Goal: Information Seeking & Learning: Learn about a topic

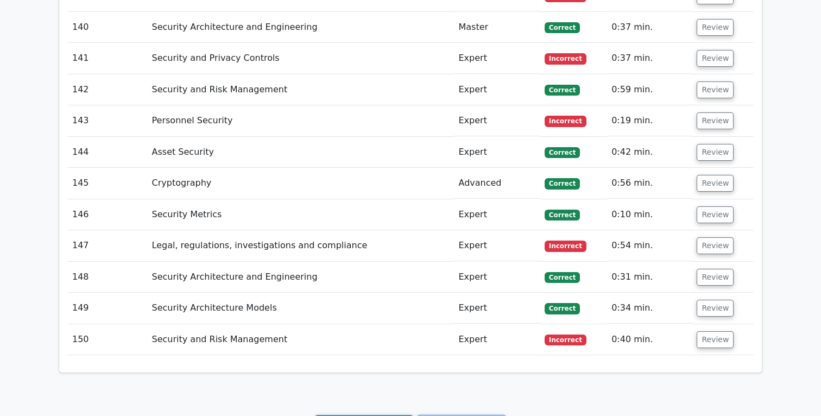
scroll to position [6105, 0]
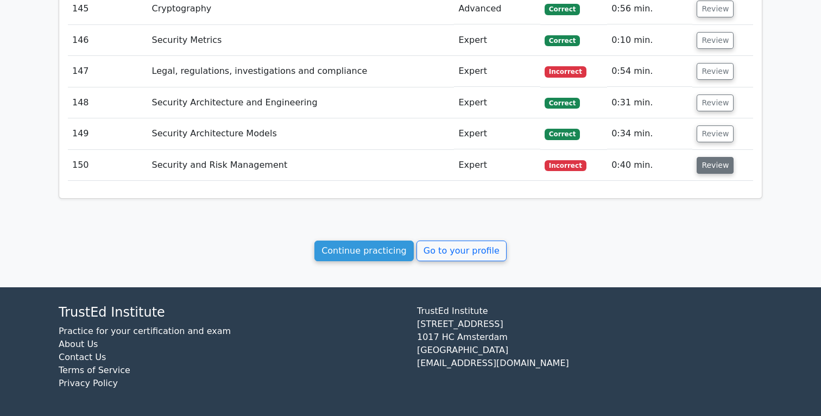
click at [717, 167] on button "Review" at bounding box center [715, 165] width 37 height 17
click at [712, 167] on button "Review" at bounding box center [715, 165] width 37 height 17
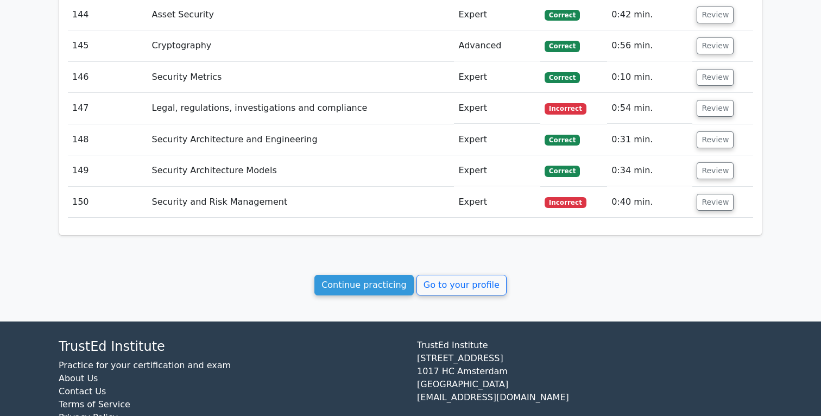
scroll to position [6067, 0]
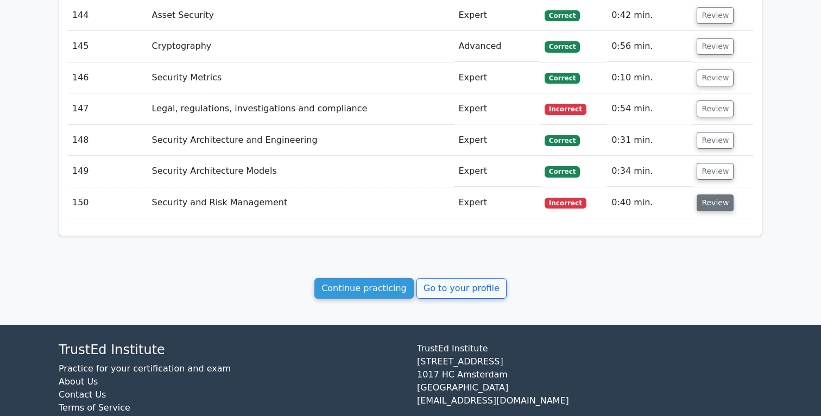
click at [725, 206] on button "Review" at bounding box center [715, 202] width 37 height 17
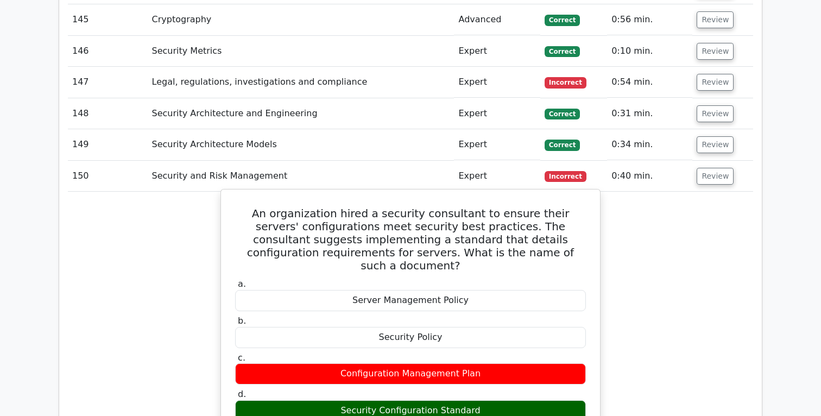
scroll to position [6083, 0]
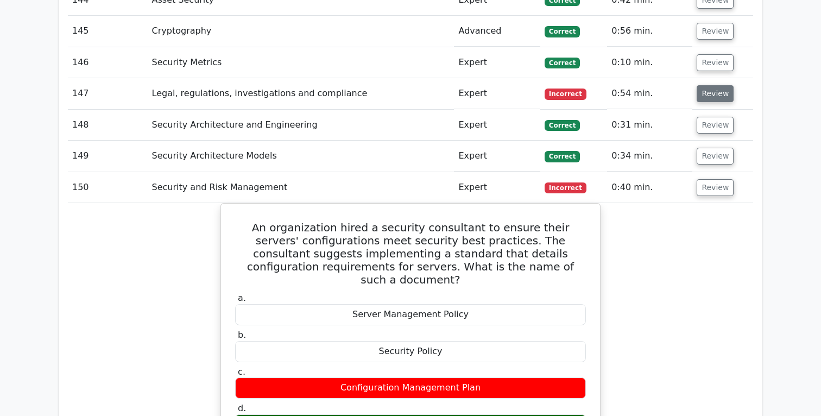
click at [705, 97] on button "Review" at bounding box center [715, 93] width 37 height 17
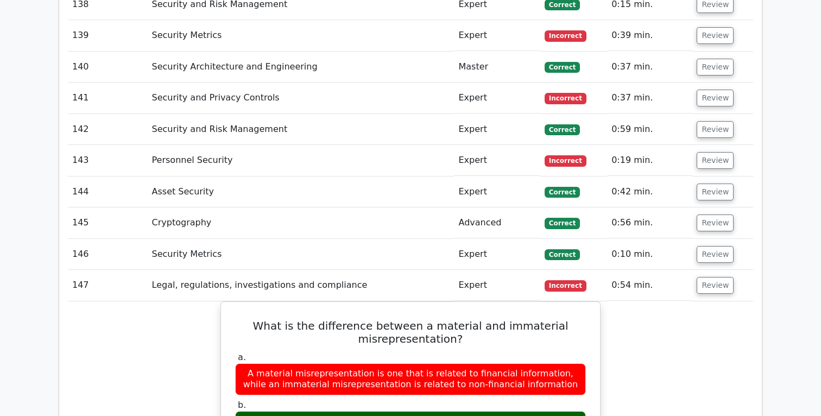
scroll to position [5886, 0]
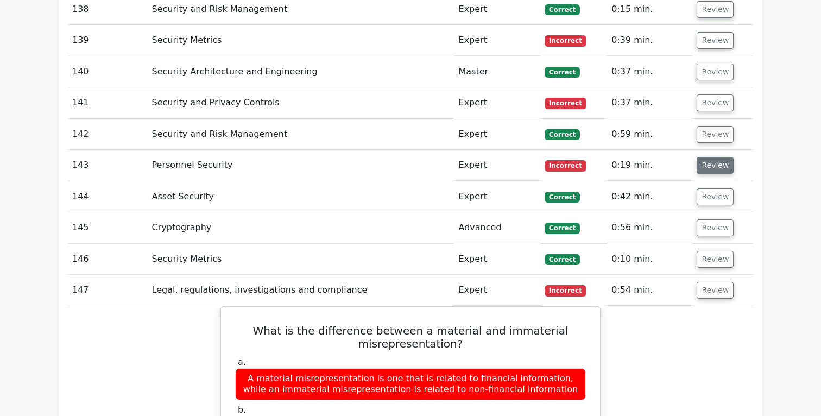
click at [711, 164] on button "Review" at bounding box center [715, 165] width 37 height 17
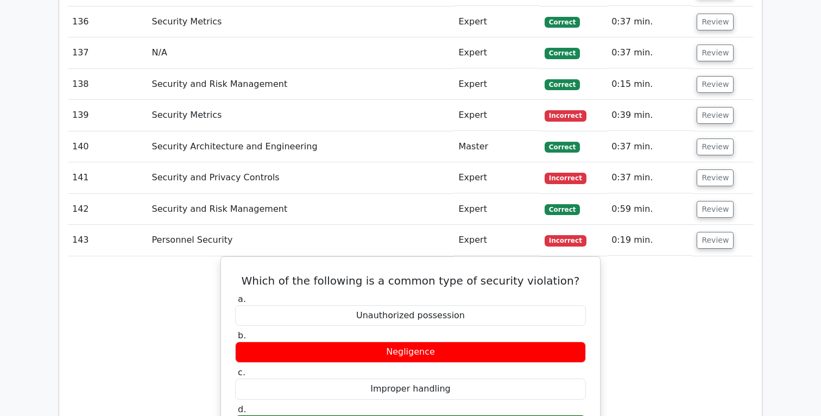
scroll to position [5798, 0]
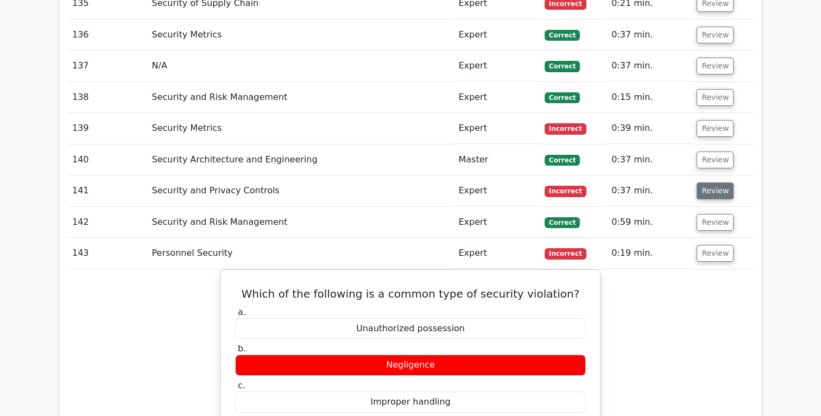
click at [708, 191] on button "Review" at bounding box center [715, 191] width 37 height 17
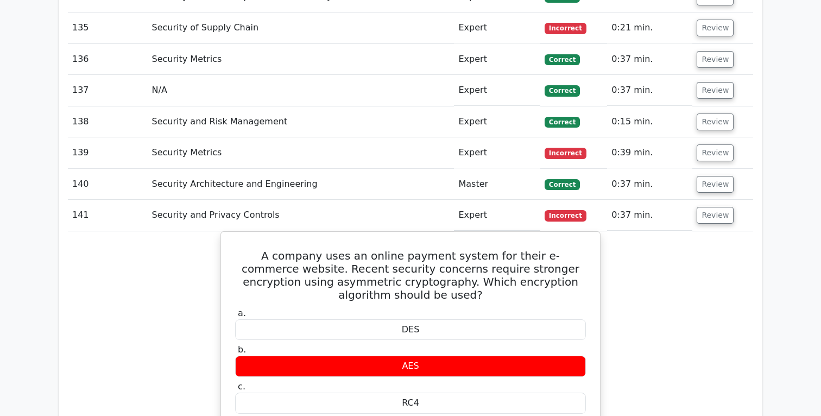
scroll to position [5743, 0]
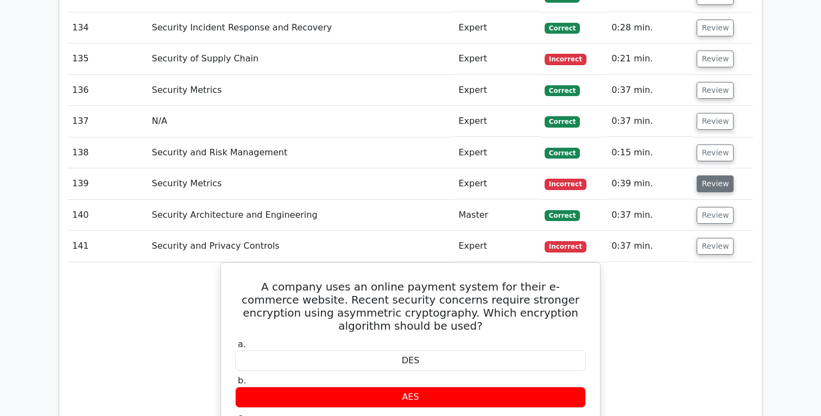
click at [722, 185] on button "Review" at bounding box center [715, 183] width 37 height 17
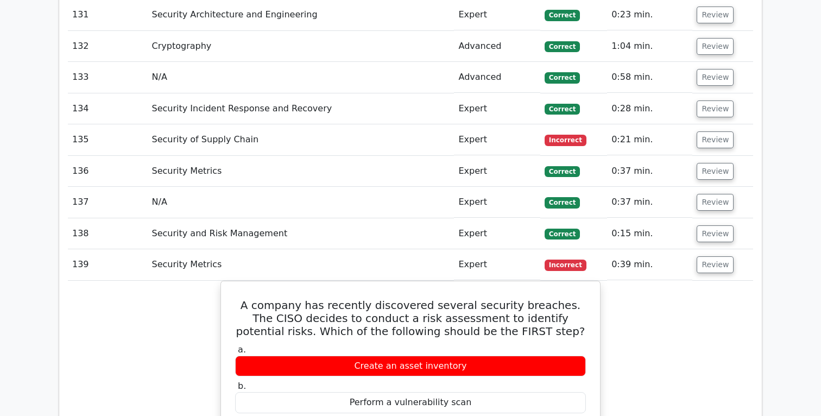
scroll to position [5661, 0]
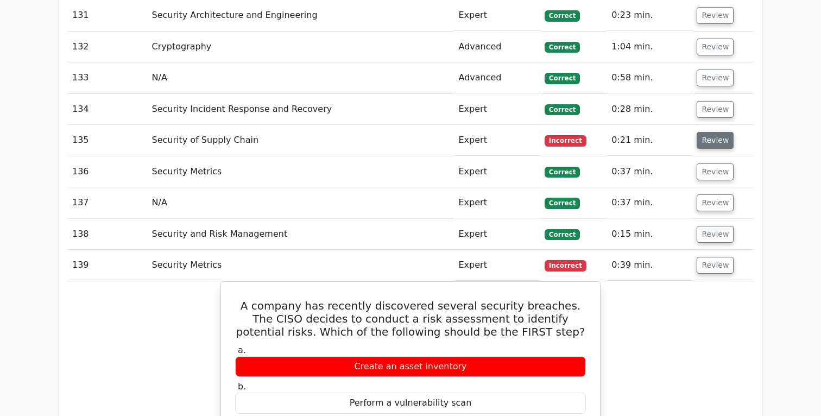
click at [712, 143] on button "Review" at bounding box center [715, 140] width 37 height 17
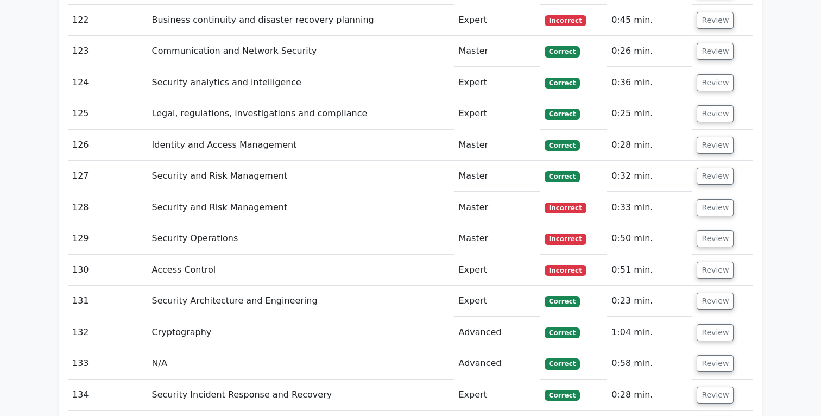
scroll to position [5375, 0]
click at [708, 269] on button "Review" at bounding box center [715, 270] width 37 height 17
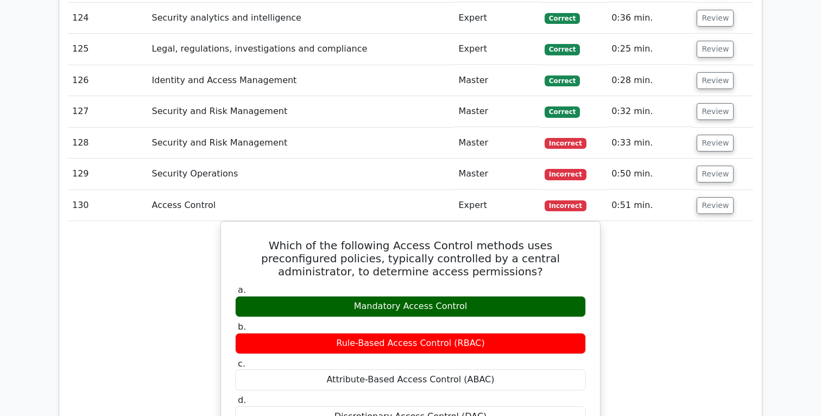
scroll to position [5437, 0]
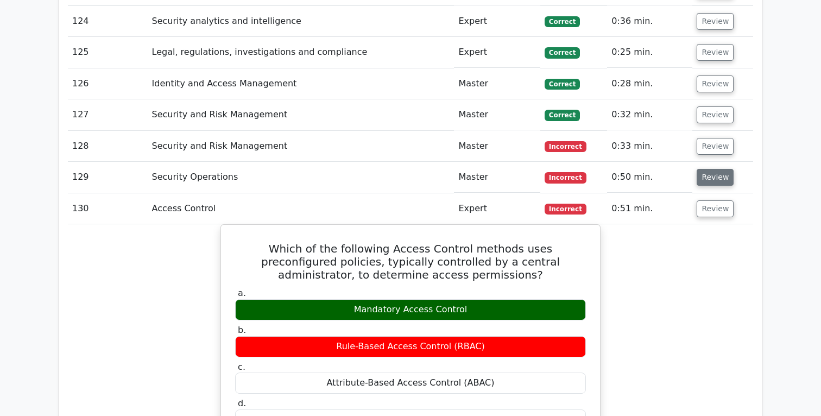
click at [714, 173] on button "Review" at bounding box center [715, 177] width 37 height 17
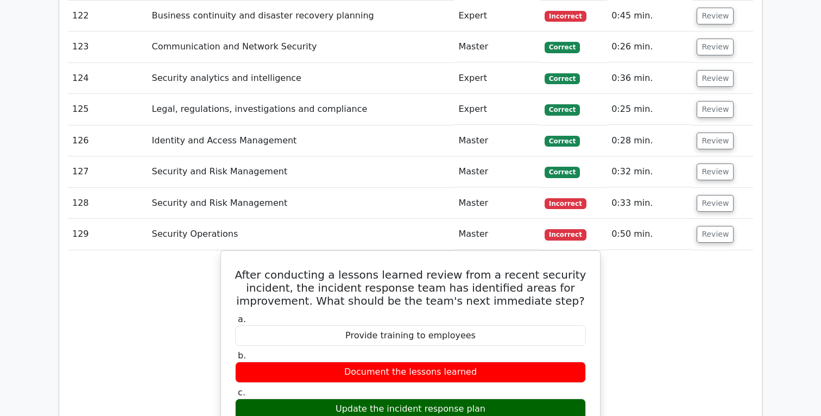
scroll to position [5374, 0]
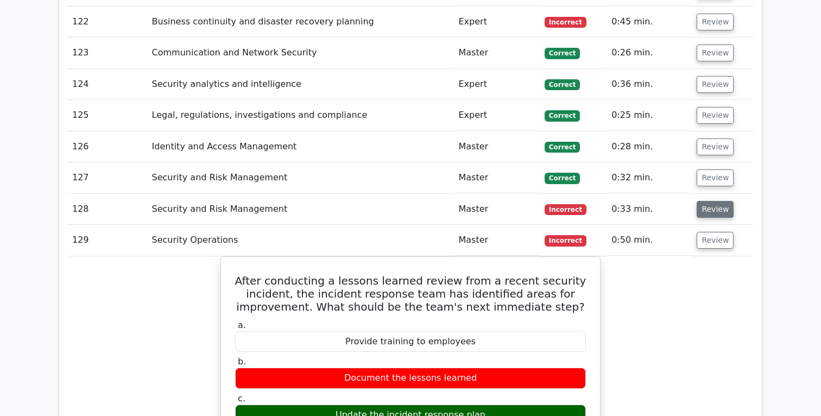
click at [708, 208] on button "Review" at bounding box center [715, 209] width 37 height 17
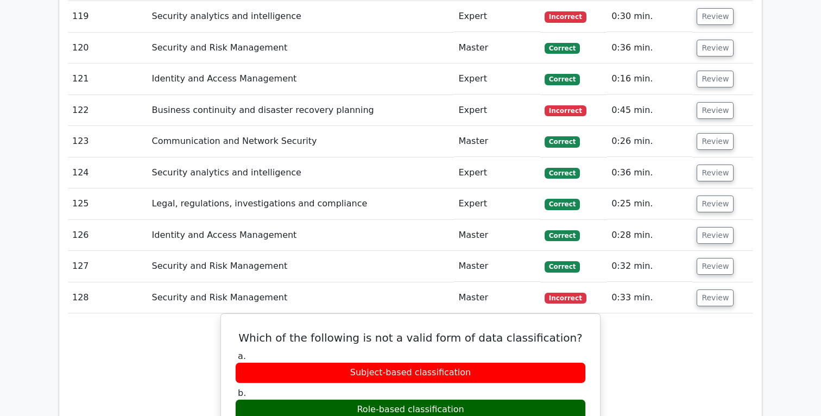
scroll to position [5279, 0]
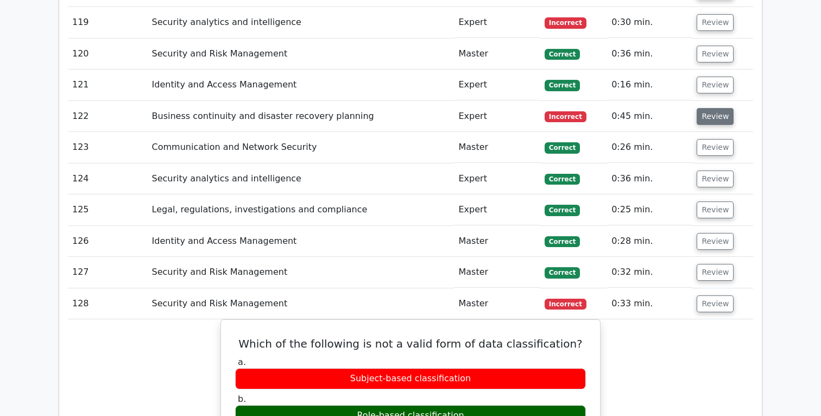
click at [725, 118] on button "Review" at bounding box center [715, 116] width 37 height 17
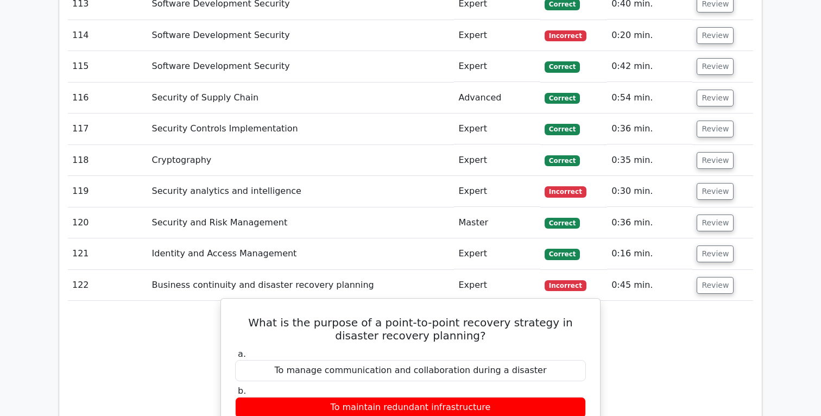
scroll to position [5105, 0]
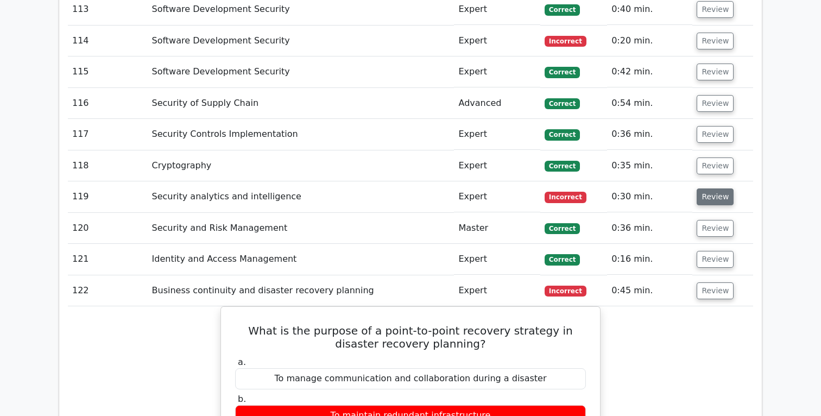
click at [705, 194] on button "Review" at bounding box center [715, 197] width 37 height 17
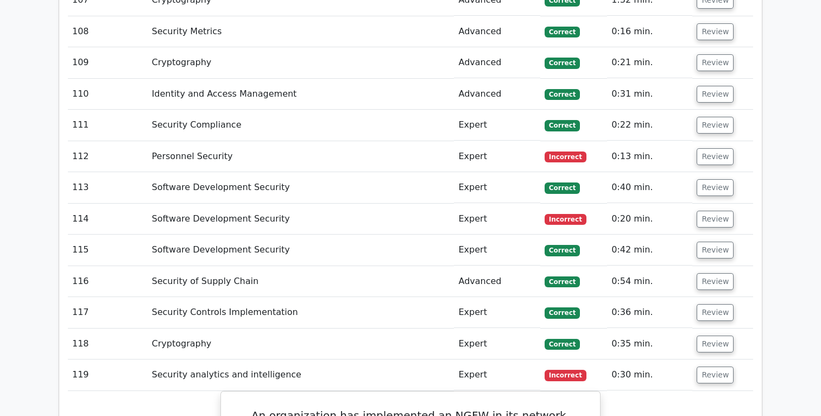
scroll to position [4929, 0]
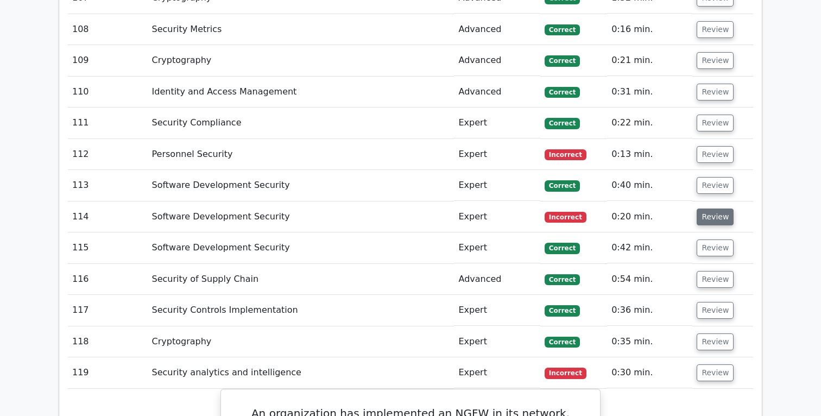
click at [712, 218] on button "Review" at bounding box center [715, 217] width 37 height 17
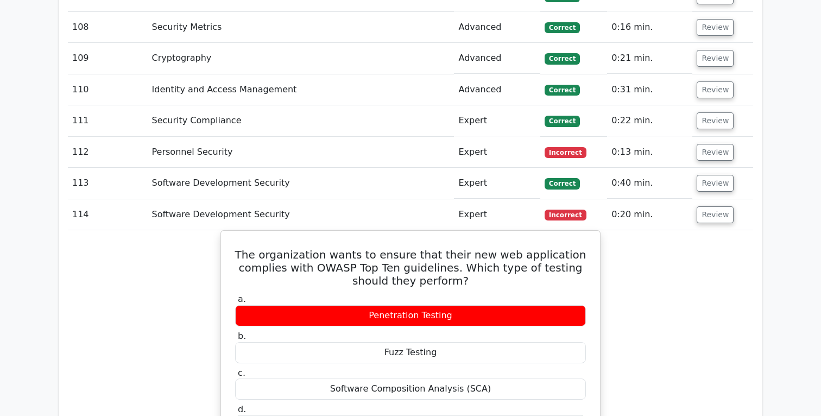
scroll to position [4936, 0]
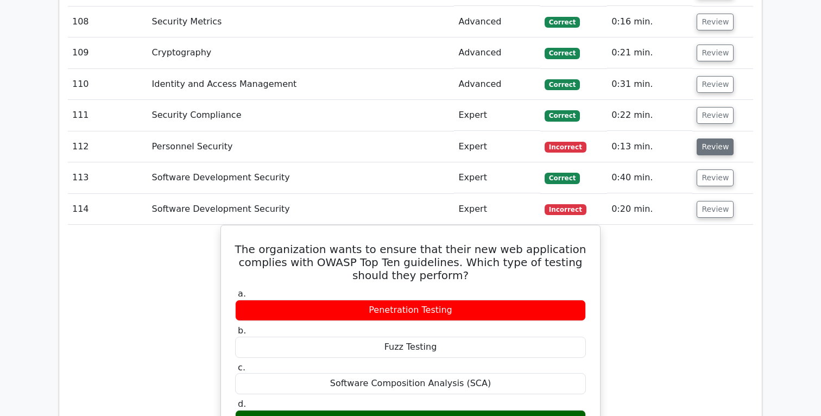
click at [706, 149] on button "Review" at bounding box center [715, 147] width 37 height 17
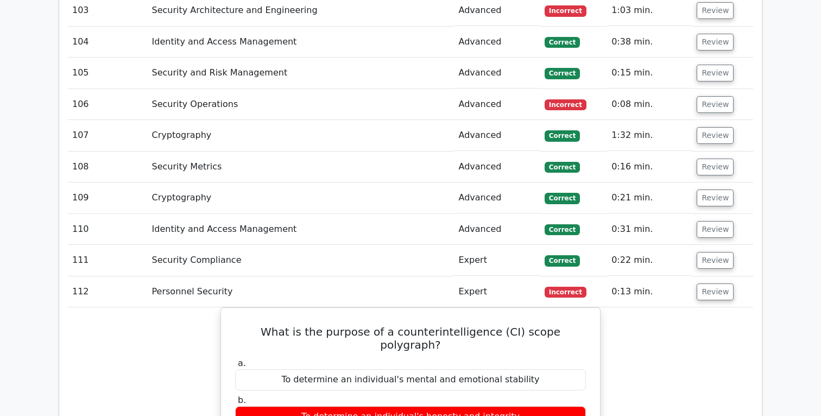
scroll to position [4792, 0]
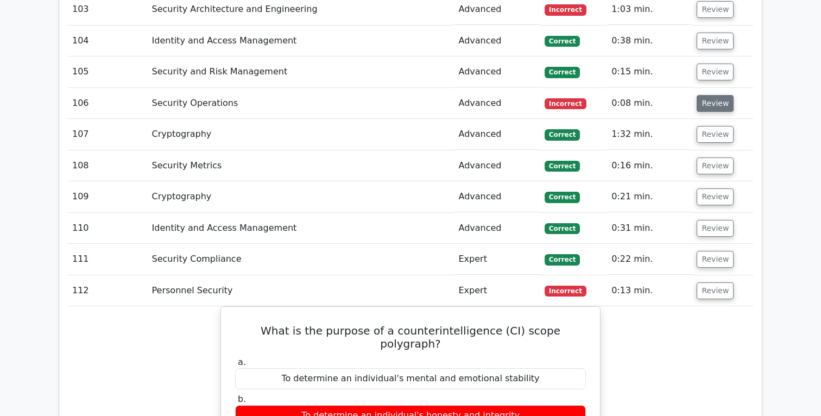
click at [717, 104] on button "Review" at bounding box center [715, 103] width 37 height 17
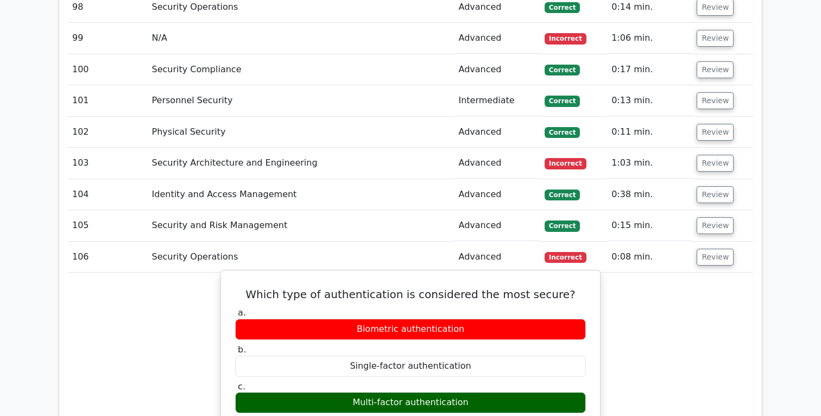
scroll to position [4626, 0]
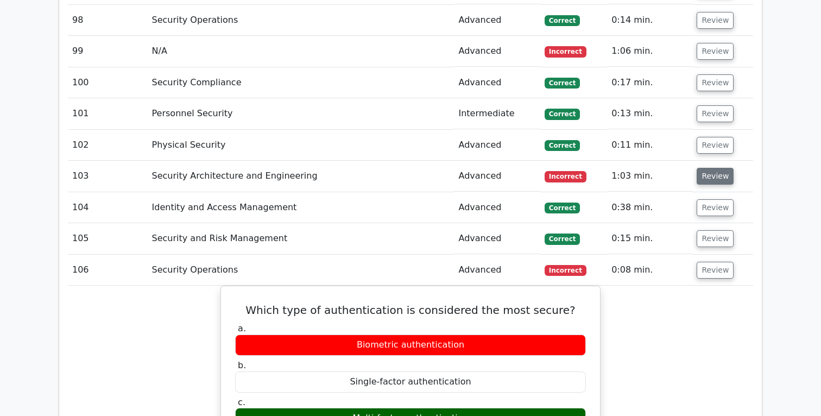
click at [708, 176] on button "Review" at bounding box center [715, 176] width 37 height 17
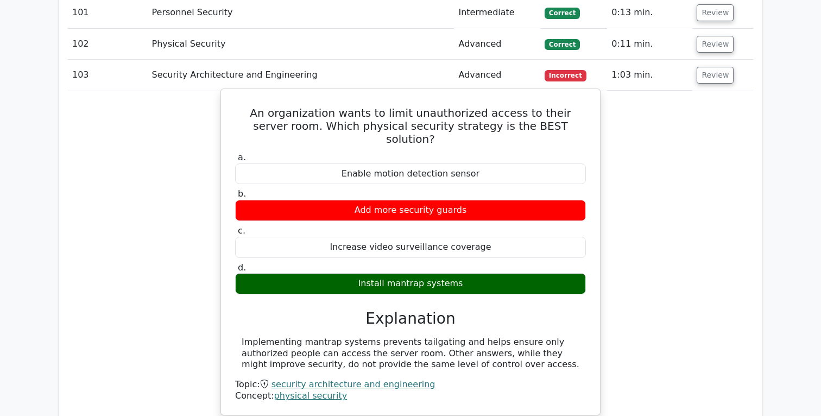
scroll to position [4734, 0]
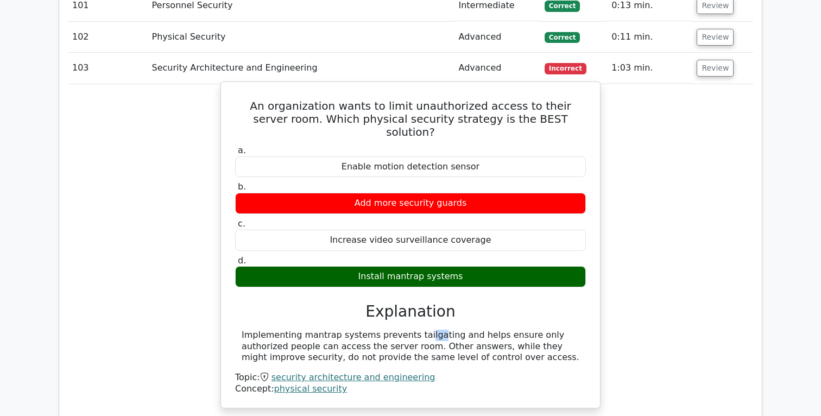
drag, startPoint x: 358, startPoint y: 323, endPoint x: 347, endPoint y: 325, distance: 11.7
click at [347, 330] on div "Implementing mantrap systems prevents tailgating and helps ensure only authoriz…" at bounding box center [411, 347] width 338 height 34
click at [361, 330] on div "Implementing mantrap systems prevents tailgating and helps ensure only authoriz…" at bounding box center [411, 347] width 338 height 34
drag, startPoint x: 366, startPoint y: 323, endPoint x: 300, endPoint y: 322, distance: 65.2
click at [300, 330] on div "Implementing mantrap systems prevents tailgating and helps ensure only authoriz…" at bounding box center [411, 347] width 338 height 34
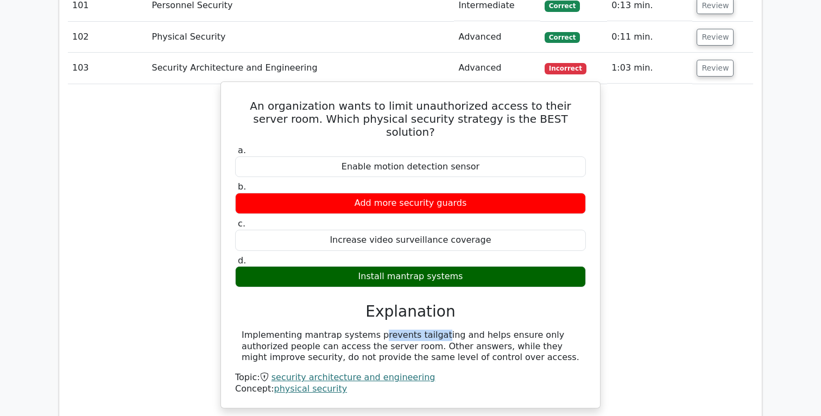
copy div "mantrap systems"
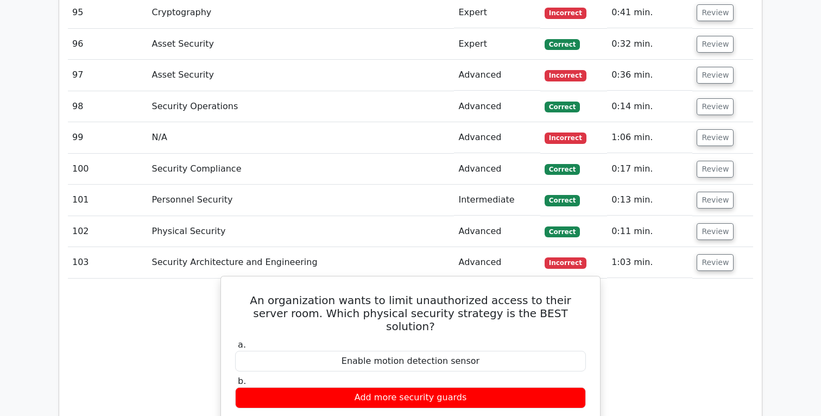
scroll to position [4531, 0]
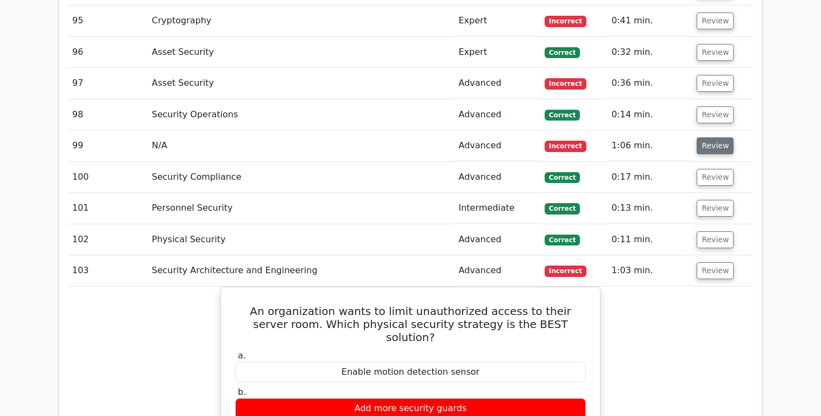
click at [711, 142] on button "Review" at bounding box center [715, 145] width 37 height 17
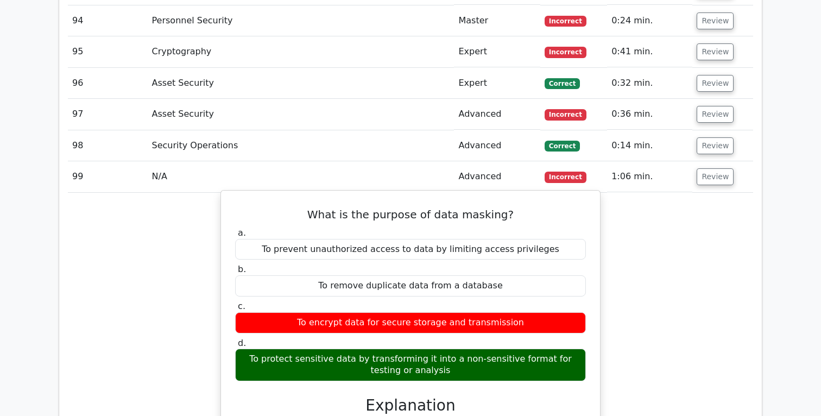
scroll to position [4471, 0]
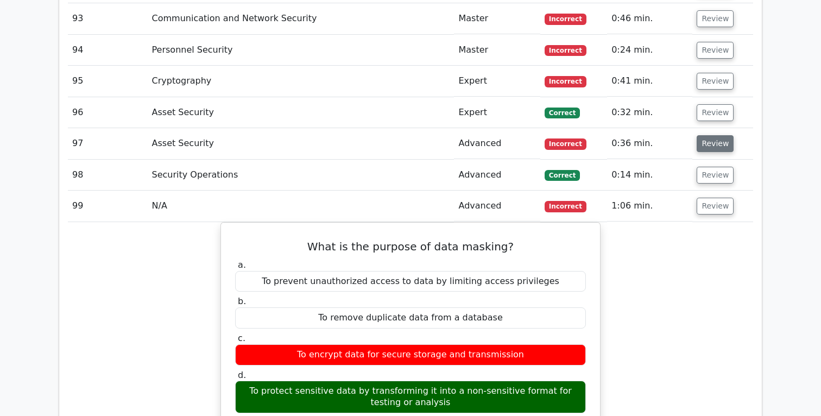
click at [707, 140] on button "Review" at bounding box center [715, 143] width 37 height 17
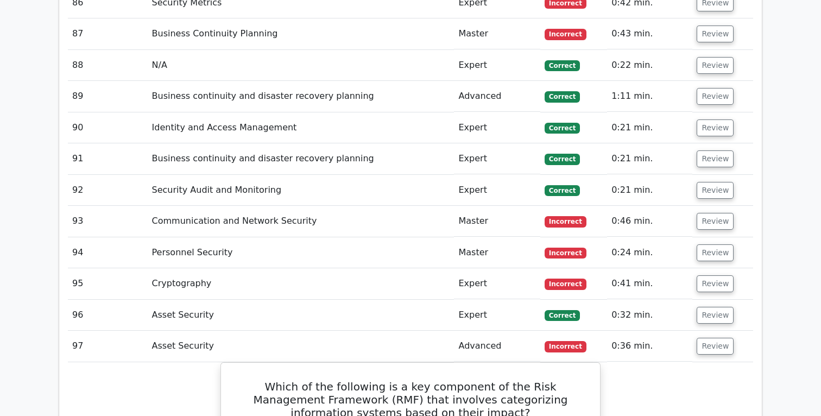
scroll to position [4264, 0]
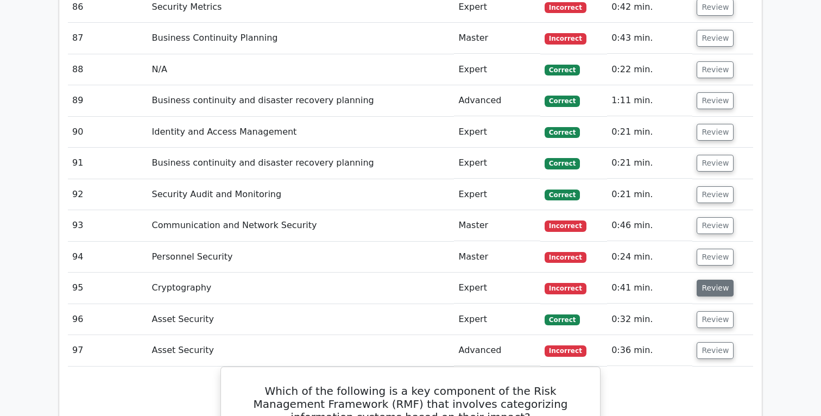
click at [719, 286] on button "Review" at bounding box center [715, 288] width 37 height 17
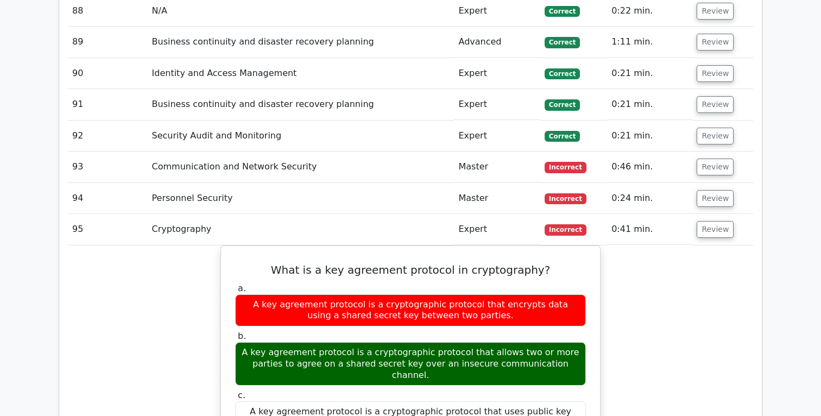
scroll to position [4308, 0]
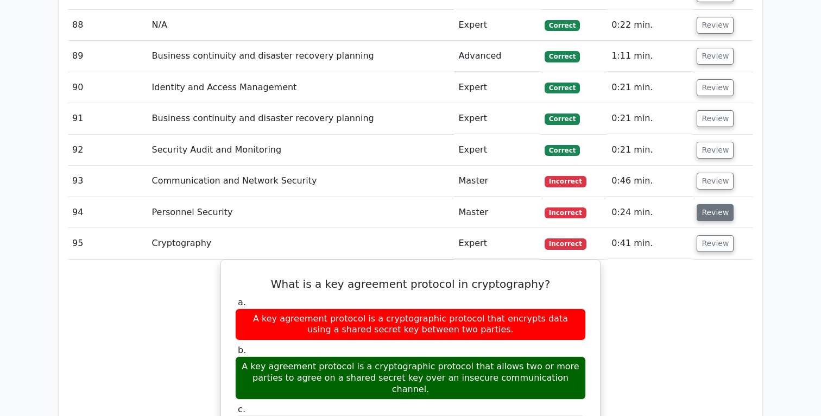
click at [712, 216] on button "Review" at bounding box center [715, 212] width 37 height 17
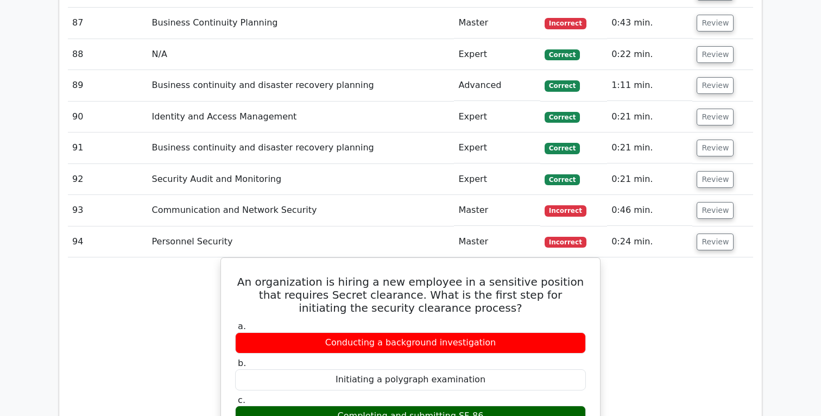
scroll to position [4272, 0]
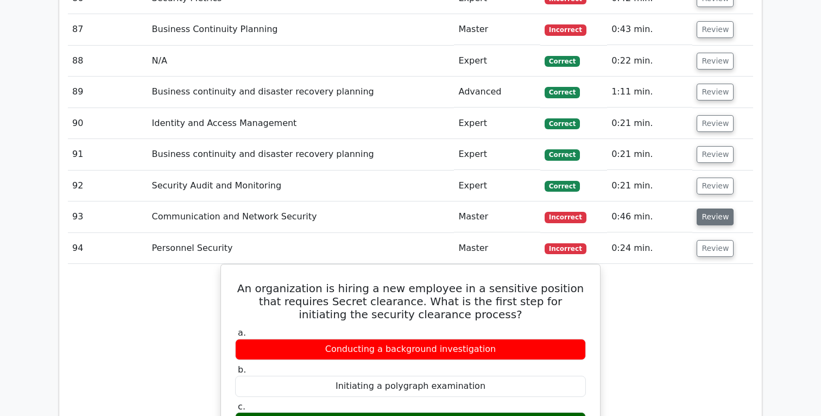
click at [713, 219] on button "Review" at bounding box center [715, 217] width 37 height 17
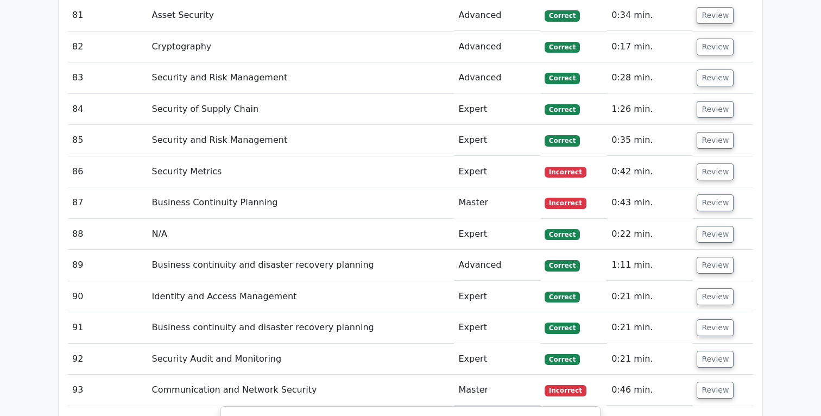
scroll to position [4090, 0]
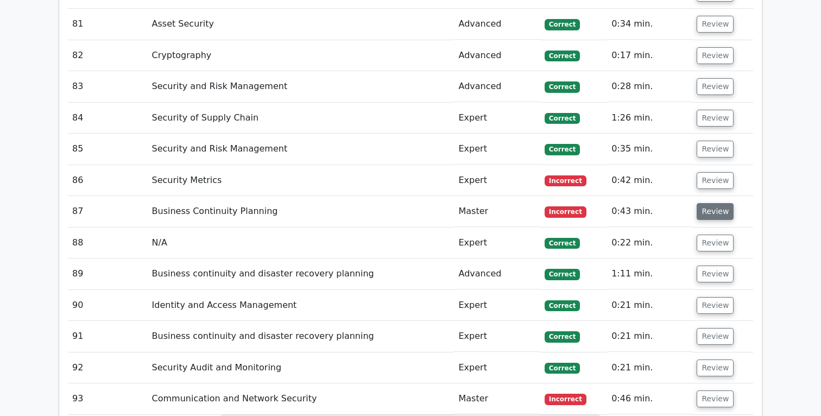
click at [713, 216] on button "Review" at bounding box center [715, 211] width 37 height 17
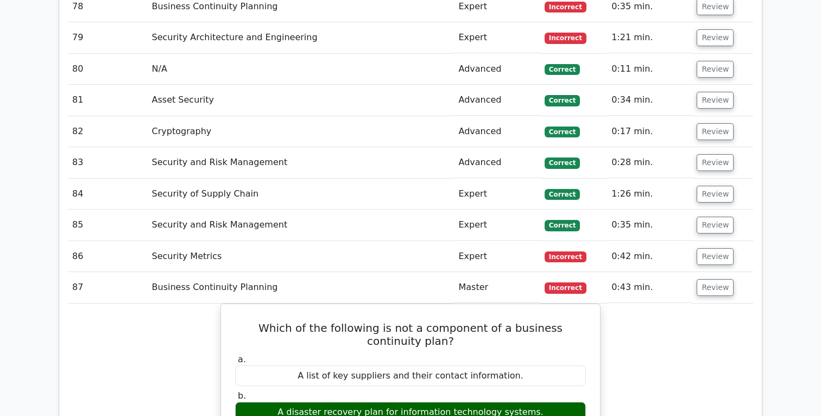
scroll to position [4002, 0]
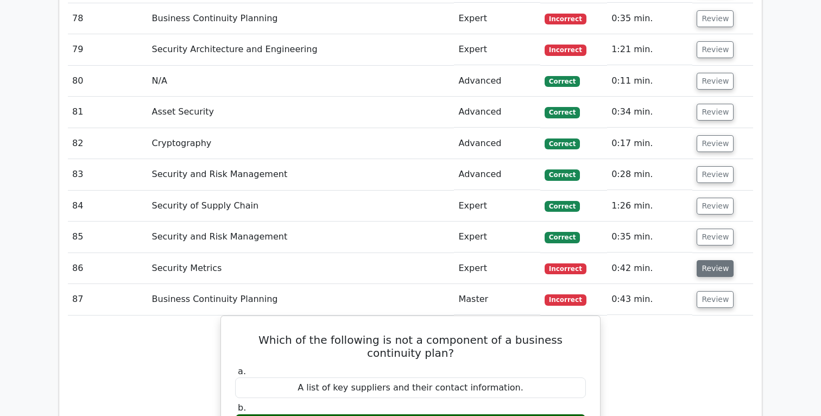
click at [711, 271] on button "Review" at bounding box center [715, 268] width 37 height 17
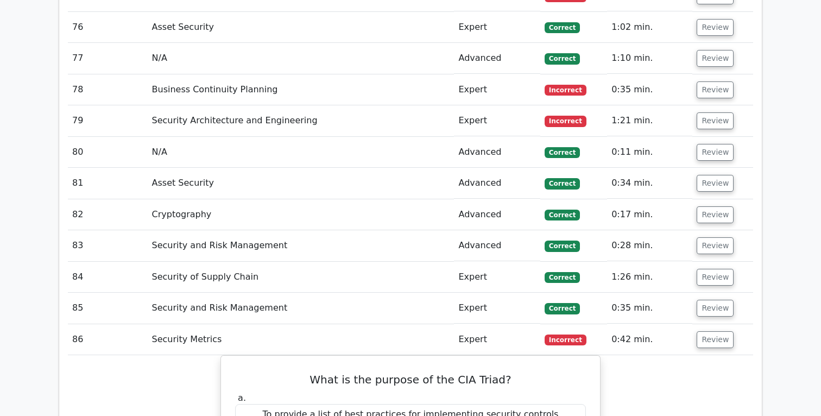
scroll to position [3919, 0]
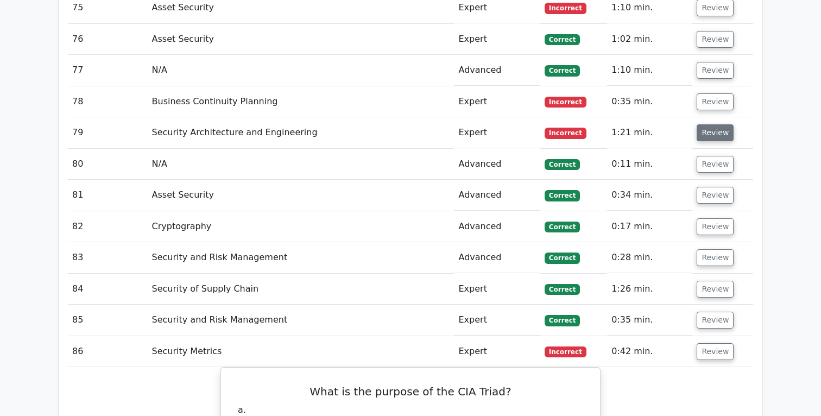
click at [714, 130] on button "Review" at bounding box center [715, 132] width 37 height 17
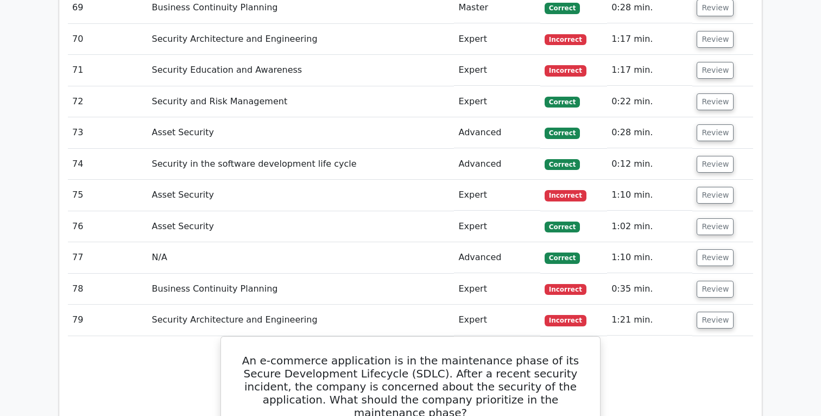
scroll to position [3711, 0]
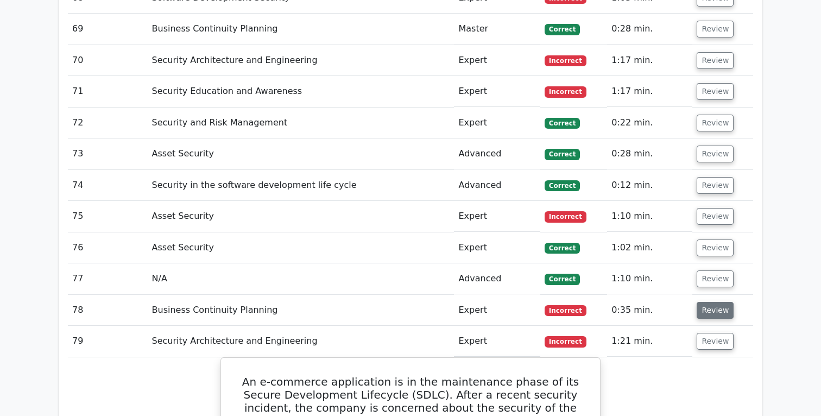
click at [718, 304] on button "Review" at bounding box center [715, 310] width 37 height 17
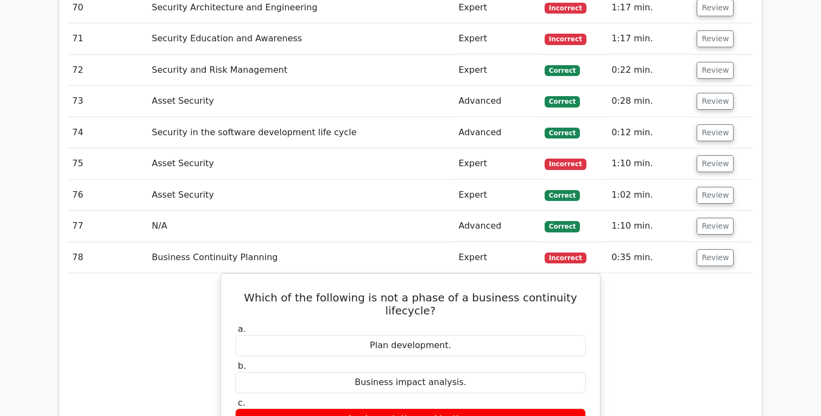
scroll to position [3750, 0]
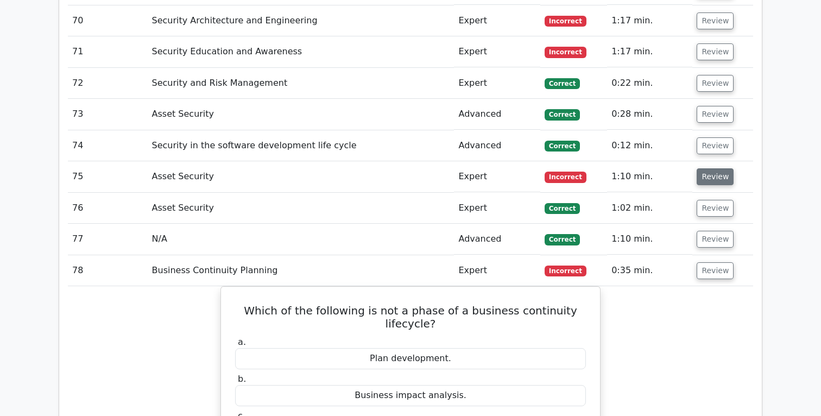
click at [710, 175] on button "Review" at bounding box center [715, 176] width 37 height 17
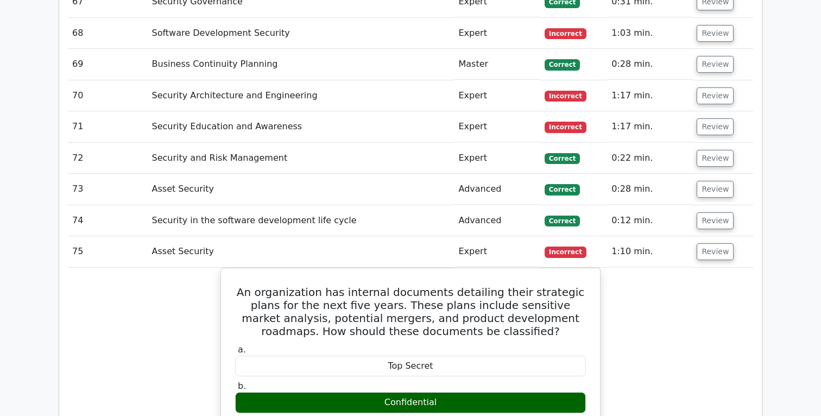
scroll to position [3666, 0]
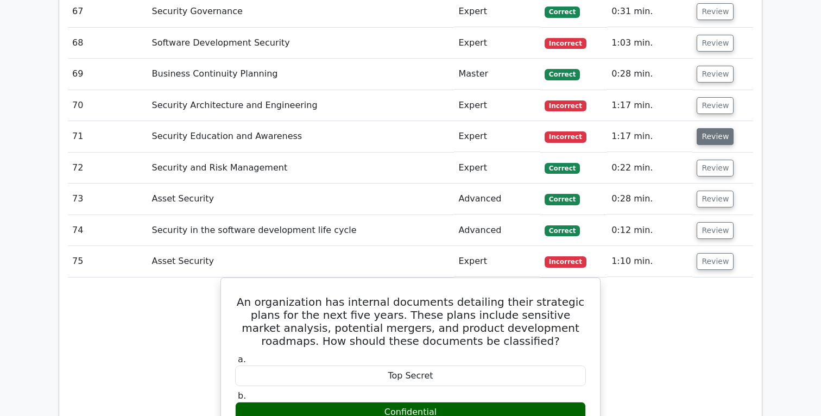
click at [713, 137] on button "Review" at bounding box center [715, 136] width 37 height 17
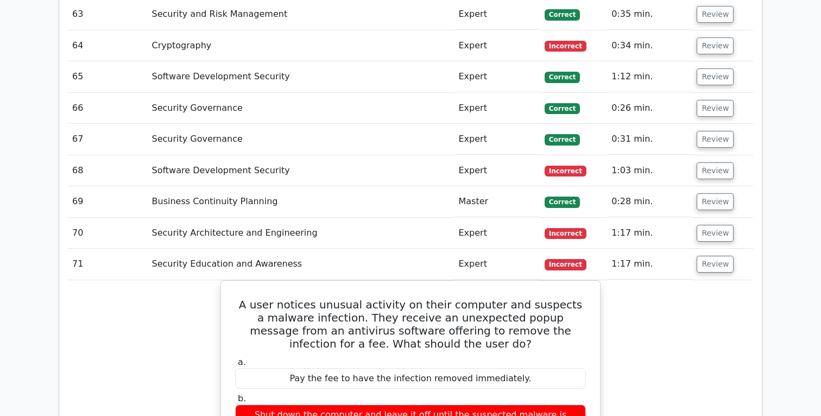
scroll to position [3532, 0]
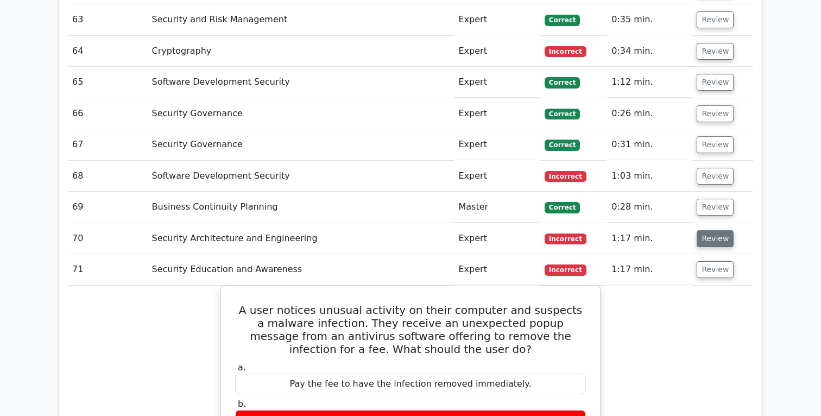
click at [715, 241] on button "Review" at bounding box center [715, 238] width 37 height 17
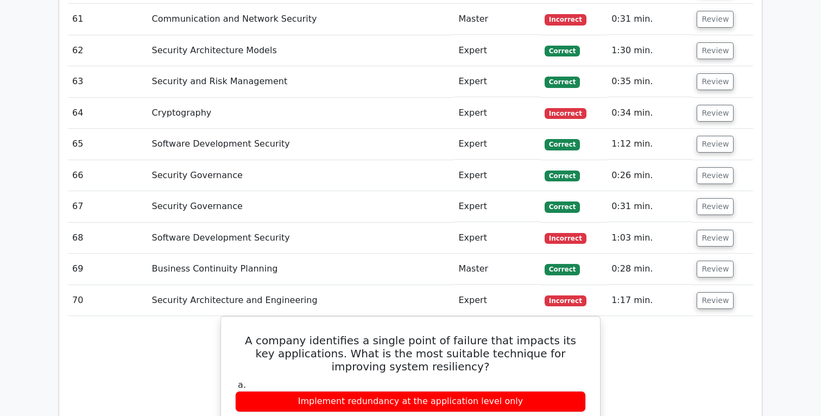
scroll to position [3468, 0]
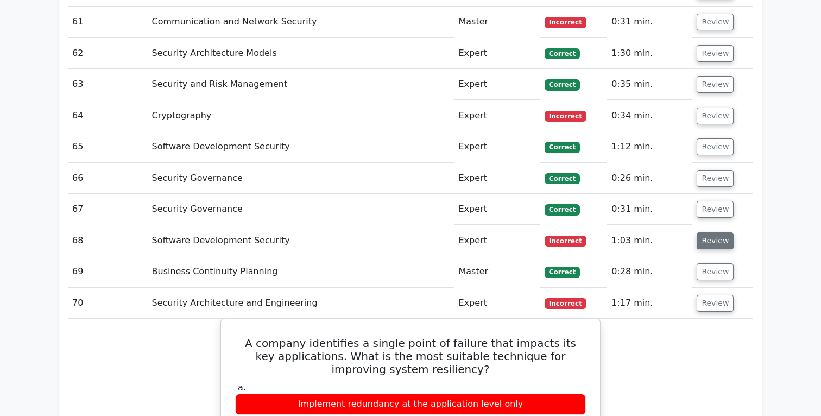
click at [718, 238] on button "Review" at bounding box center [715, 241] width 37 height 17
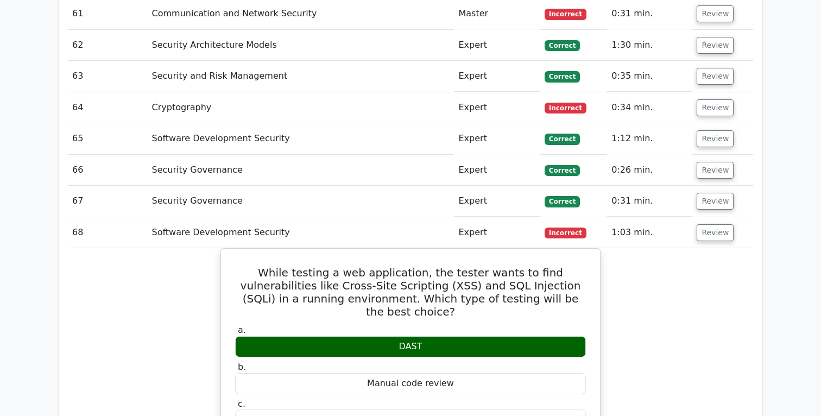
scroll to position [3470, 0]
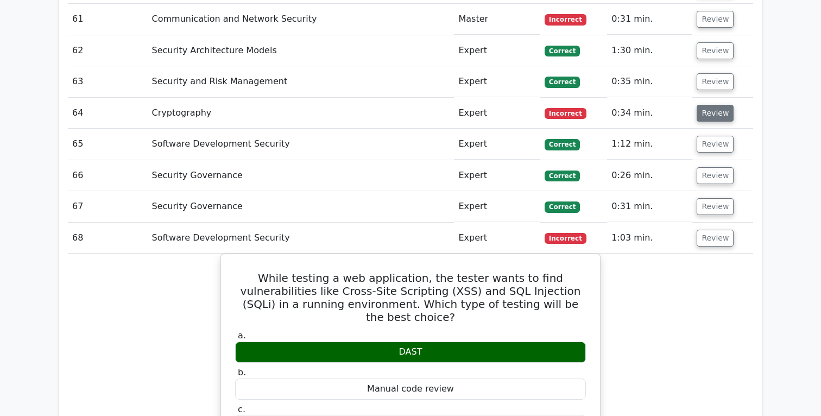
click at [712, 117] on button "Review" at bounding box center [715, 113] width 37 height 17
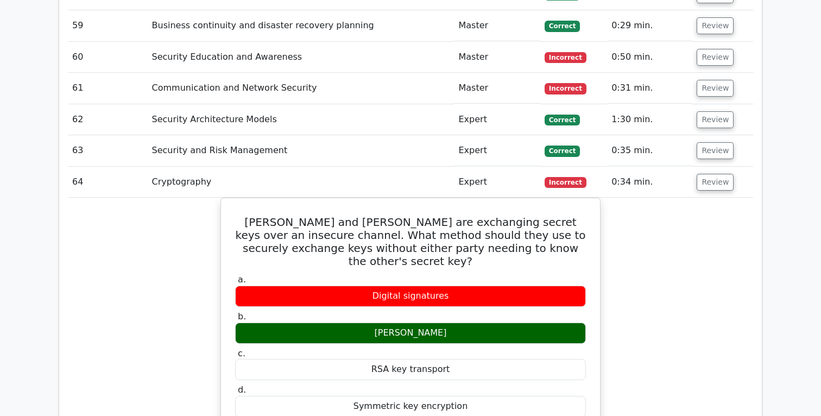
scroll to position [3391, 0]
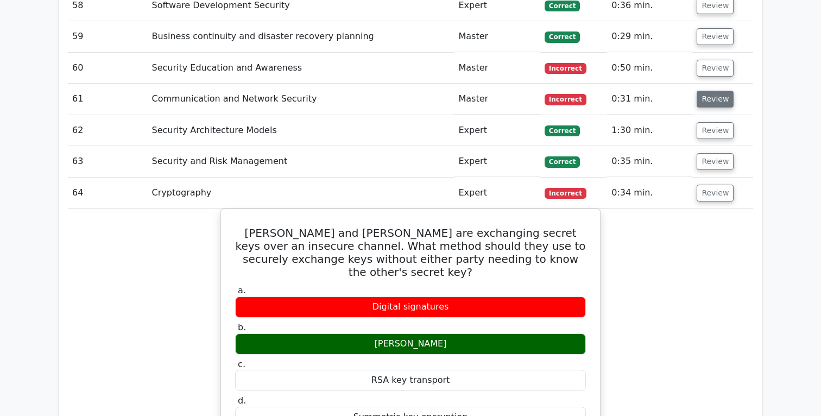
click at [716, 104] on button "Review" at bounding box center [715, 99] width 37 height 17
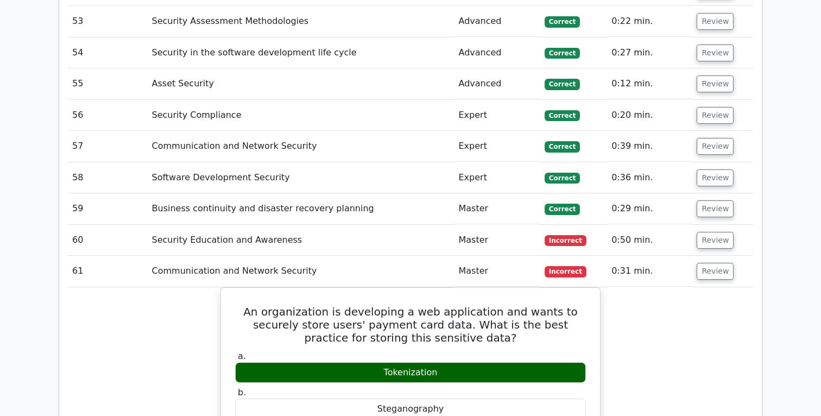
scroll to position [3202, 0]
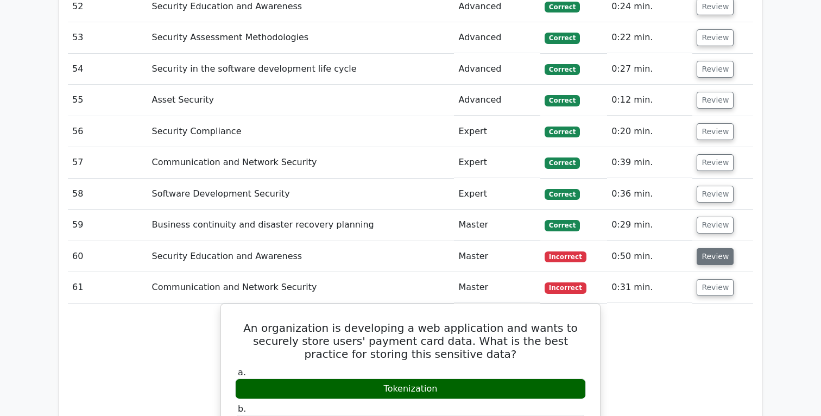
click at [719, 255] on button "Review" at bounding box center [715, 256] width 37 height 17
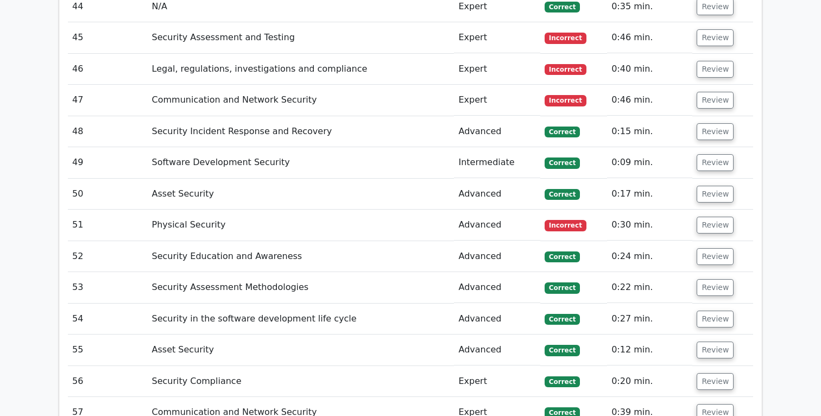
scroll to position [2883, 0]
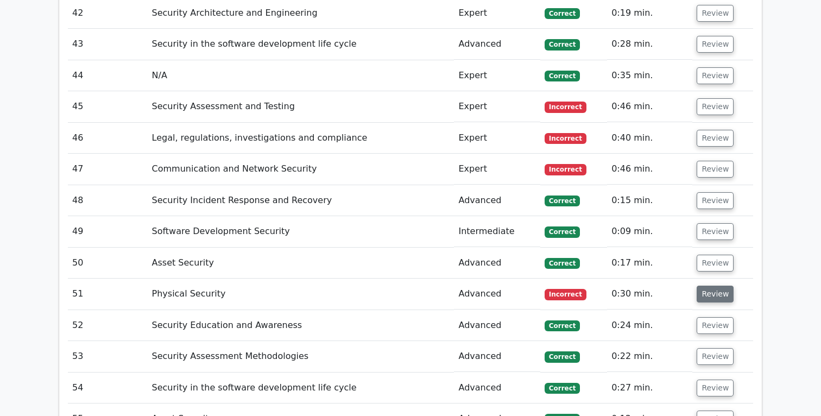
click at [711, 292] on button "Review" at bounding box center [715, 294] width 37 height 17
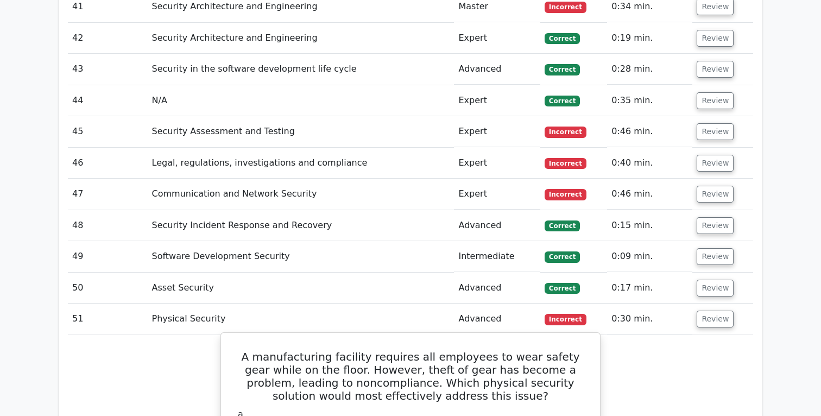
scroll to position [2855, 0]
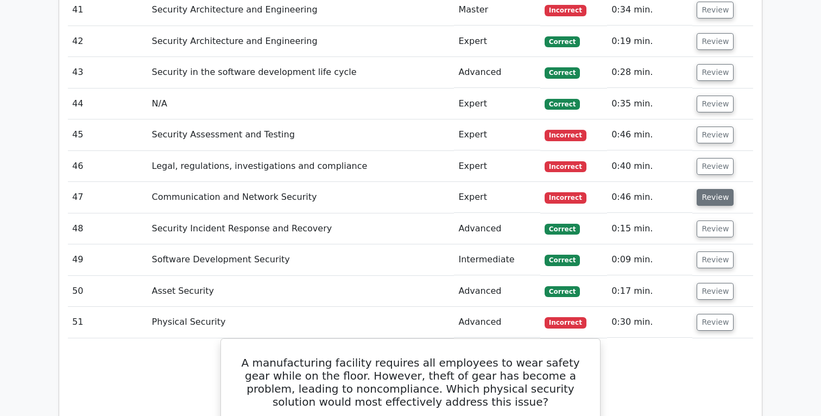
click at [705, 194] on button "Review" at bounding box center [715, 197] width 37 height 17
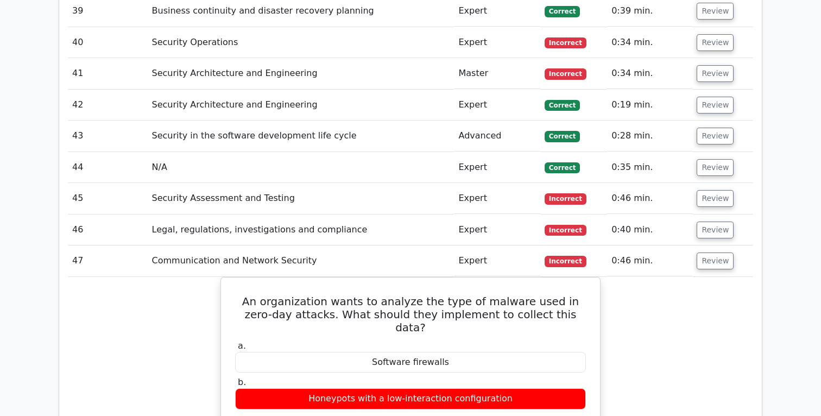
scroll to position [2786, 0]
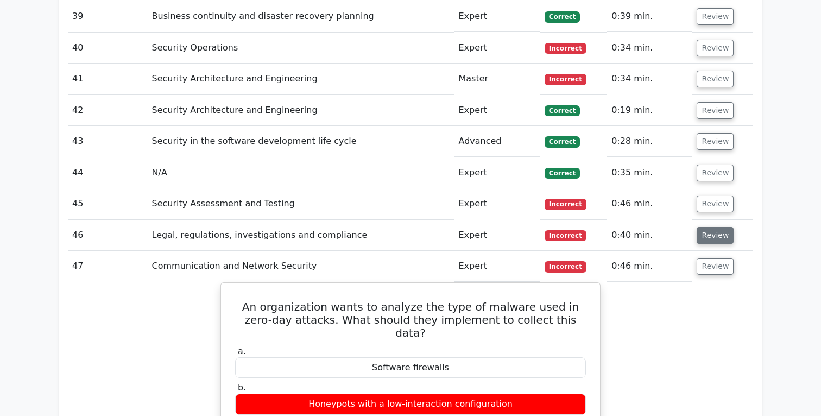
click at [704, 235] on button "Review" at bounding box center [715, 235] width 37 height 17
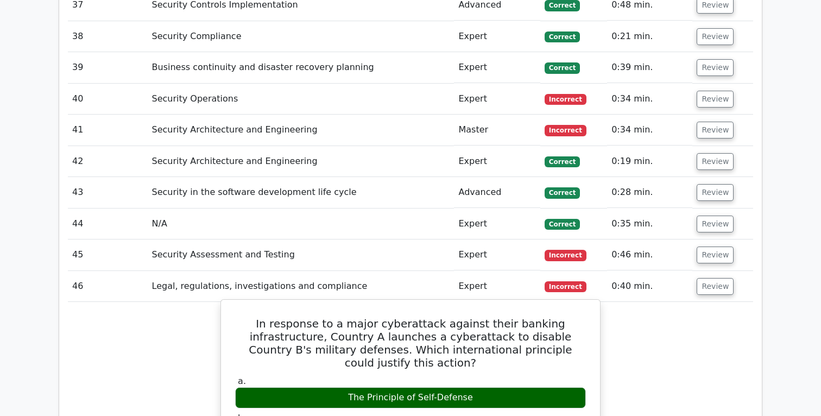
scroll to position [2706, 0]
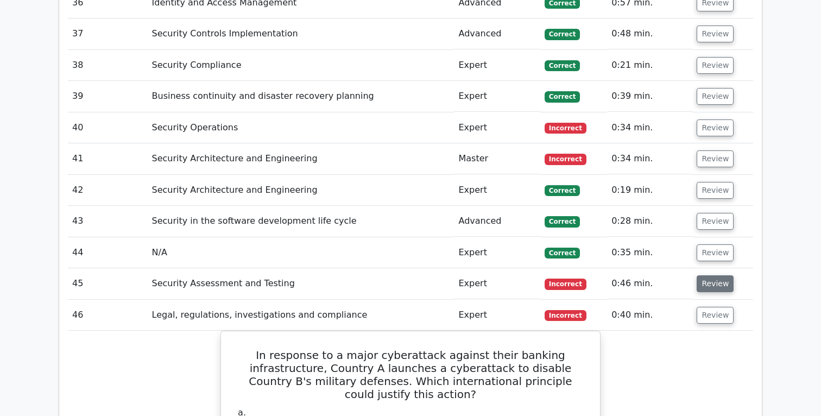
click at [707, 277] on button "Review" at bounding box center [715, 283] width 37 height 17
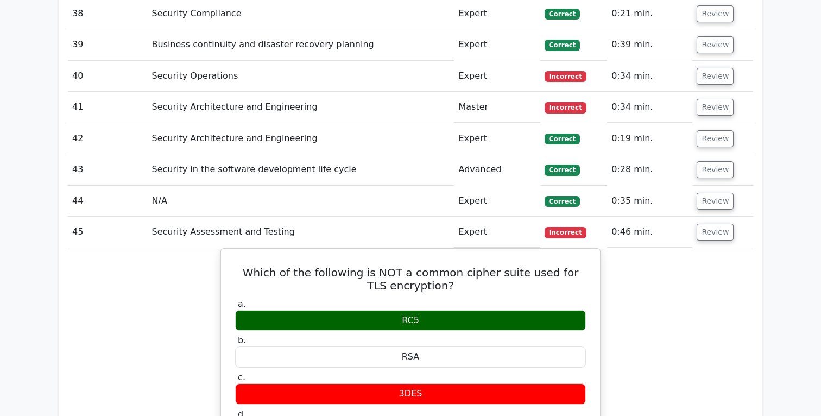
scroll to position [2637, 0]
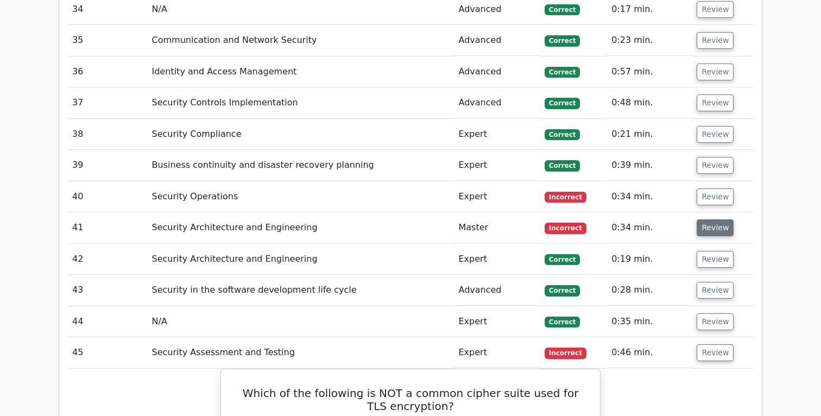
click at [719, 231] on button "Review" at bounding box center [715, 227] width 37 height 17
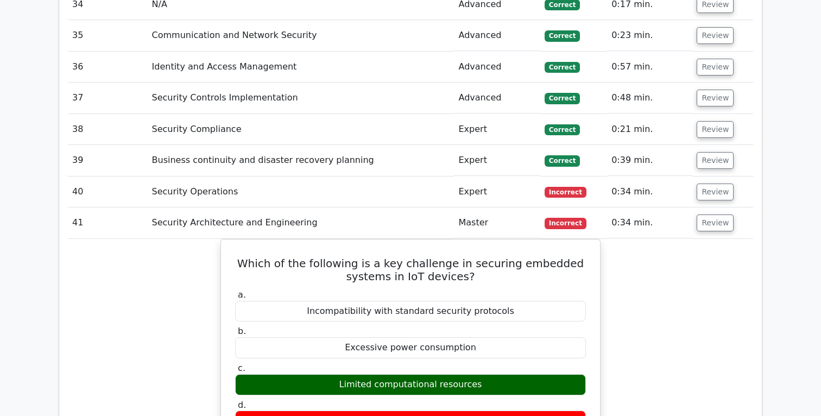
scroll to position [2630, 0]
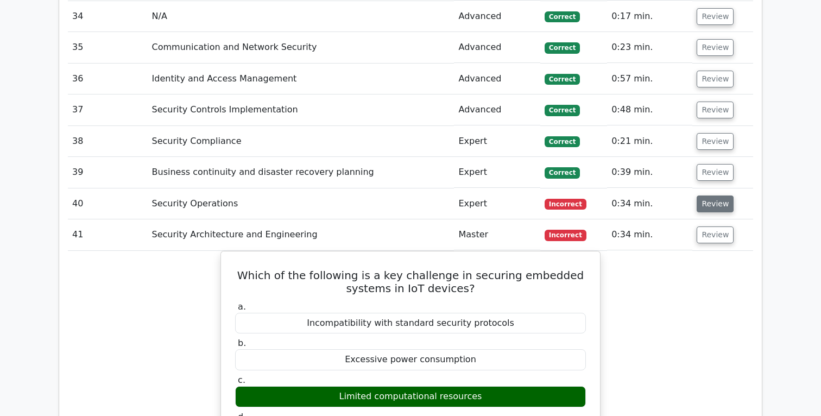
click at [707, 204] on button "Review" at bounding box center [715, 204] width 37 height 17
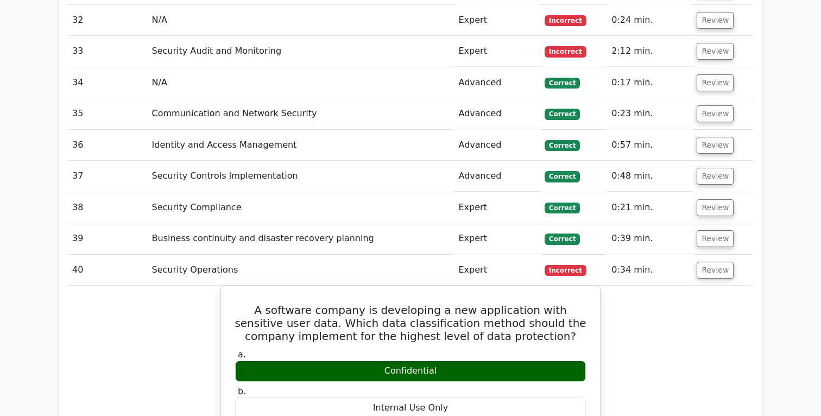
scroll to position [2525, 0]
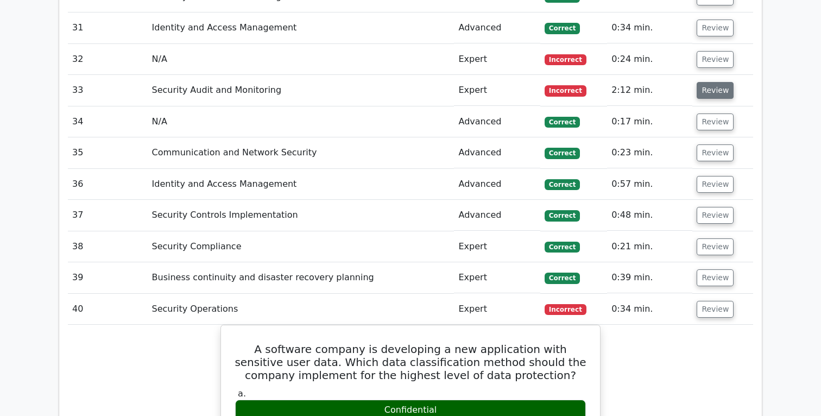
click at [704, 97] on button "Review" at bounding box center [715, 90] width 37 height 17
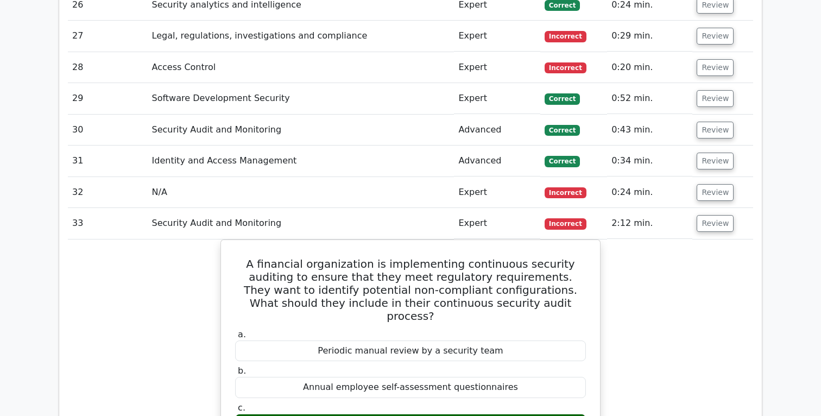
scroll to position [2389, 0]
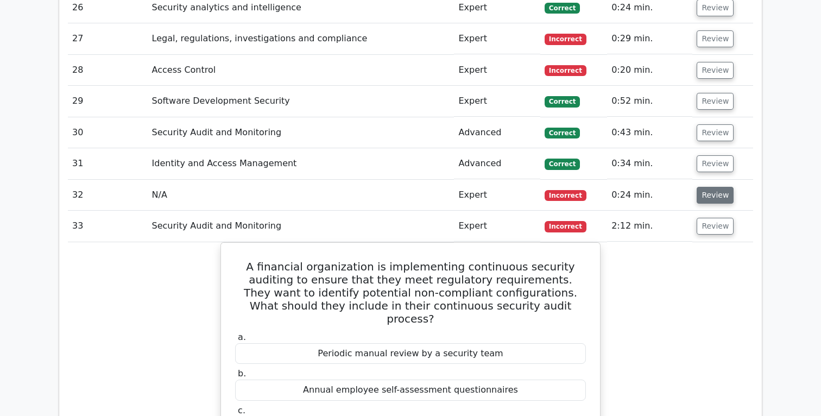
click at [720, 190] on button "Review" at bounding box center [715, 195] width 37 height 17
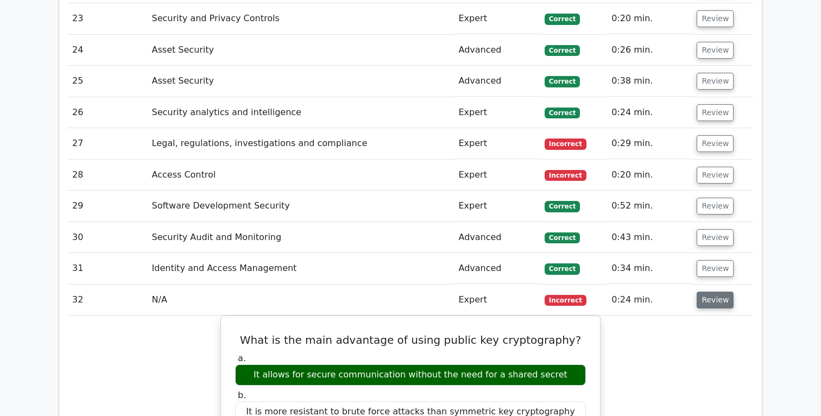
scroll to position [2269, 0]
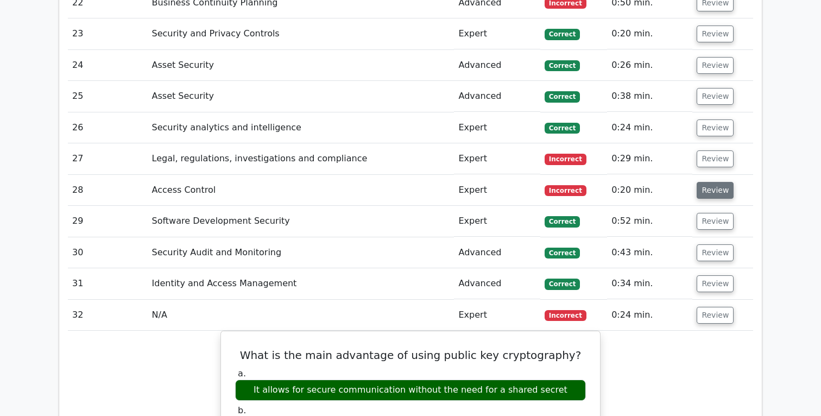
click at [721, 184] on button "Review" at bounding box center [715, 190] width 37 height 17
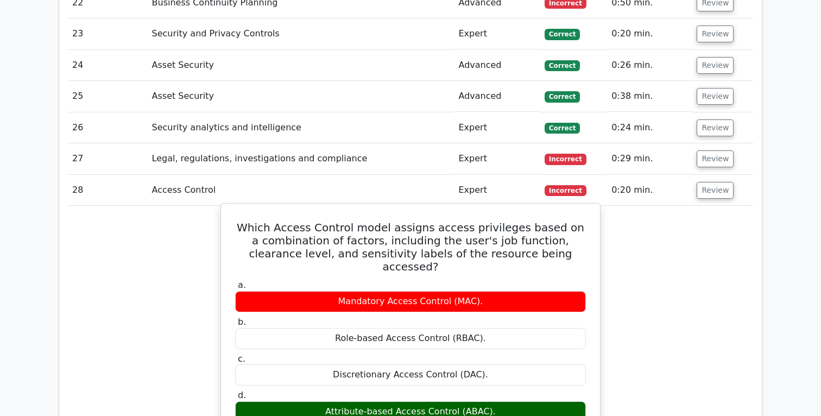
scroll to position [2269, 0]
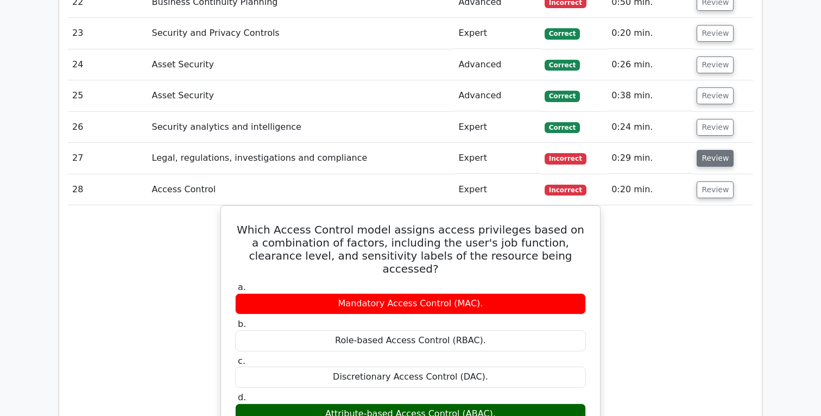
click at [712, 156] on button "Review" at bounding box center [715, 158] width 37 height 17
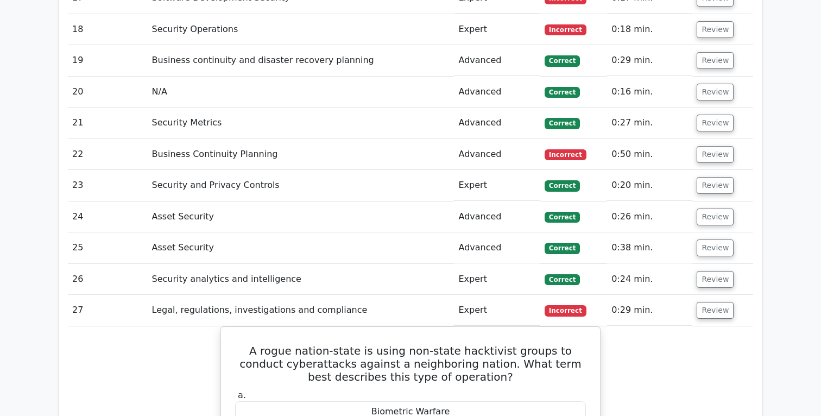
scroll to position [2113, 0]
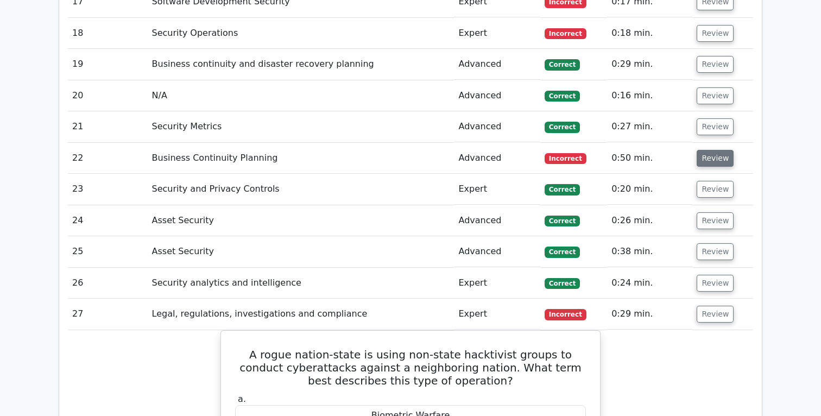
click at [710, 155] on button "Review" at bounding box center [715, 158] width 37 height 17
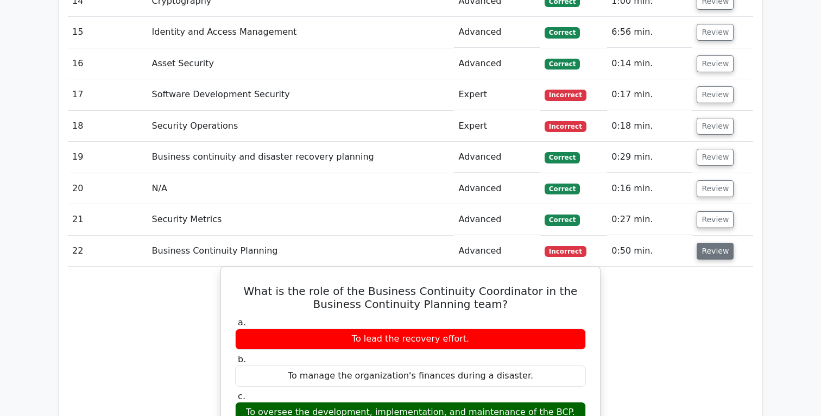
scroll to position [2017, 0]
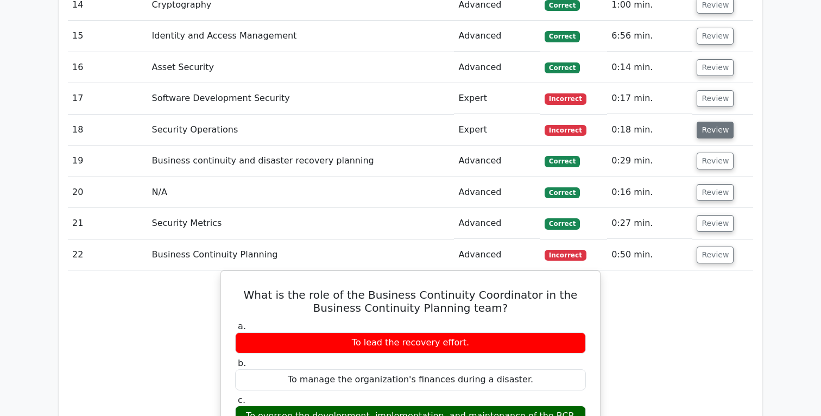
click at [717, 132] on button "Review" at bounding box center [715, 130] width 37 height 17
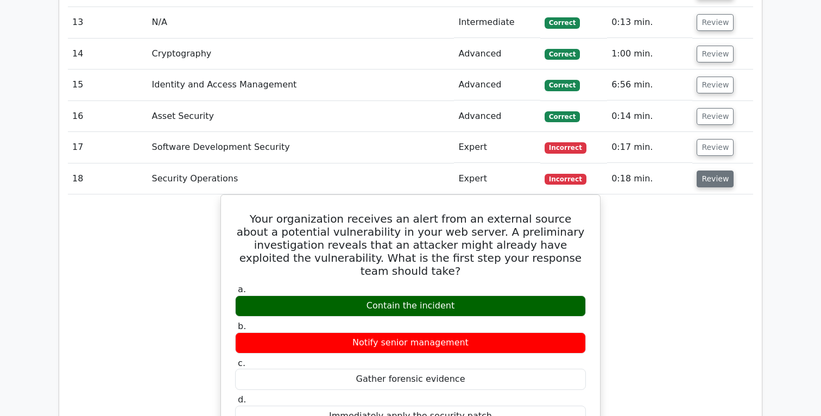
scroll to position [1966, 0]
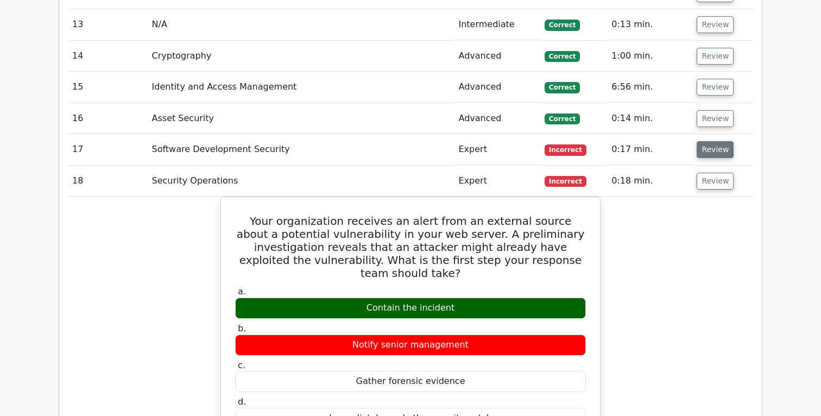
click at [719, 155] on button "Review" at bounding box center [715, 149] width 37 height 17
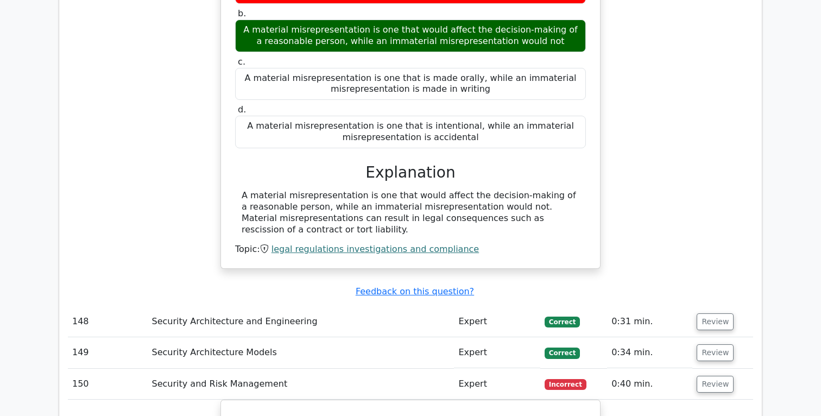
scroll to position [23579, 0]
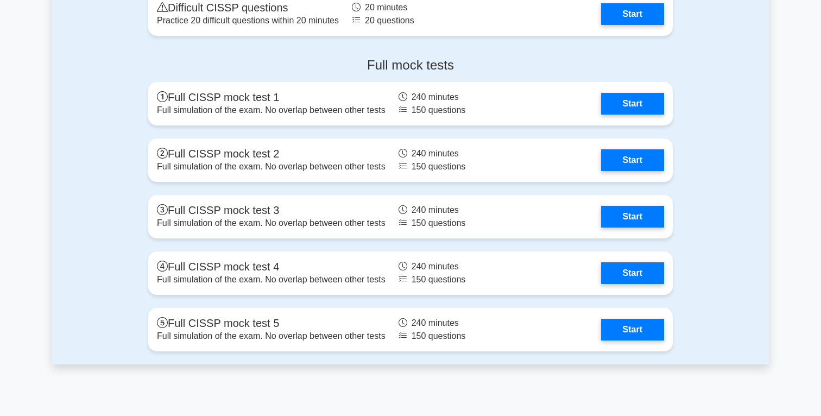
scroll to position [2785, 0]
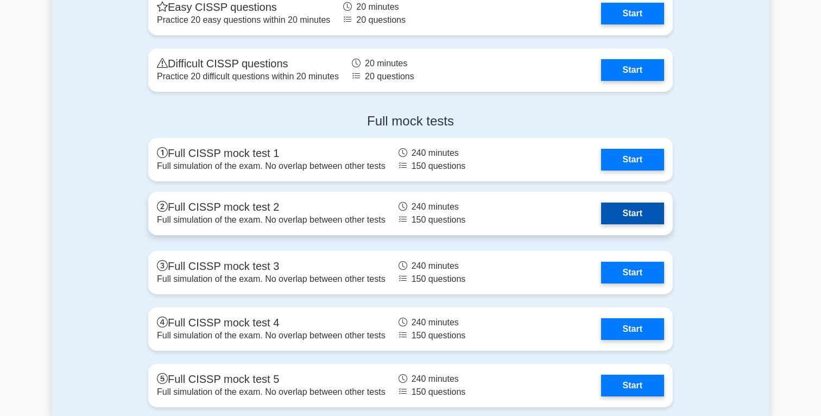
click at [625, 216] on link "Start" at bounding box center [632, 214] width 63 height 22
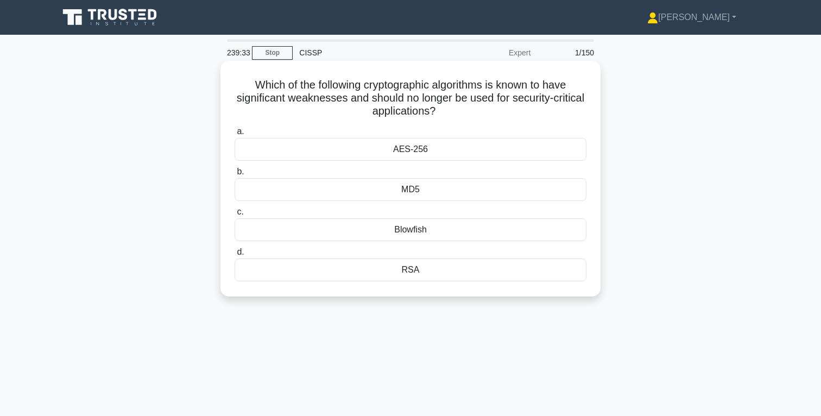
click at [414, 271] on div "RSA" at bounding box center [411, 270] width 352 height 23
click at [235, 256] on input "d. RSA" at bounding box center [235, 252] width 0 height 7
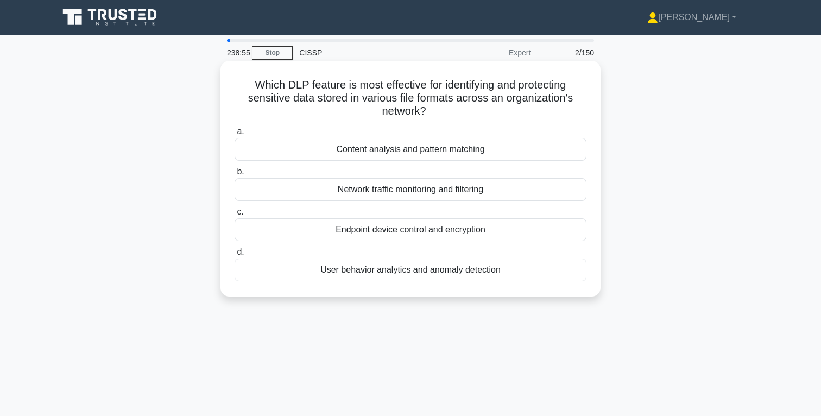
click at [456, 153] on div "Content analysis and pattern matching" at bounding box center [411, 149] width 352 height 23
click at [235, 135] on input "a. Content analysis and pattern matching" at bounding box center [235, 131] width 0 height 7
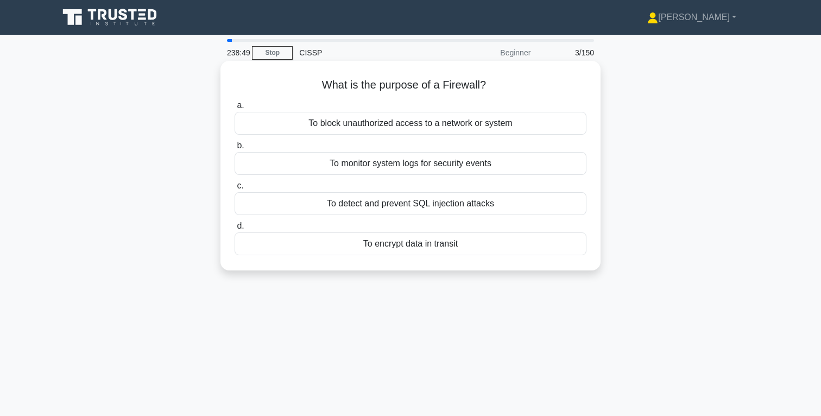
click at [460, 129] on div "To block unauthorized access to a network or system" at bounding box center [411, 123] width 352 height 23
click at [235, 109] on input "a. To block unauthorized access to a network or system" at bounding box center [235, 105] width 0 height 7
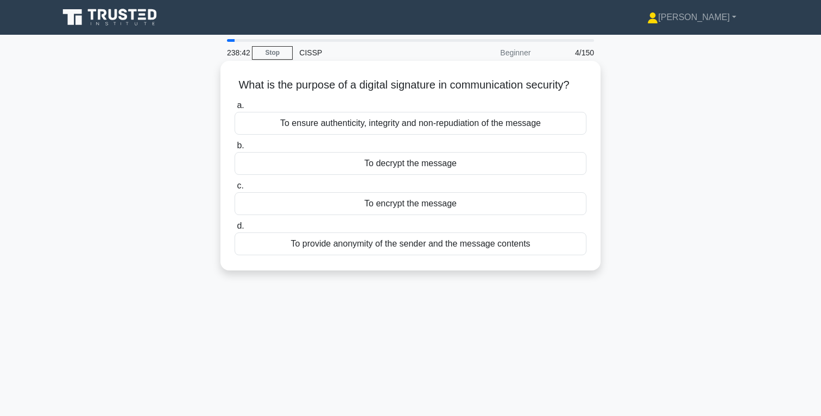
click at [472, 123] on div "To ensure authenticity, integrity and non-repudiation of the message" at bounding box center [411, 123] width 352 height 23
click at [235, 109] on input "a. To ensure authenticity, integrity and non-repudiation of the message" at bounding box center [235, 105] width 0 height 7
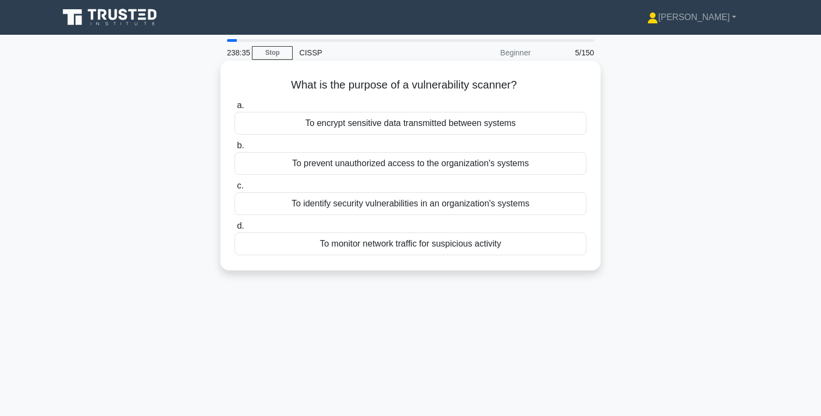
click at [469, 203] on div "To identify security vulnerabilities in an organization's systems" at bounding box center [411, 203] width 352 height 23
click at [235, 190] on input "c. To identify security vulnerabilities in an organization's systems" at bounding box center [235, 186] width 0 height 7
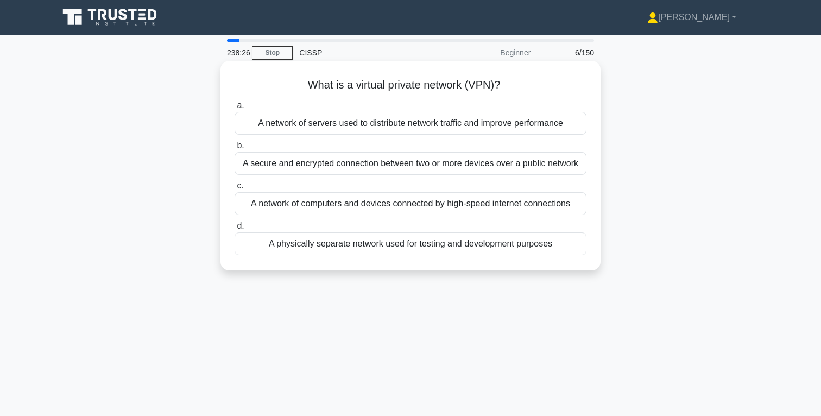
click at [486, 166] on div "A secure and encrypted connection between two or more devices over a public net…" at bounding box center [411, 163] width 352 height 23
click at [235, 149] on input "b. A secure and encrypted connection between two or more devices over a public …" at bounding box center [235, 145] width 0 height 7
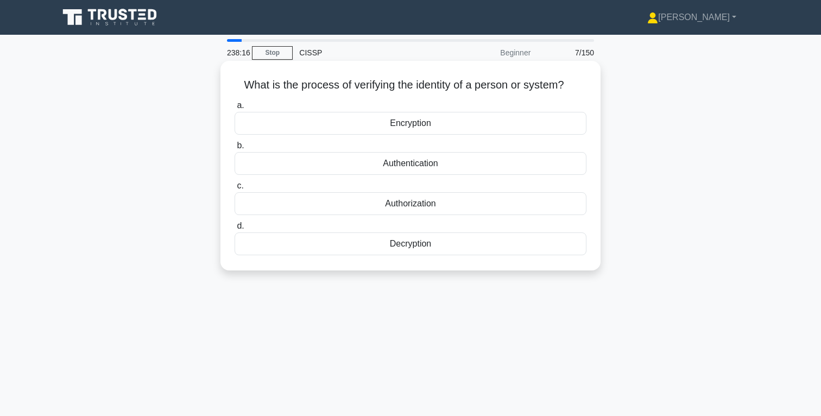
click at [428, 164] on div "Authentication" at bounding box center [411, 163] width 352 height 23
click at [235, 149] on input "b. Authentication" at bounding box center [235, 145] width 0 height 7
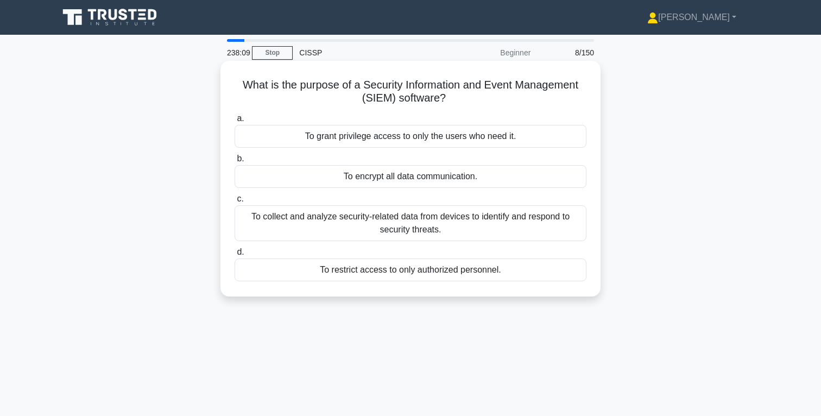
click at [448, 223] on div "To collect and analyze security-related data from devices to identify and respo…" at bounding box center [411, 223] width 352 height 36
click at [235, 203] on input "c. To collect and analyze security-related data from devices to identify and re…" at bounding box center [235, 199] width 0 height 7
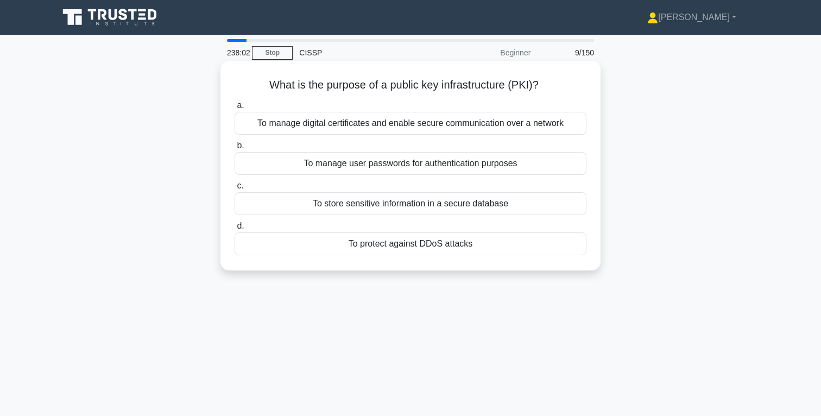
click at [456, 127] on div "To manage digital certificates and enable secure communication over a network" at bounding box center [411, 123] width 352 height 23
click at [235, 109] on input "a. To manage digital certificates and enable secure communication over a network" at bounding box center [235, 105] width 0 height 7
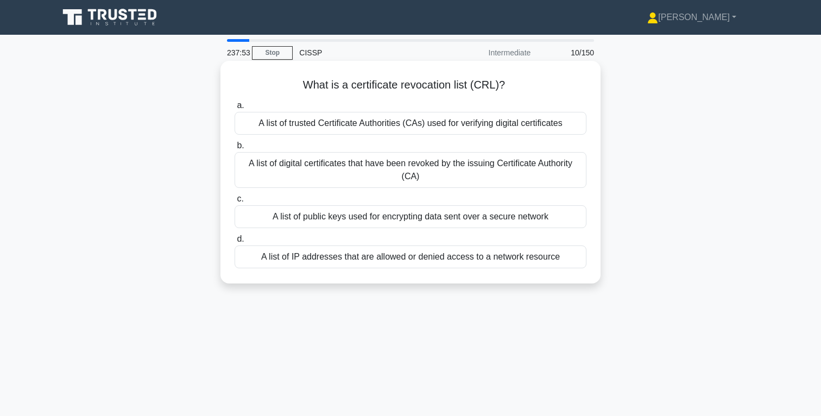
click at [467, 170] on div "A list of digital certificates that have been revoked by the issuing Certificat…" at bounding box center [411, 170] width 352 height 36
click at [235, 149] on input "b. A list of digital certificates that have been revoked by the issuing Certifi…" at bounding box center [235, 145] width 0 height 7
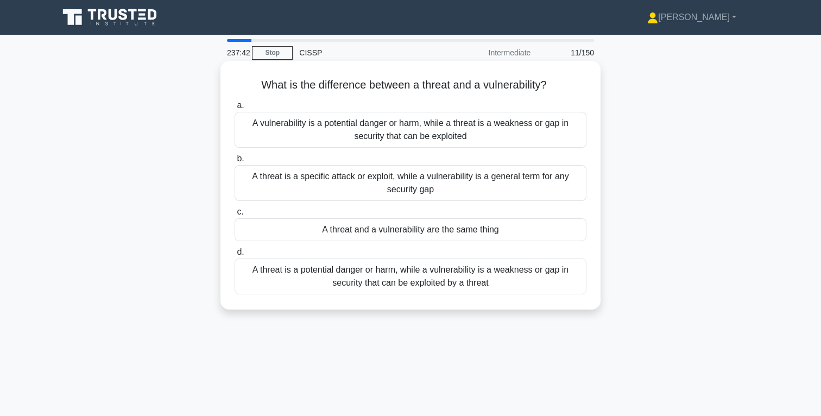
click at [477, 278] on div "A threat is a potential danger or harm, while a vulnerability is a weakness or …" at bounding box center [411, 277] width 352 height 36
click at [235, 256] on input "d. A threat is a potential danger or harm, while a vulnerability is a weakness …" at bounding box center [235, 252] width 0 height 7
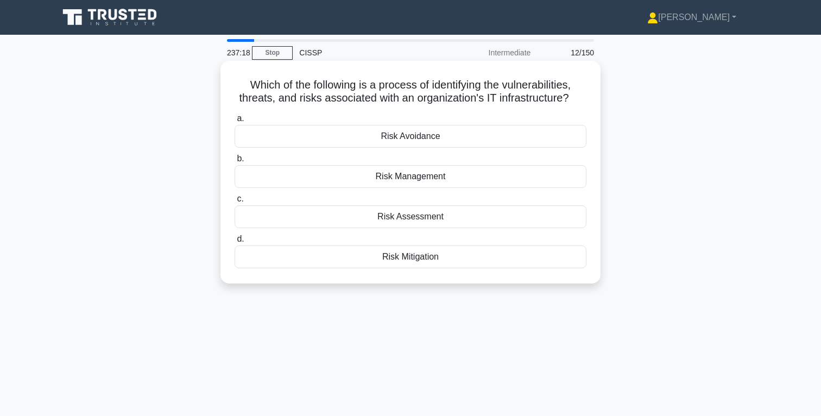
click at [430, 216] on div "Risk Assessment" at bounding box center [411, 216] width 352 height 23
click at [235, 203] on input "c. Risk Assessment" at bounding box center [235, 199] width 0 height 7
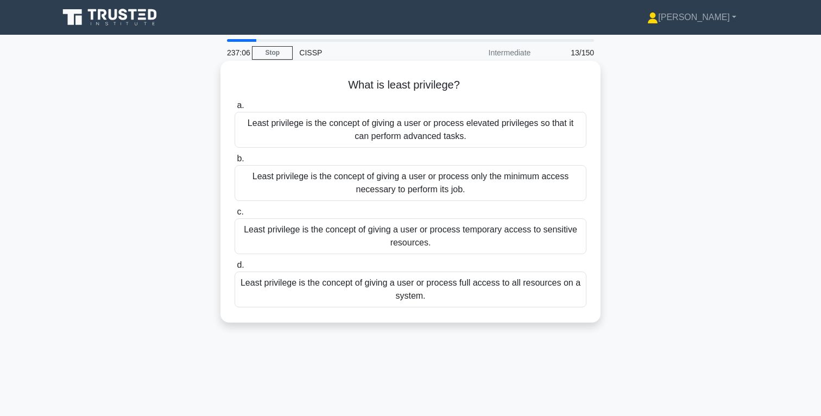
click at [426, 190] on div "Least privilege is the concept of giving a user or process only the minimum acc…" at bounding box center [411, 183] width 352 height 36
click at [235, 162] on input "b. Least privilege is the concept of giving a user or process only the minimum …" at bounding box center [235, 158] width 0 height 7
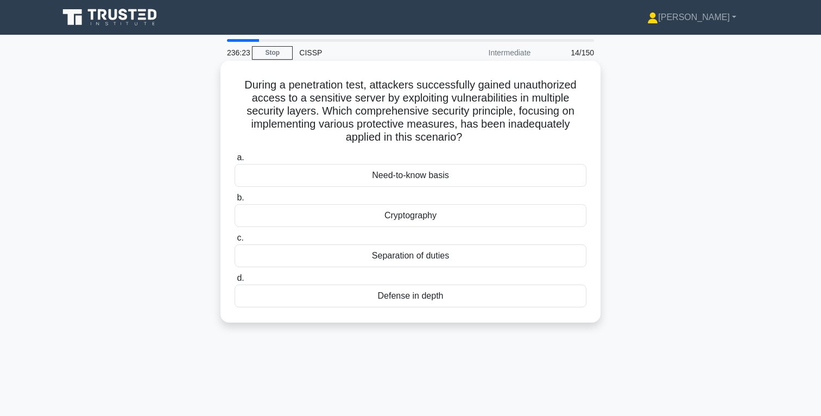
click at [419, 293] on div "Defense in depth" at bounding box center [411, 296] width 352 height 23
click at [235, 282] on input "d. Defense in depth" at bounding box center [235, 278] width 0 height 7
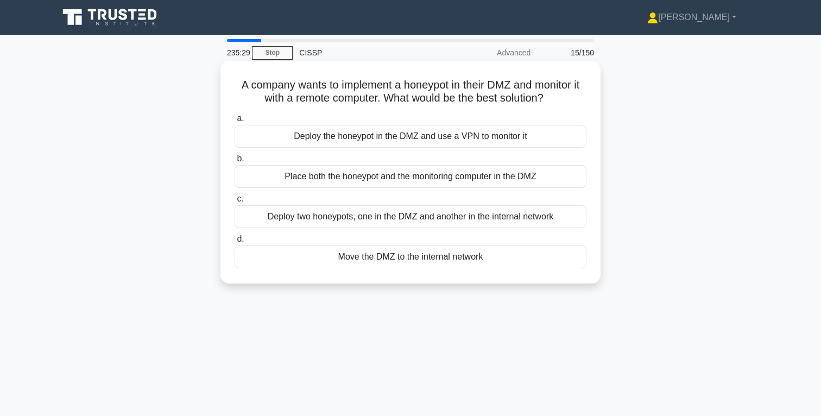
click at [455, 141] on div "Deploy the honeypot in the DMZ and use a VPN to monitor it" at bounding box center [411, 136] width 352 height 23
click at [235, 122] on input "a. Deploy the honeypot in the DMZ and use a VPN to monitor it" at bounding box center [235, 118] width 0 height 7
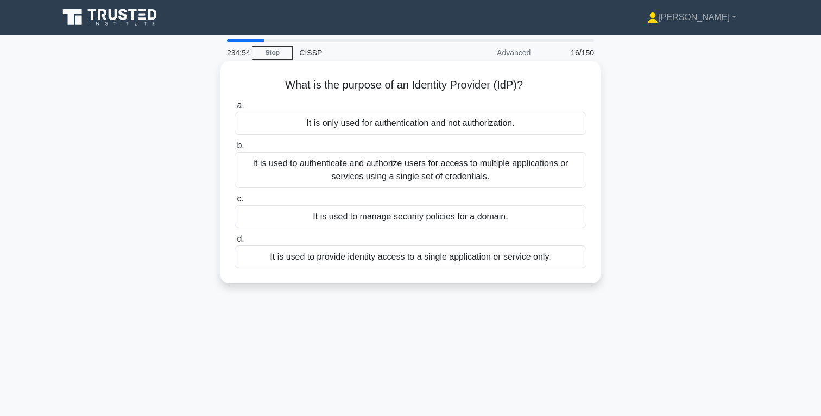
click at [497, 171] on div "It is used to authenticate and authorize users for access to multiple applicati…" at bounding box center [411, 170] width 352 height 36
click at [235, 149] on input "b. It is used to authenticate and authorize users for access to multiple applic…" at bounding box center [235, 145] width 0 height 7
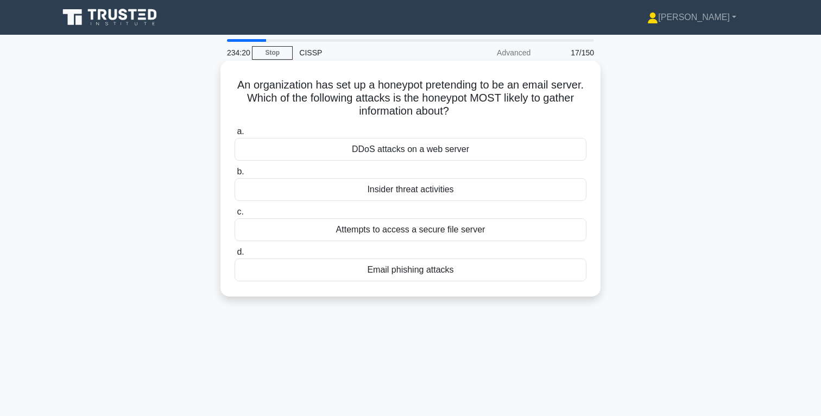
click at [446, 269] on div "Email phishing attacks" at bounding box center [411, 270] width 352 height 23
click at [235, 256] on input "d. Email phishing attacks" at bounding box center [235, 252] width 0 height 7
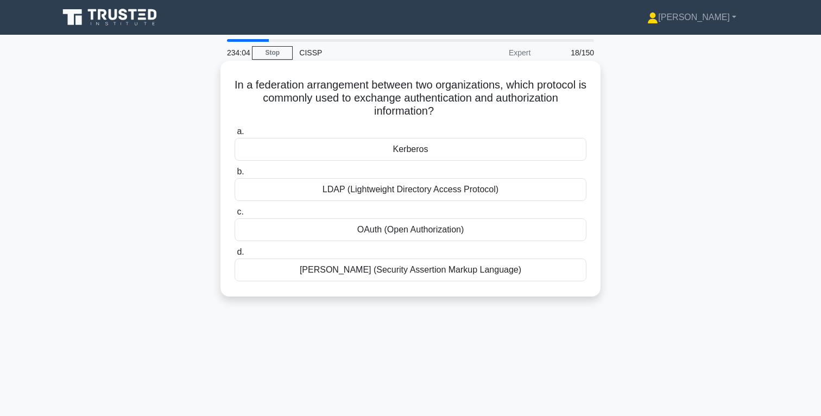
click at [442, 229] on div "OAuth (Open Authorization)" at bounding box center [411, 229] width 352 height 23
click at [235, 216] on input "c. OAuth (Open Authorization)" at bounding box center [235, 212] width 0 height 7
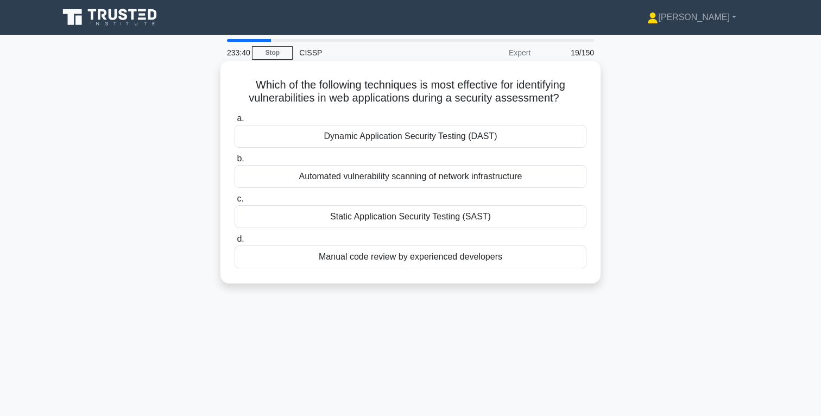
click at [468, 138] on div "Dynamic Application Security Testing (DAST)" at bounding box center [411, 136] width 352 height 23
click at [235, 122] on input "a. Dynamic Application Security Testing (DAST)" at bounding box center [235, 118] width 0 height 7
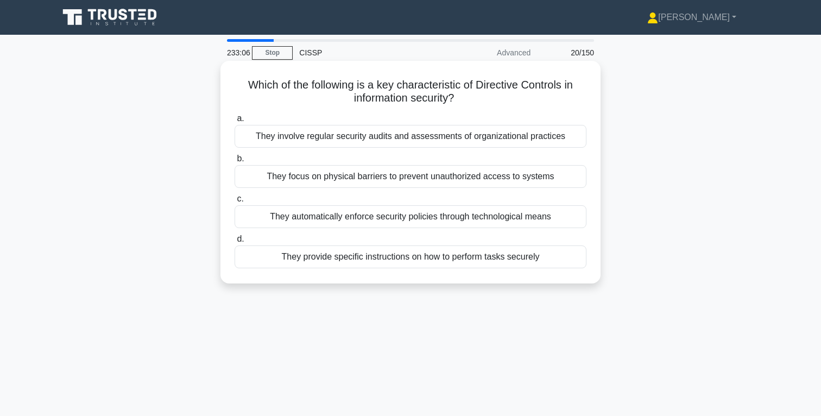
click at [459, 258] on div "They provide specific instructions on how to perform tasks securely" at bounding box center [411, 257] width 352 height 23
click at [235, 243] on input "d. They provide specific instructions on how to perform tasks securely" at bounding box center [235, 239] width 0 height 7
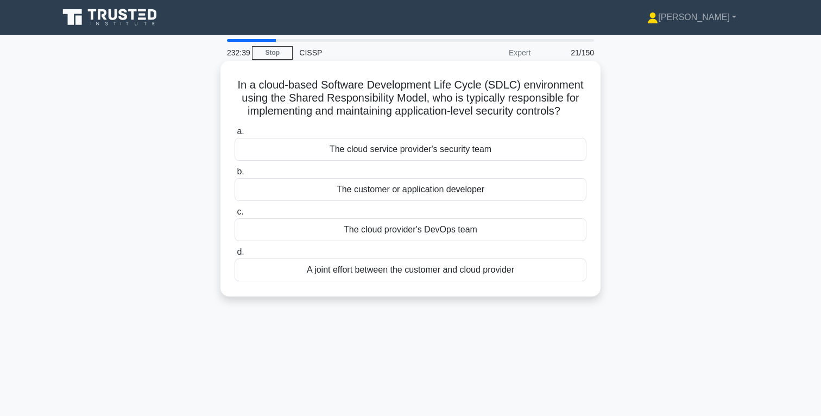
click at [461, 191] on div "The customer or application developer" at bounding box center [411, 189] width 352 height 23
click at [235, 175] on input "b. The customer or application developer" at bounding box center [235, 171] width 0 height 7
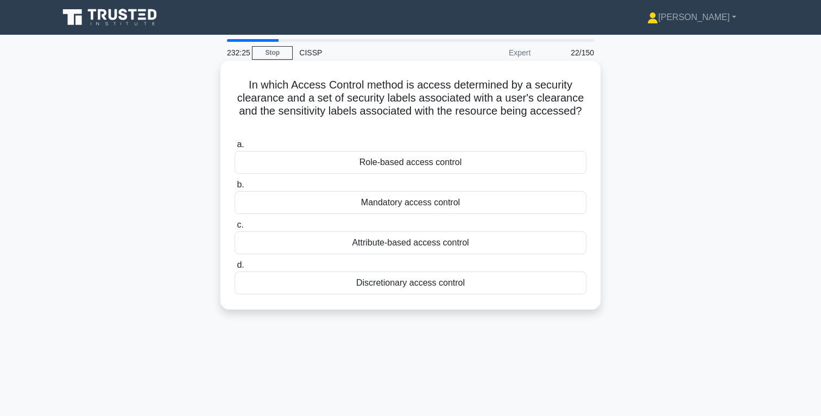
click at [444, 205] on div "Mandatory access control" at bounding box center [411, 202] width 352 height 23
click at [235, 189] on input "b. Mandatory access control" at bounding box center [235, 184] width 0 height 7
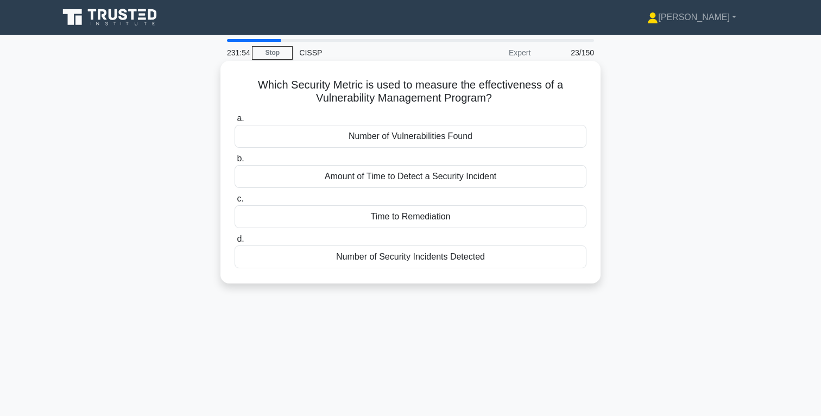
click at [427, 219] on div "Time to Remediation" at bounding box center [411, 216] width 352 height 23
click at [235, 203] on input "c. Time to Remediation" at bounding box center [235, 199] width 0 height 7
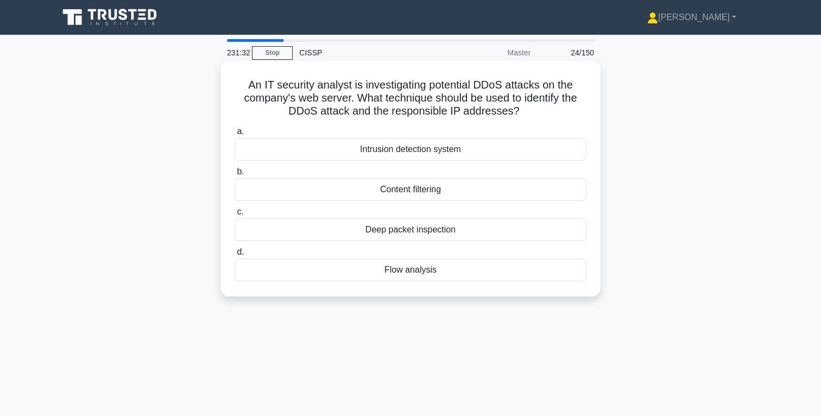
click at [425, 270] on div "Flow analysis" at bounding box center [411, 270] width 352 height 23
click at [235, 256] on input "d. Flow analysis" at bounding box center [235, 252] width 0 height 7
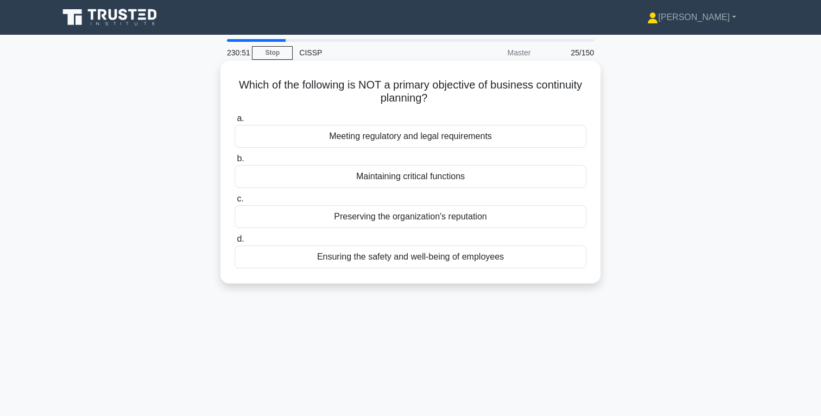
click at [455, 219] on div "Preserving the organization's reputation" at bounding box center [411, 216] width 352 height 23
click at [235, 203] on input "c. Preserving the organization's reputation" at bounding box center [235, 199] width 0 height 7
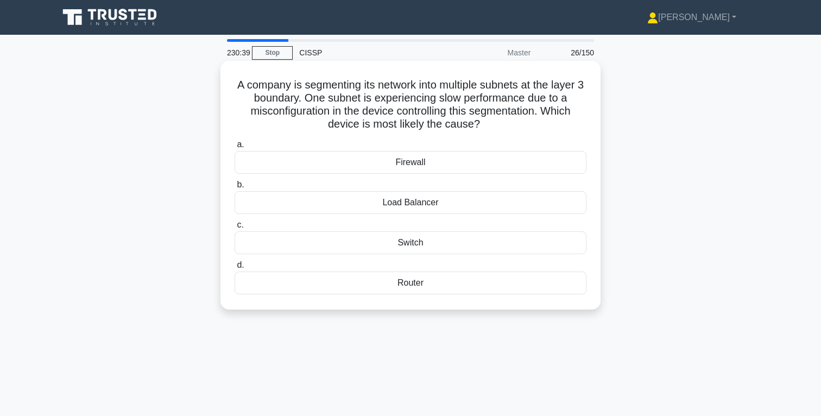
click at [427, 282] on div "Router" at bounding box center [411, 283] width 352 height 23
click at [235, 269] on input "d. Router" at bounding box center [235, 265] width 0 height 7
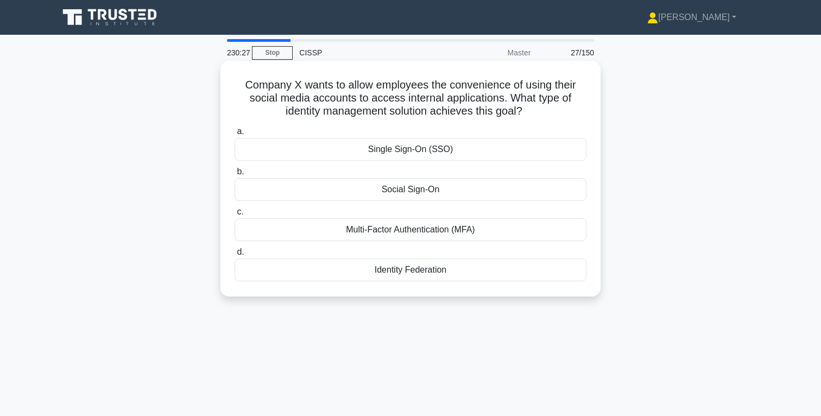
click at [430, 271] on div "Identity Federation" at bounding box center [411, 270] width 352 height 23
click at [235, 256] on input "d. Identity Federation" at bounding box center [235, 252] width 0 height 7
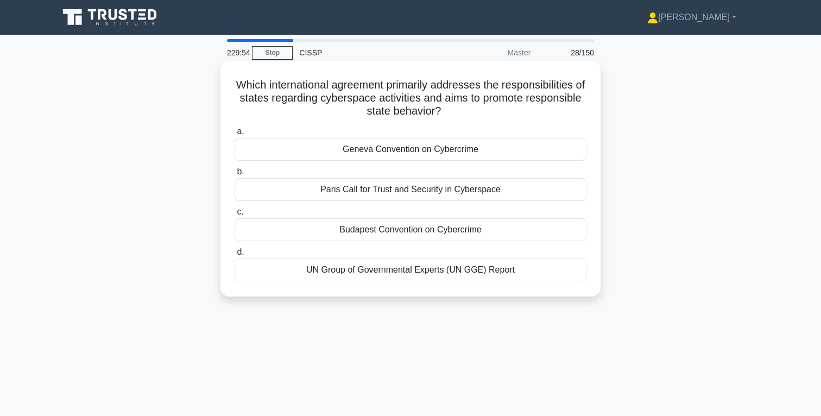
click at [444, 274] on div "UN Group of Governmental Experts (UN GGE) Report" at bounding box center [411, 270] width 352 height 23
click at [235, 256] on input "d. UN Group of Governmental Experts (UN GGE) Report" at bounding box center [235, 252] width 0 height 7
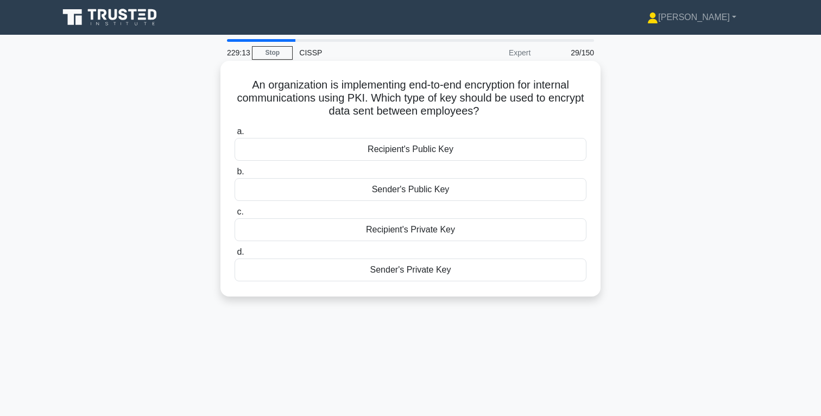
click at [435, 271] on div "Sender's Private Key" at bounding box center [411, 270] width 352 height 23
click at [235, 256] on input "d. Sender's Private Key" at bounding box center [235, 252] width 0 height 7
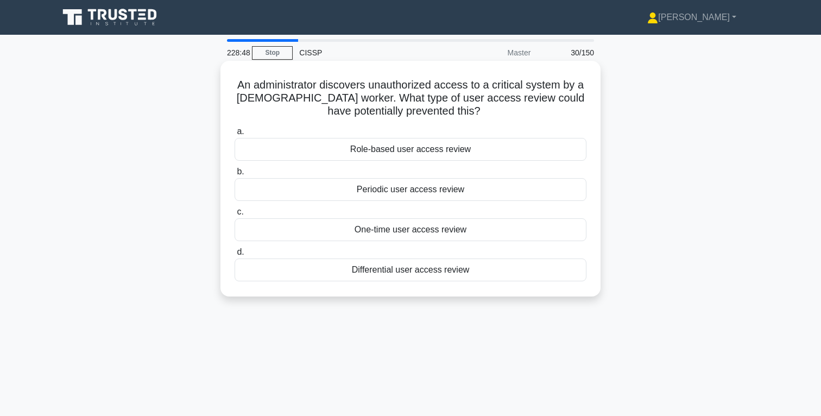
click at [436, 192] on div "Periodic user access review" at bounding box center [411, 189] width 352 height 23
click at [235, 175] on input "b. Periodic user access review" at bounding box center [235, 171] width 0 height 7
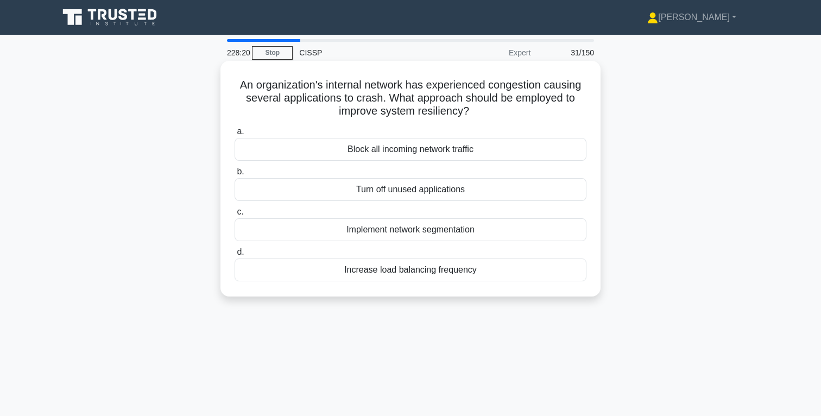
click at [448, 272] on div "Increase load balancing frequency" at bounding box center [411, 270] width 352 height 23
click at [235, 256] on input "d. Increase load balancing frequency" at bounding box center [235, 252] width 0 height 7
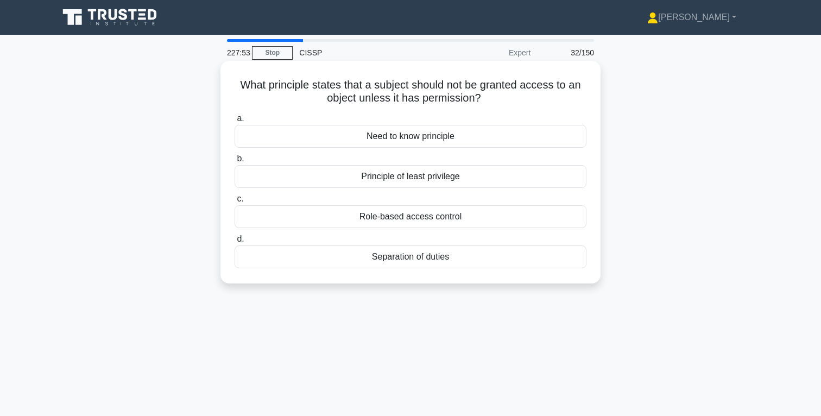
click at [439, 176] on div "Principle of least privilege" at bounding box center [411, 176] width 352 height 23
click at [235, 162] on input "b. Principle of least privilege" at bounding box center [235, 158] width 0 height 7
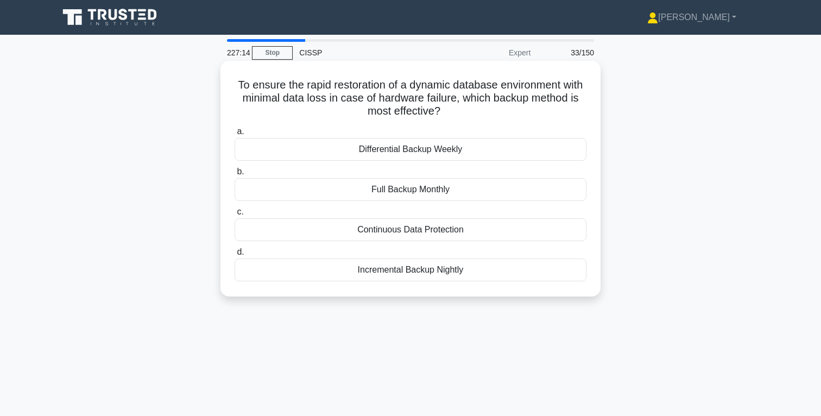
click at [439, 271] on div "Incremental Backup Nightly" at bounding box center [411, 270] width 352 height 23
click at [235, 256] on input "d. Incremental Backup Nightly" at bounding box center [235, 252] width 0 height 7
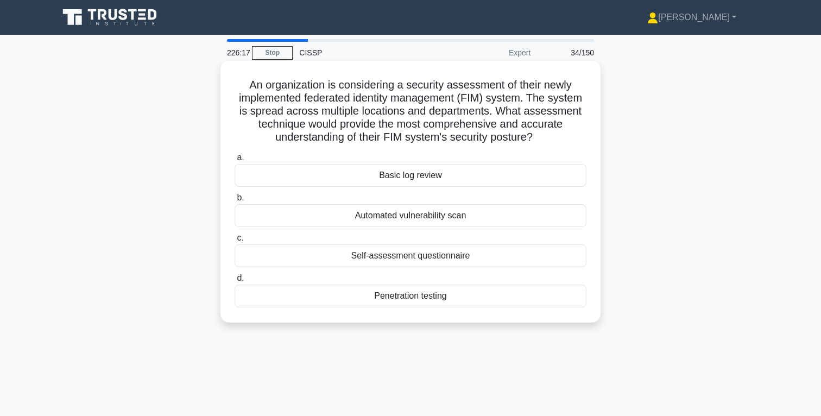
click at [431, 298] on div "Penetration testing" at bounding box center [411, 296] width 352 height 23
click at [235, 282] on input "d. Penetration testing" at bounding box center [235, 278] width 0 height 7
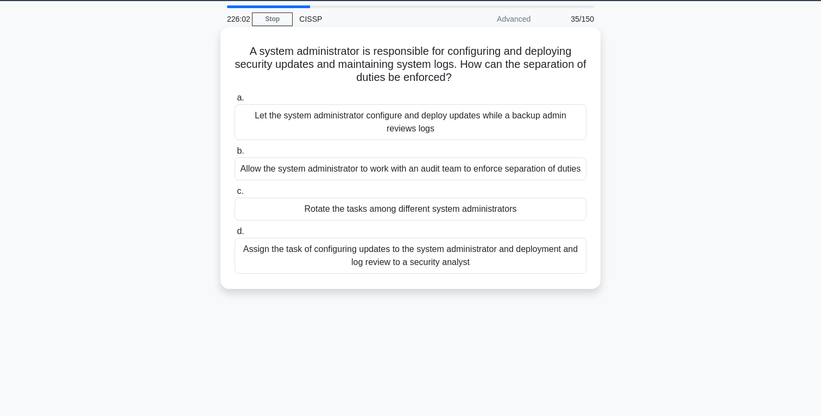
scroll to position [40, 0]
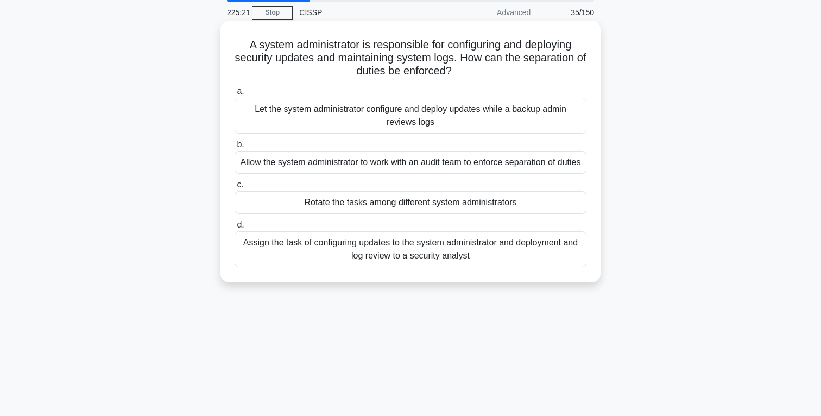
click at [406, 265] on div "Assign the task of configuring updates to the system administrator and deployme…" at bounding box center [411, 249] width 352 height 36
click at [235, 229] on input "d. Assign the task of configuring updates to the system administrator and deplo…" at bounding box center [235, 225] width 0 height 7
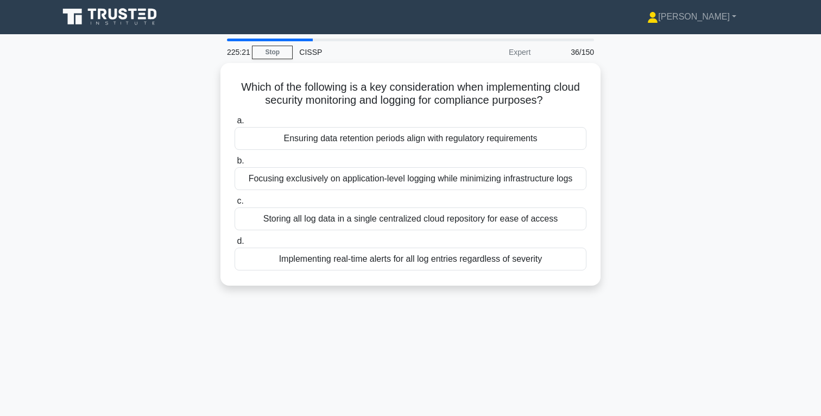
scroll to position [0, 0]
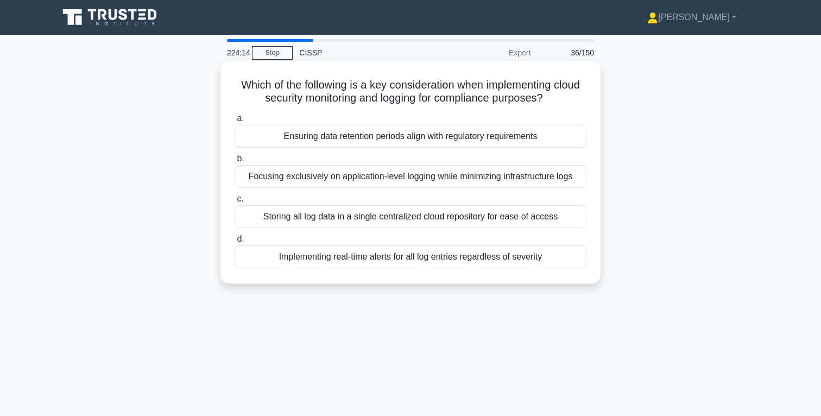
click at [418, 139] on div "Ensuring data retention periods align with regulatory requirements" at bounding box center [411, 136] width 352 height 23
click at [235, 122] on input "a. Ensuring data retention periods align with regulatory requirements" at bounding box center [235, 118] width 0 height 7
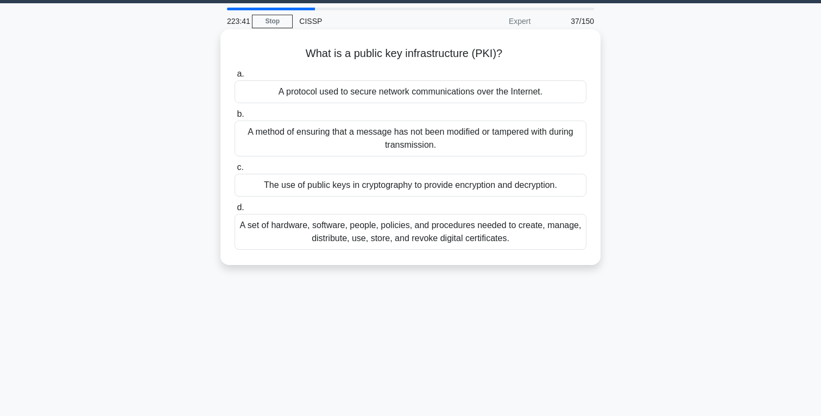
scroll to position [37, 0]
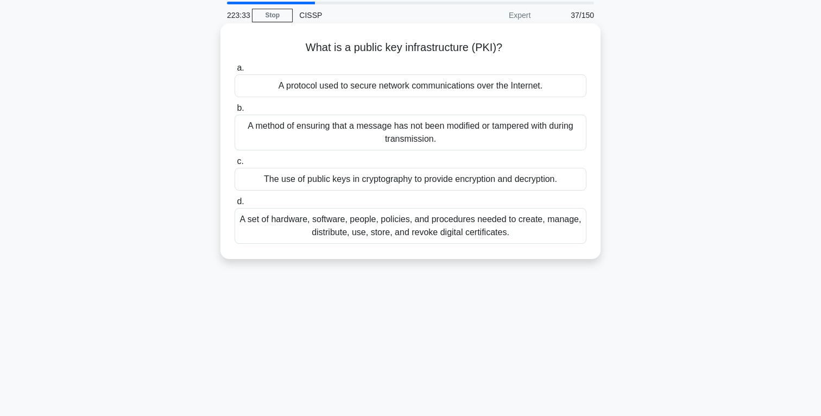
click at [455, 233] on div "A set of hardware, software, people, policies, and procedures needed to create,…" at bounding box center [411, 226] width 352 height 36
click at [235, 205] on input "d. A set of hardware, software, people, policies, and procedures needed to crea…" at bounding box center [235, 201] width 0 height 7
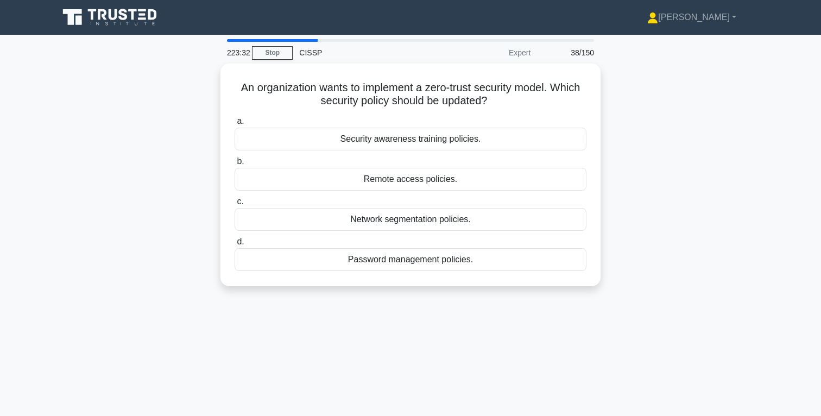
scroll to position [0, 0]
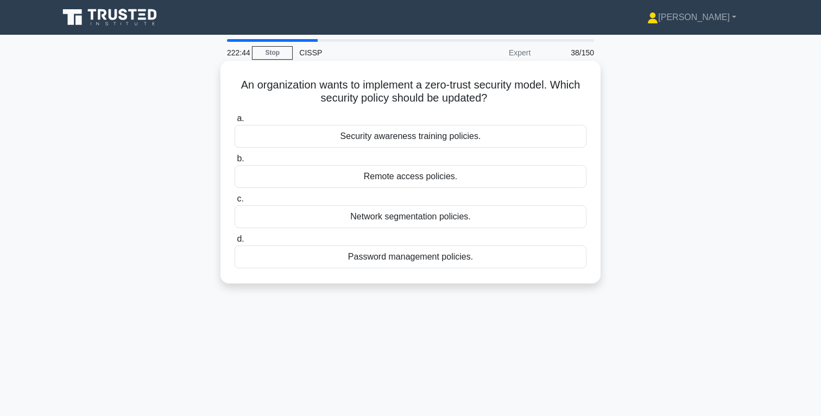
click at [446, 139] on div "Security awareness training policies." at bounding box center [411, 136] width 352 height 23
click at [235, 122] on input "a. Security awareness training policies." at bounding box center [235, 118] width 0 height 7
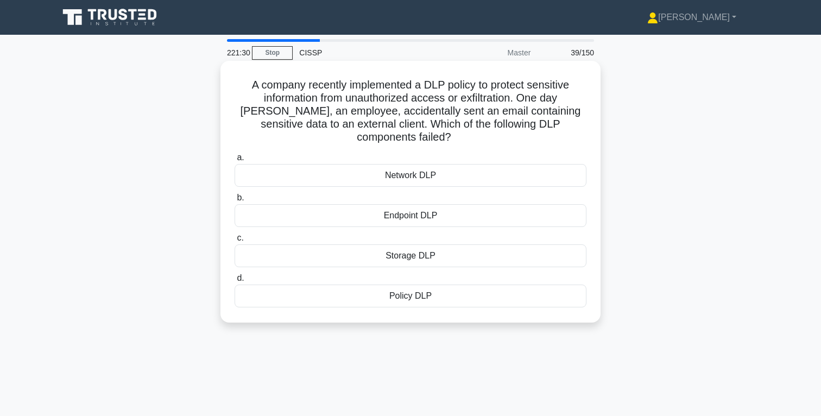
click at [431, 165] on div "Network DLP" at bounding box center [411, 175] width 352 height 23
click at [235, 161] on input "a. Network DLP" at bounding box center [235, 157] width 0 height 7
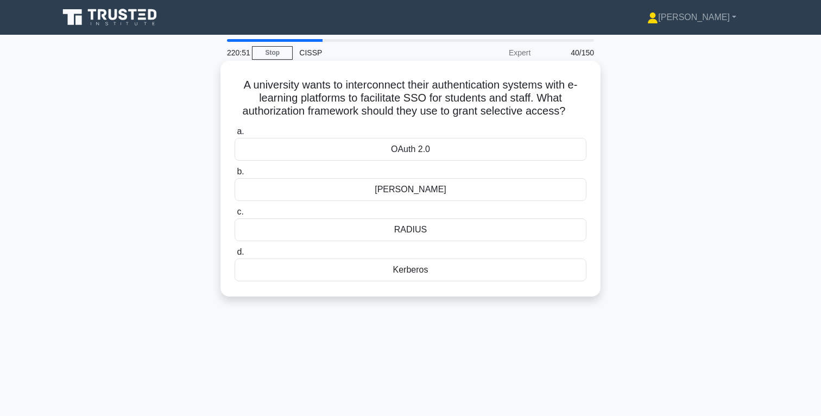
click at [422, 151] on div "OAuth 2.0" at bounding box center [411, 149] width 352 height 23
click at [235, 135] on input "a. OAuth 2.0" at bounding box center [235, 131] width 0 height 7
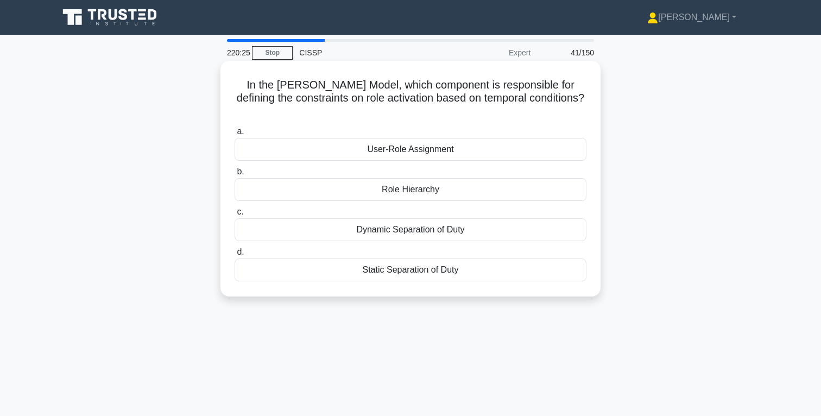
click at [429, 190] on div "Role Hierarchy" at bounding box center [411, 189] width 352 height 23
click at [235, 175] on input "b. Role Hierarchy" at bounding box center [235, 171] width 0 height 7
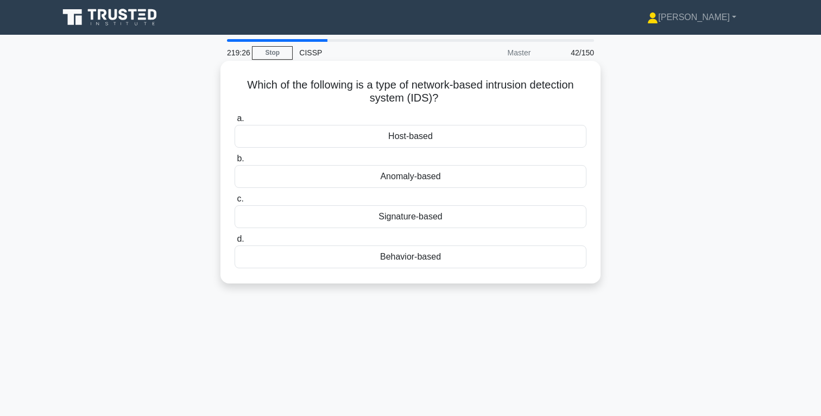
click at [424, 218] on div "Signature-based" at bounding box center [411, 216] width 352 height 23
click at [235, 203] on input "c. Signature-based" at bounding box center [235, 199] width 0 height 7
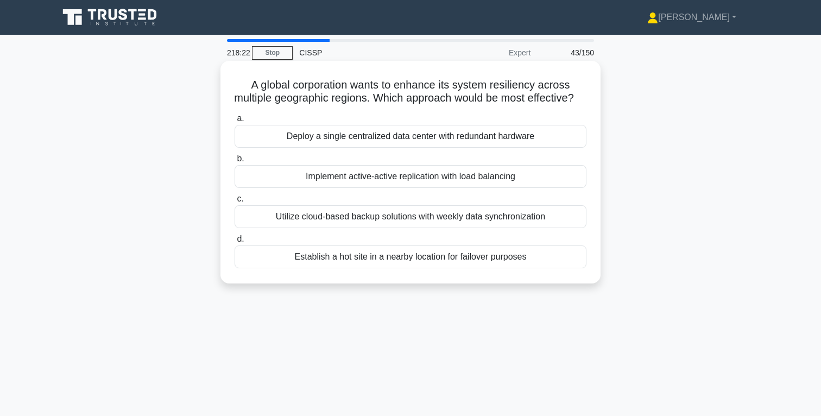
click at [407, 188] on div "Implement active-active replication with load balancing" at bounding box center [411, 176] width 352 height 23
click at [235, 162] on input "b. Implement active-active replication with load balancing" at bounding box center [235, 158] width 0 height 7
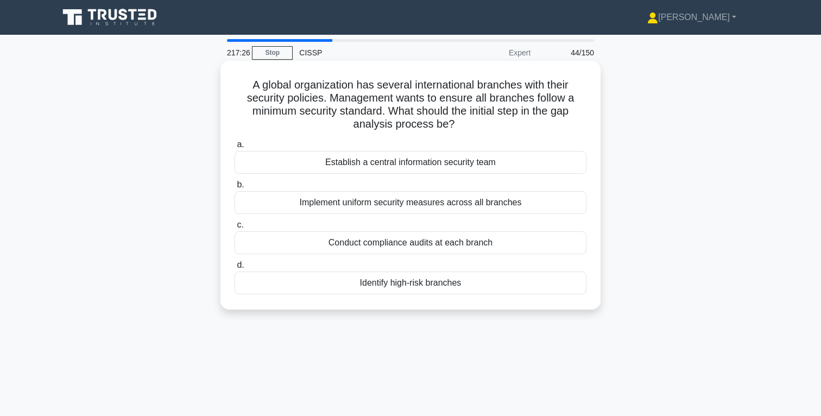
click at [440, 205] on div "Implement uniform security measures across all branches" at bounding box center [411, 202] width 352 height 23
click at [235, 189] on input "b. Implement uniform security measures across all branches" at bounding box center [235, 184] width 0 height 7
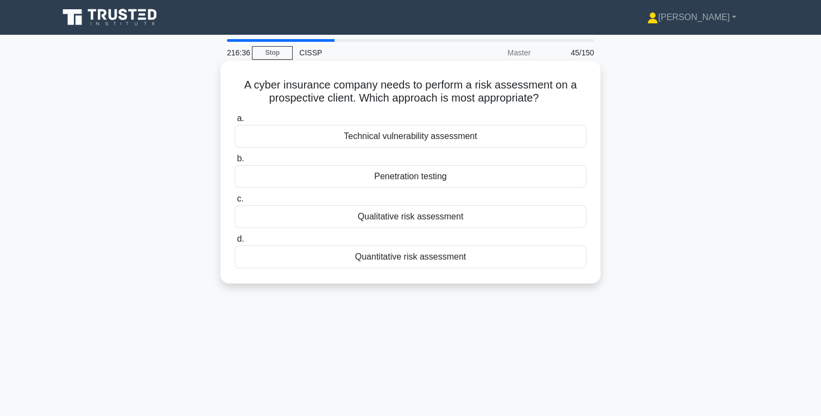
click at [429, 257] on div "Quantitative risk assessment" at bounding box center [411, 257] width 352 height 23
click at [235, 243] on input "d. Quantitative risk assessment" at bounding box center [235, 239] width 0 height 7
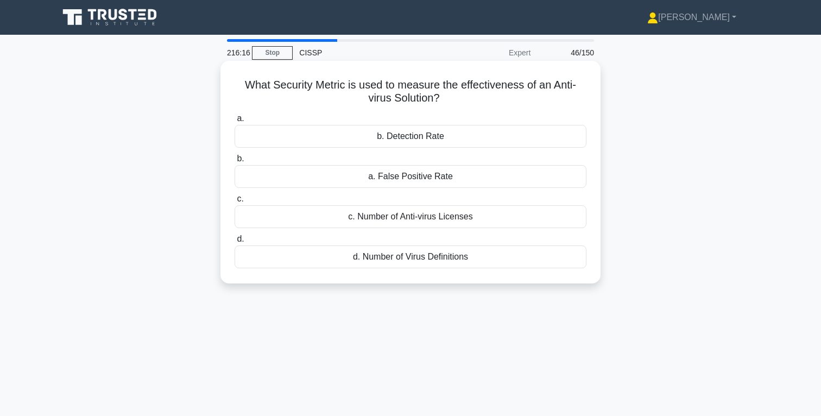
click at [430, 137] on div "b. Detection Rate" at bounding box center [411, 136] width 352 height 23
click at [235, 122] on input "a. b. Detection Rate" at bounding box center [235, 118] width 0 height 7
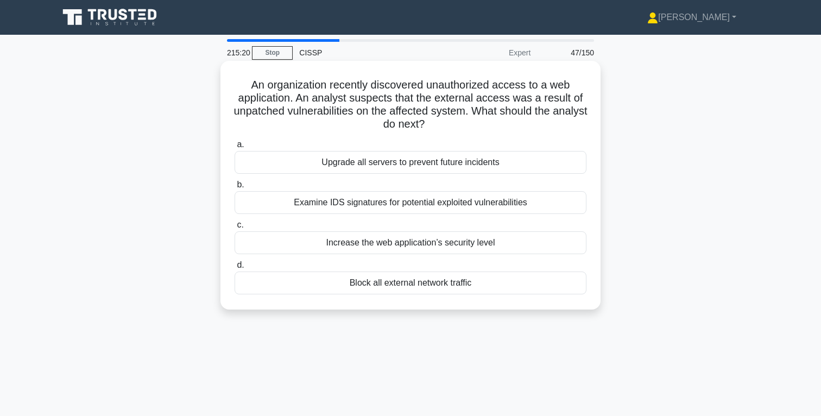
click at [458, 284] on div "Block all external network traffic" at bounding box center [411, 283] width 352 height 23
click at [235, 269] on input "d. Block all external network traffic" at bounding box center [235, 265] width 0 height 7
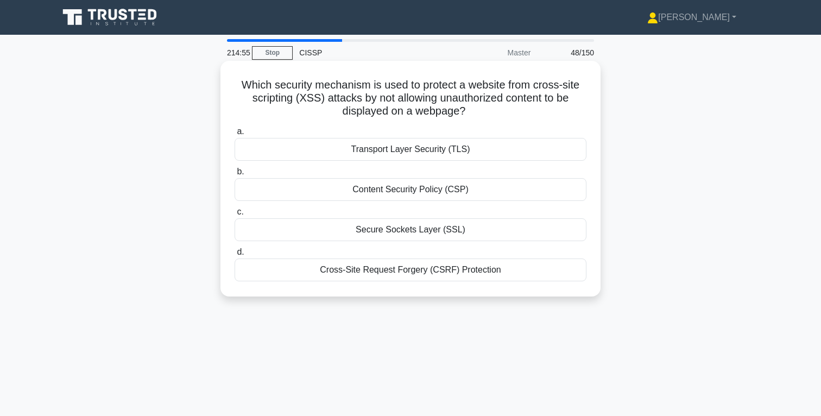
click at [455, 271] on div "Cross-Site Request Forgery (CSRF) Protection" at bounding box center [411, 270] width 352 height 23
click at [235, 256] on input "d. Cross-Site Request Forgery (CSRF) Protection" at bounding box center [235, 252] width 0 height 7
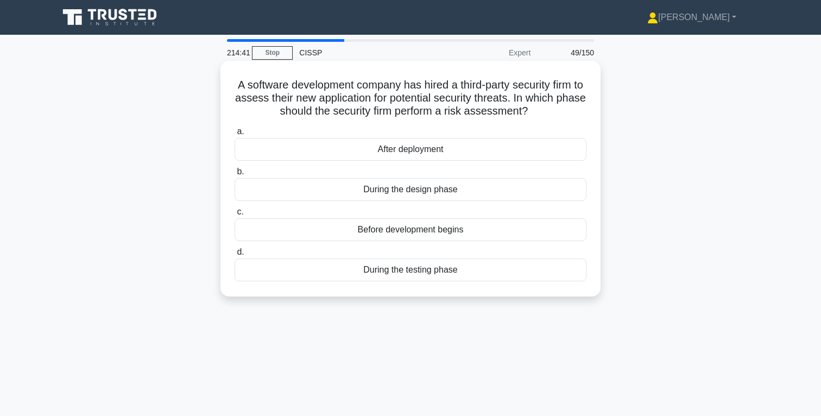
scroll to position [9, 0]
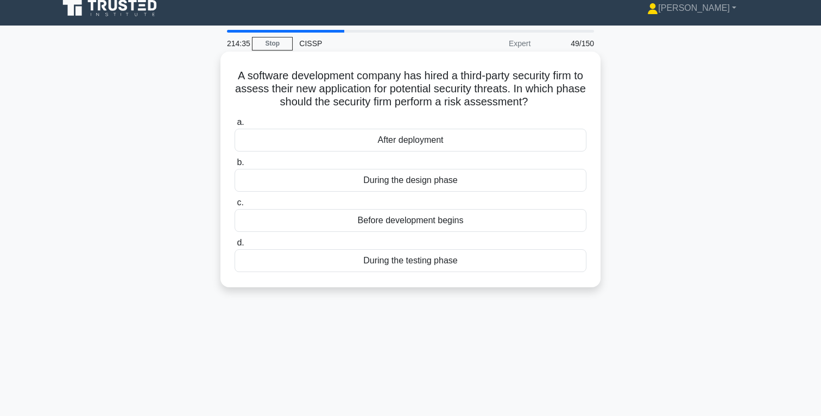
click at [441, 181] on div "During the design phase" at bounding box center [411, 180] width 352 height 23
click at [235, 166] on input "b. During the design phase" at bounding box center [235, 162] width 0 height 7
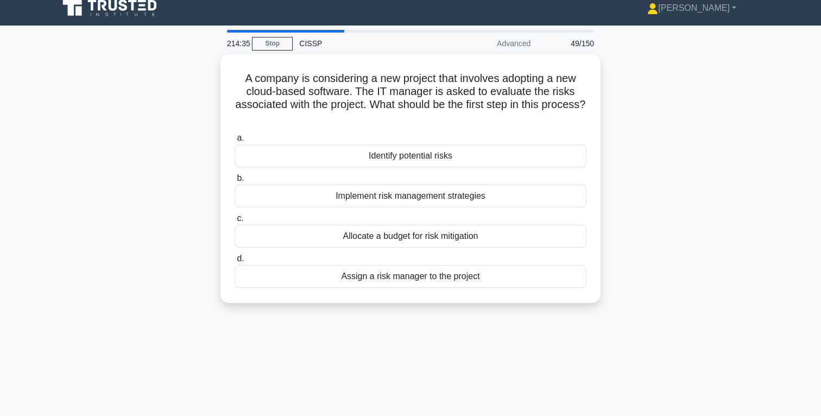
scroll to position [0, 0]
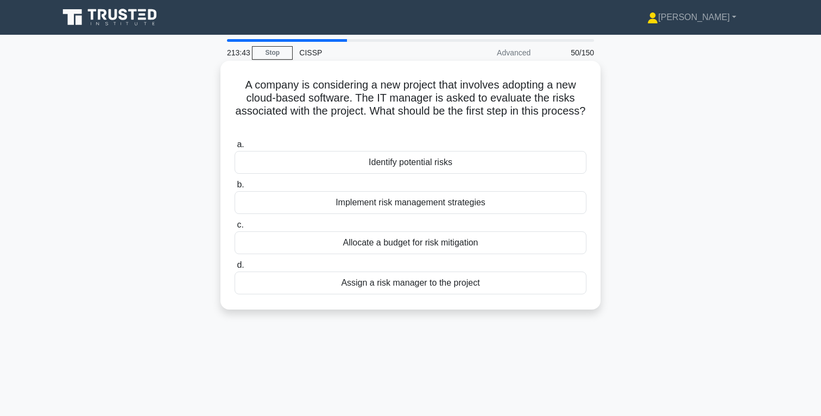
click at [443, 203] on div "Implement risk management strategies" at bounding box center [411, 202] width 352 height 23
click at [235, 189] on input "b. Implement risk management strategies" at bounding box center [235, 184] width 0 height 7
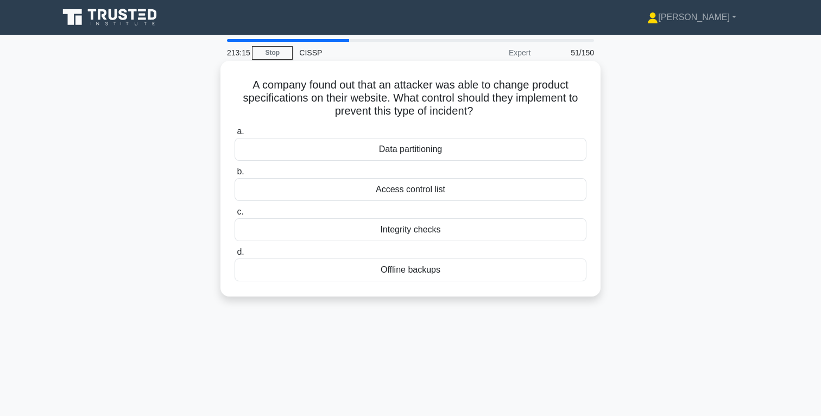
click at [409, 192] on div "Access control list" at bounding box center [411, 189] width 352 height 23
click at [235, 175] on input "b. Access control list" at bounding box center [235, 171] width 0 height 7
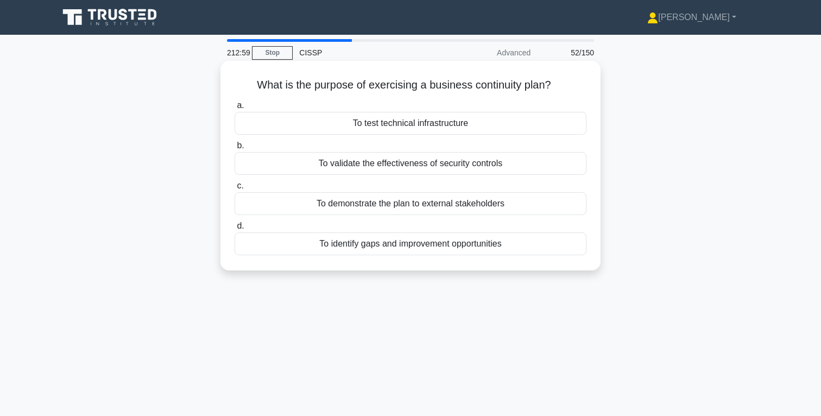
click at [466, 245] on div "To identify gaps and improvement opportunities" at bounding box center [411, 244] width 352 height 23
click at [235, 230] on input "d. To identify gaps and improvement opportunities" at bounding box center [235, 226] width 0 height 7
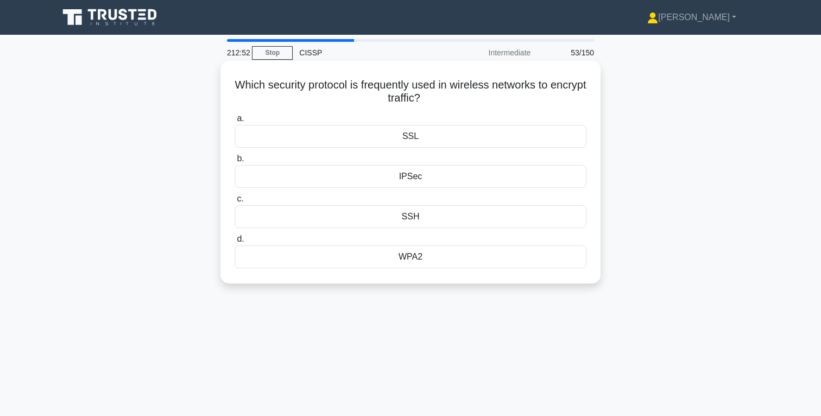
click at [425, 259] on div "WPA2" at bounding box center [411, 257] width 352 height 23
click at [235, 243] on input "d. WPA2" at bounding box center [235, 239] width 0 height 7
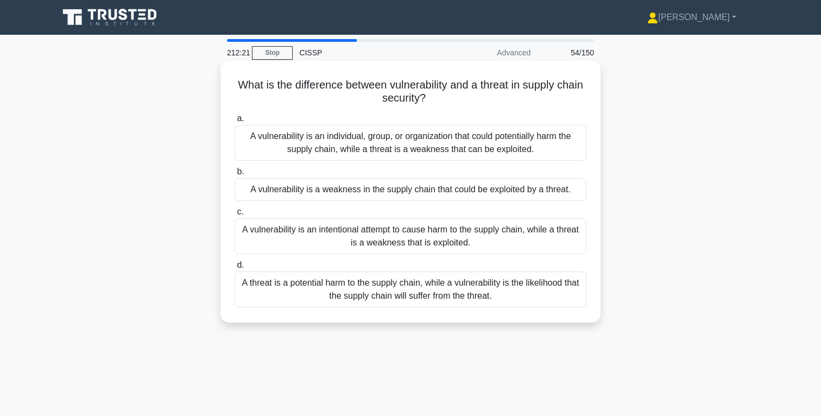
click at [439, 192] on div "A vulnerability is a weakness in the supply chain that could be exploited by a …" at bounding box center [411, 189] width 352 height 23
click at [235, 175] on input "b. A vulnerability is a weakness in the supply chain that could be exploited by…" at bounding box center [235, 171] width 0 height 7
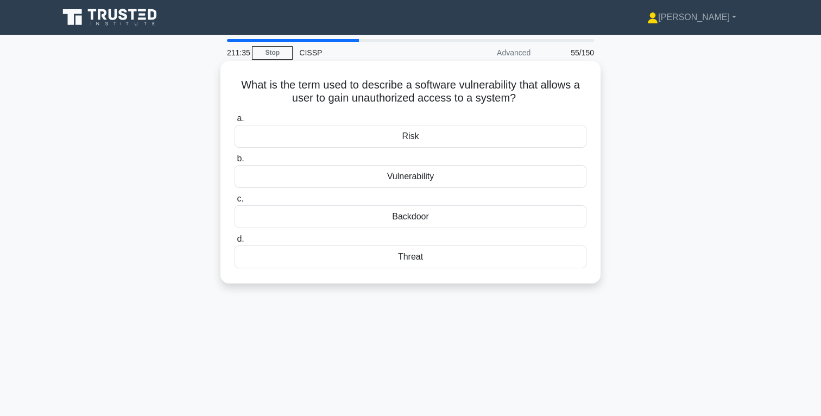
click at [431, 139] on div "Risk" at bounding box center [411, 136] width 352 height 23
click at [235, 122] on input "a. Risk" at bounding box center [235, 118] width 0 height 7
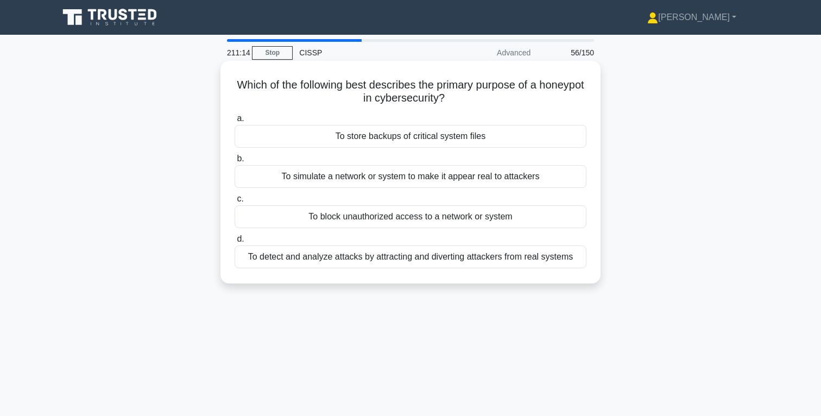
click at [456, 178] on div "To simulate a network or system to make it appear real to attackers" at bounding box center [411, 176] width 352 height 23
click at [235, 162] on input "b. To simulate a network or system to make it appear real to attackers" at bounding box center [235, 158] width 0 height 7
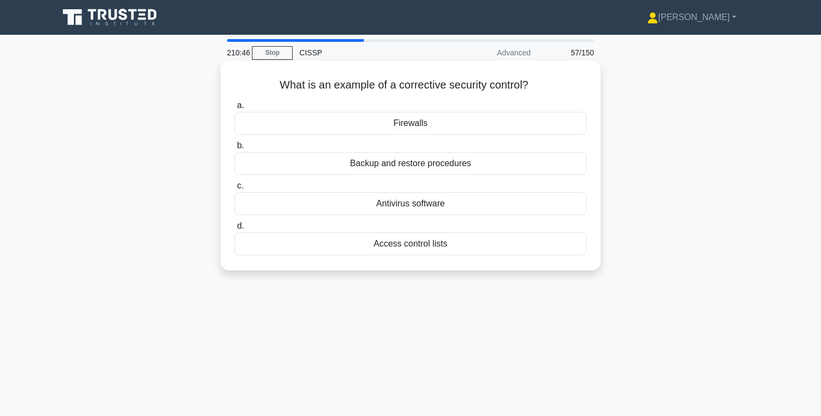
click at [442, 165] on div "Backup and restore procedures" at bounding box center [411, 163] width 352 height 23
click at [235, 149] on input "b. Backup and restore procedures" at bounding box center [235, 145] width 0 height 7
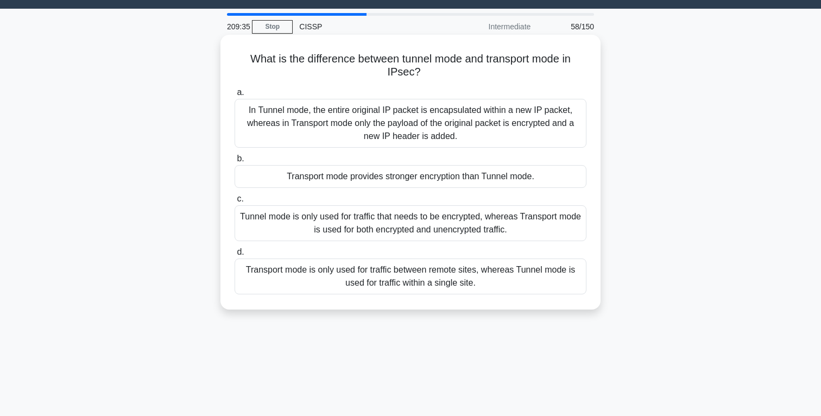
scroll to position [30, 0]
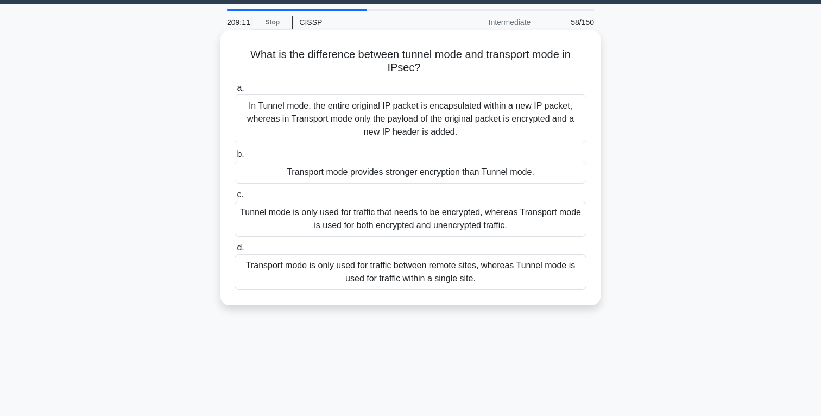
click at [455, 123] on div "In Tunnel mode, the entire original IP packet is encapsulated within a new IP p…" at bounding box center [411, 119] width 352 height 49
click at [235, 92] on input "a. In Tunnel mode, the entire original IP packet is encapsulated within a new I…" at bounding box center [235, 88] width 0 height 7
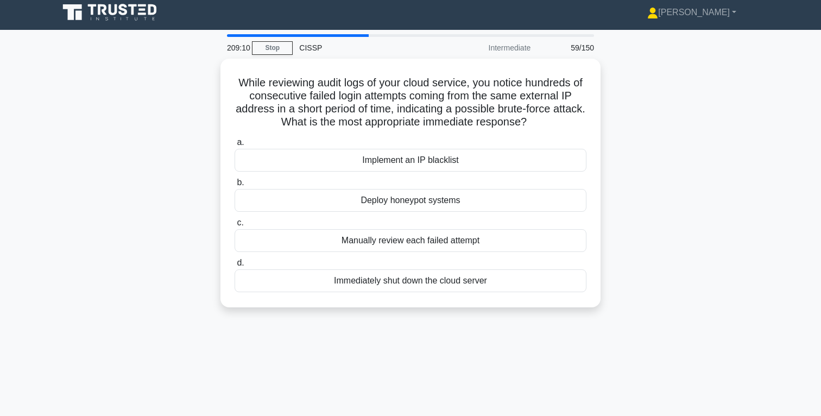
scroll to position [0, 0]
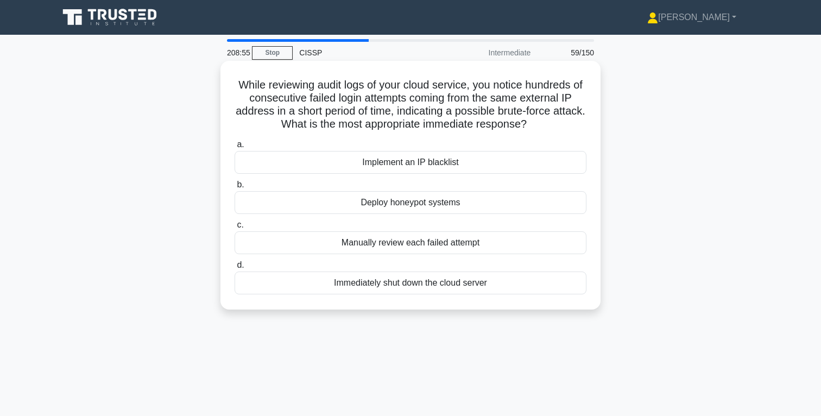
click at [442, 162] on div "Implement an IP blacklist" at bounding box center [411, 162] width 352 height 23
click at [235, 148] on input "a. Implement an IP blacklist" at bounding box center [235, 144] width 0 height 7
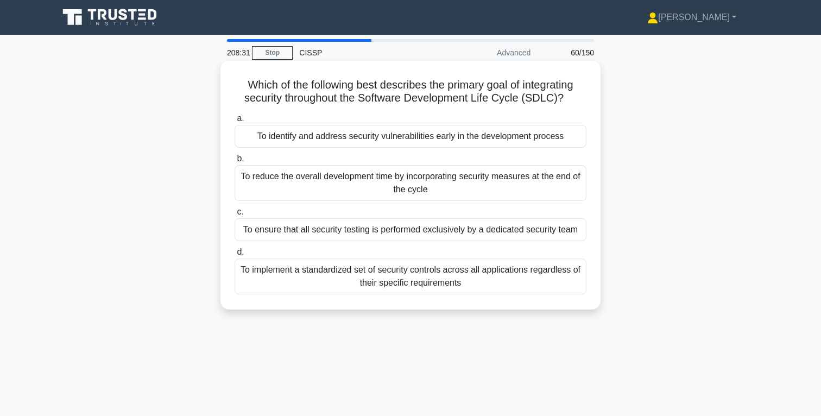
click at [452, 136] on div "To identify and address security vulnerabilities early in the development proce…" at bounding box center [411, 136] width 352 height 23
click at [235, 122] on input "a. To identify and address security vulnerabilities early in the development pr…" at bounding box center [235, 118] width 0 height 7
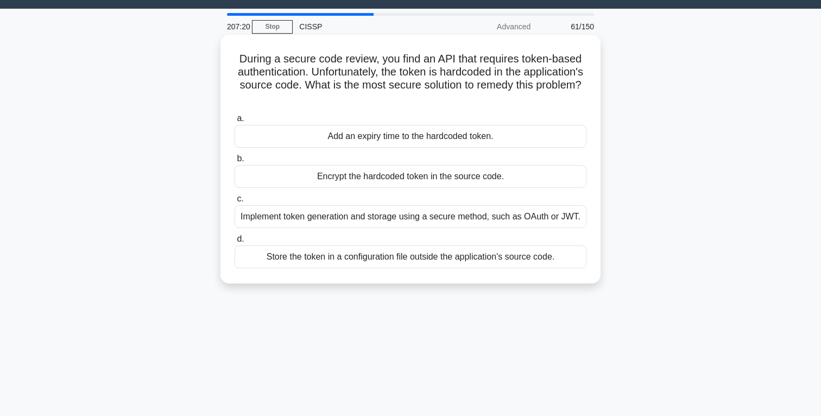
scroll to position [29, 0]
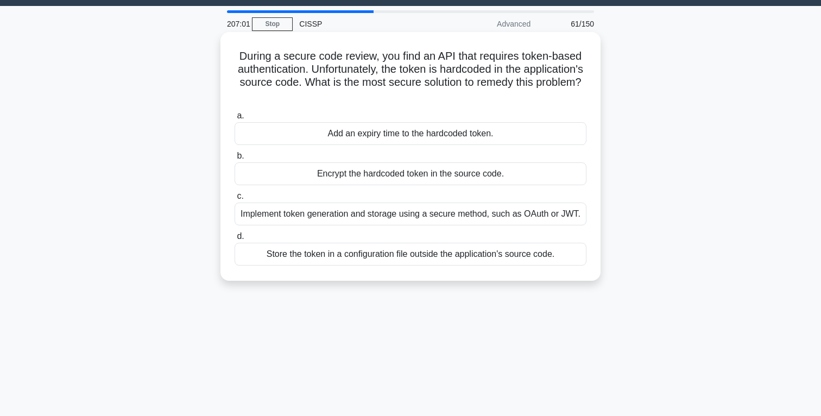
click at [462, 214] on div "Implement token generation and storage using a secure method, such as OAuth or …" at bounding box center [411, 214] width 352 height 23
click at [235, 200] on input "c. Implement token generation and storage using a secure method, such as OAuth …" at bounding box center [235, 196] width 0 height 7
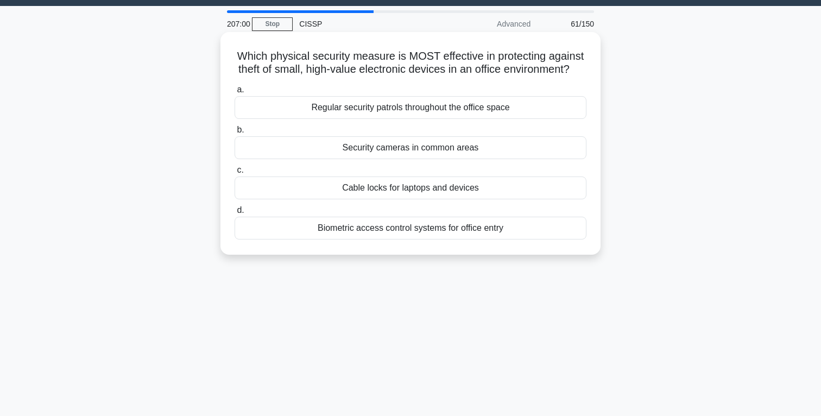
scroll to position [0, 0]
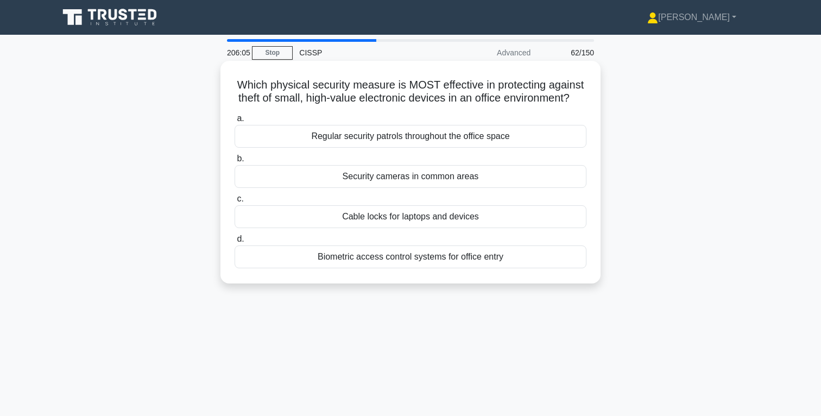
click at [456, 179] on div "Security cameras in common areas" at bounding box center [411, 176] width 352 height 23
click at [235, 162] on input "b. Security cameras in common areas" at bounding box center [235, 158] width 0 height 7
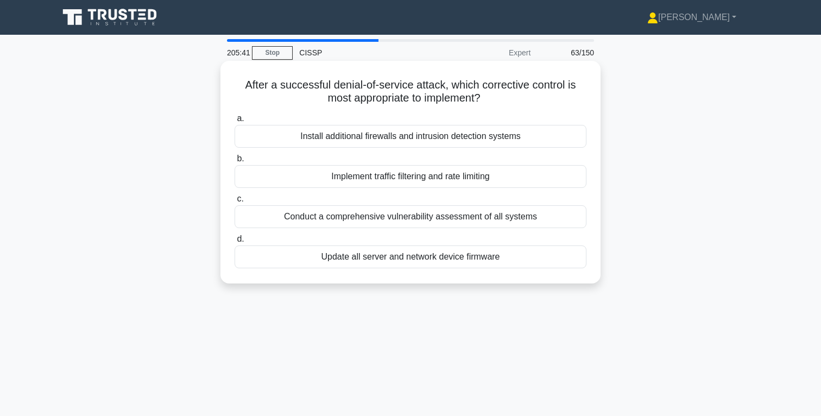
click at [438, 177] on div "Implement traffic filtering and rate limiting" at bounding box center [411, 176] width 352 height 23
click at [235, 162] on input "b. Implement traffic filtering and rate limiting" at bounding box center [235, 158] width 0 height 7
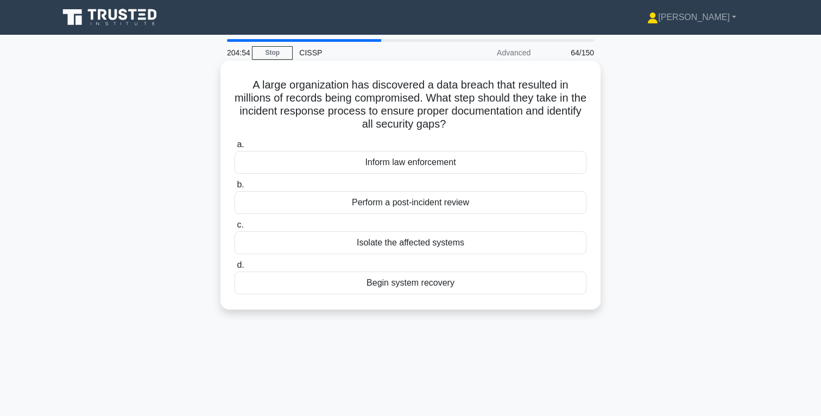
click at [442, 204] on div "Perform a post-incident review" at bounding box center [411, 202] width 352 height 23
click at [235, 189] on input "b. Perform a post-incident review" at bounding box center [235, 184] width 0 height 7
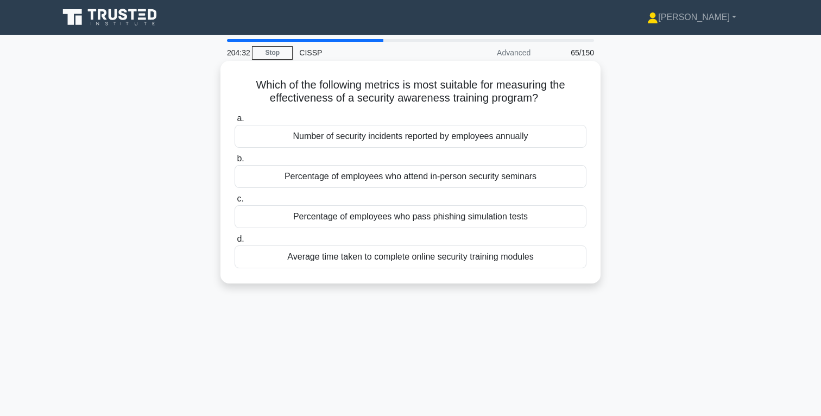
click at [481, 137] on div "Number of security incidents reported by employees annually" at bounding box center [411, 136] width 352 height 23
click at [235, 122] on input "a. Number of security incidents reported by employees annually" at bounding box center [235, 118] width 0 height 7
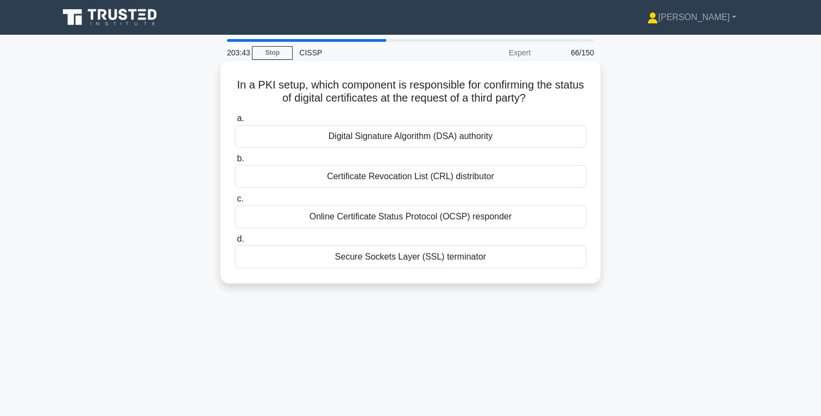
click at [424, 215] on div "Online Certificate Status Protocol (OCSP) responder" at bounding box center [411, 216] width 352 height 23
click at [235, 203] on input "c. Online Certificate Status Protocol (OCSP) responder" at bounding box center [235, 199] width 0 height 7
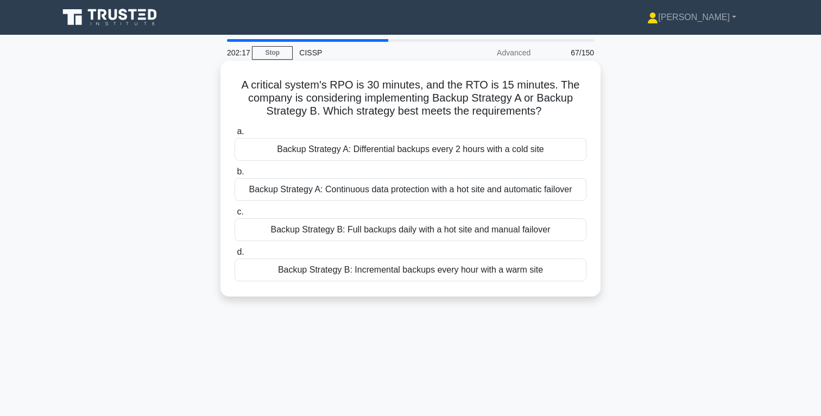
click at [425, 191] on div "Backup Strategy A: Continuous data protection with a hot site and automatic fai…" at bounding box center [411, 189] width 352 height 23
click at [235, 175] on input "b. Backup Strategy A: Continuous data protection with a hot site and automatic …" at bounding box center [235, 171] width 0 height 7
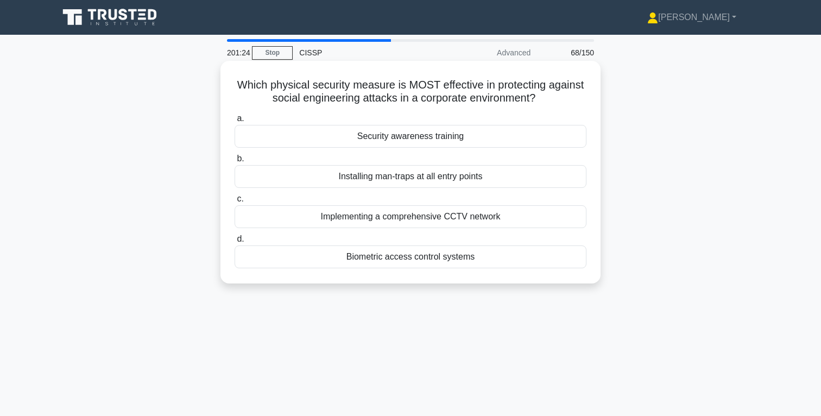
click at [417, 136] on div "Security awareness training" at bounding box center [411, 136] width 352 height 23
click at [235, 122] on input "a. Security awareness training" at bounding box center [235, 118] width 0 height 7
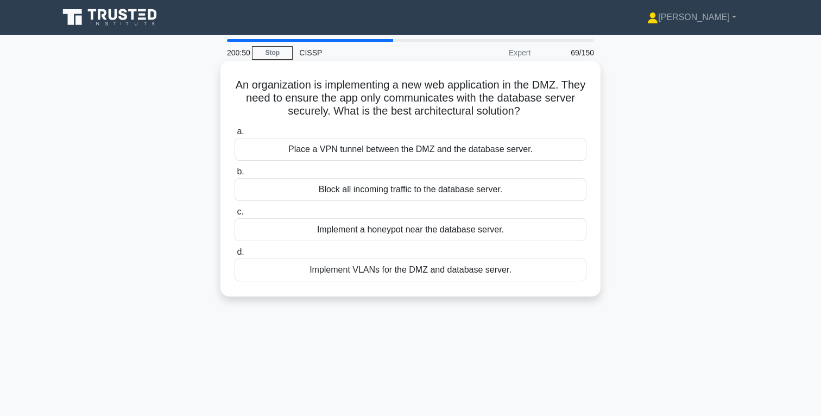
click at [442, 272] on div "Implement VLANs for the DMZ and database server." at bounding box center [411, 270] width 352 height 23
click at [235, 256] on input "d. Implement VLANs for the DMZ and database server." at bounding box center [235, 252] width 0 height 7
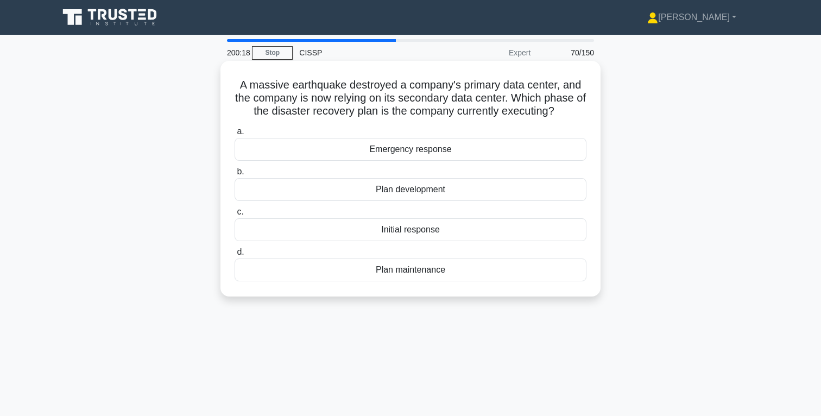
click at [423, 229] on div "Initial response" at bounding box center [411, 229] width 352 height 23
click at [235, 216] on input "c. Initial response" at bounding box center [235, 212] width 0 height 7
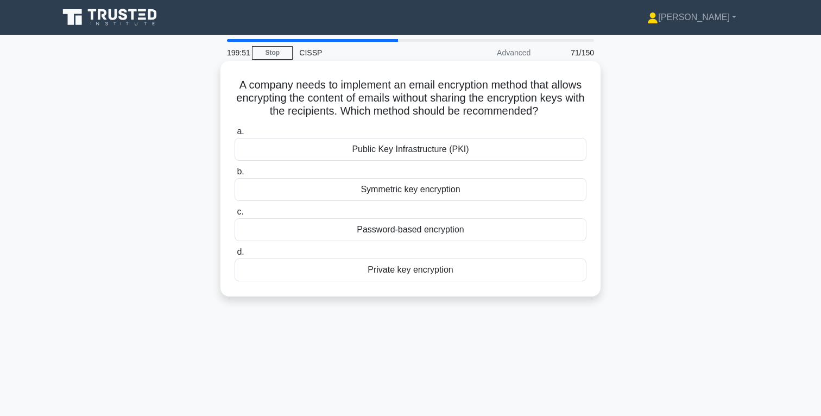
click at [436, 147] on div "Public Key Infrastructure (PKI)" at bounding box center [411, 149] width 352 height 23
click at [235, 135] on input "a. Public Key Infrastructure (PKI)" at bounding box center [235, 131] width 0 height 7
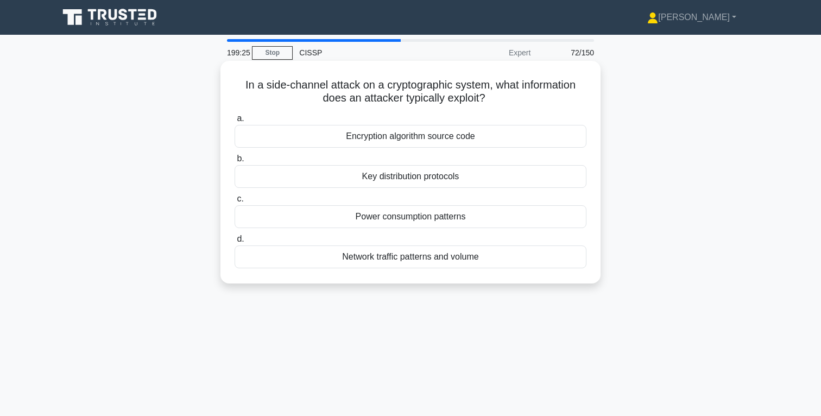
click at [447, 177] on div "Key distribution protocols" at bounding box center [411, 176] width 352 height 23
click at [235, 162] on input "b. Key distribution protocols" at bounding box center [235, 158] width 0 height 7
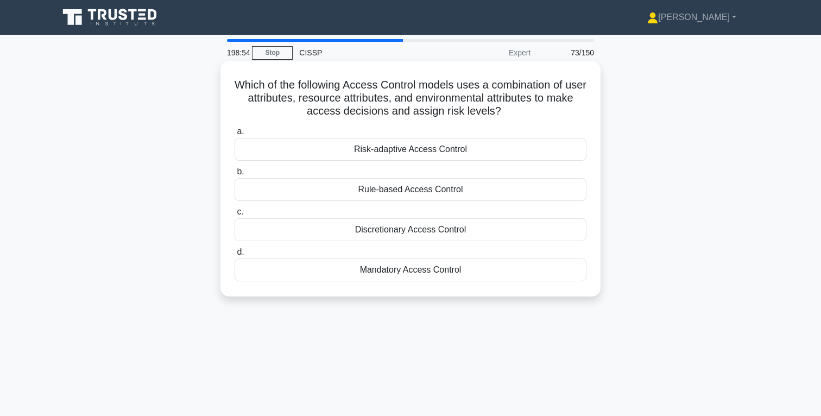
click at [433, 150] on div "Risk-adaptive Access Control" at bounding box center [411, 149] width 352 height 23
click at [235, 135] on input "a. Risk-adaptive Access Control" at bounding box center [235, 131] width 0 height 7
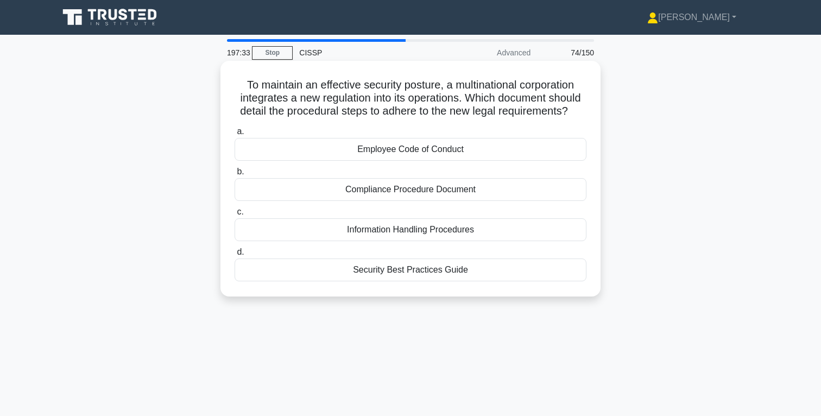
click at [413, 233] on div "Information Handling Procedures" at bounding box center [411, 229] width 352 height 23
click at [235, 216] on input "c. Information Handling Procedures" at bounding box center [235, 212] width 0 height 7
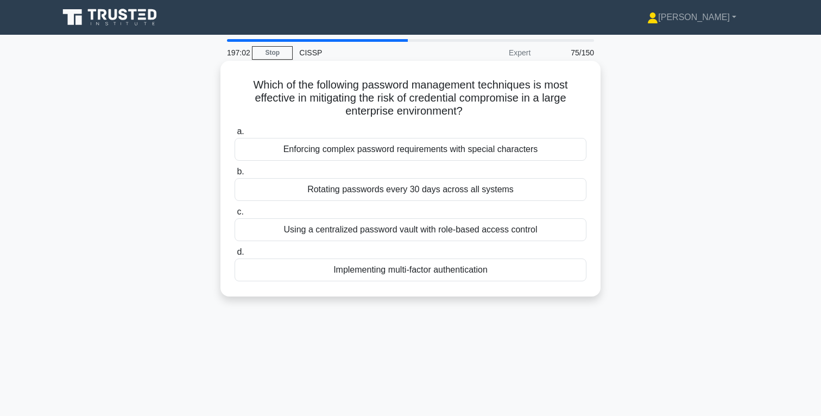
click at [453, 271] on div "Implementing multi-factor authentication" at bounding box center [411, 270] width 352 height 23
click at [235, 256] on input "d. Implementing multi-factor authentication" at bounding box center [235, 252] width 0 height 7
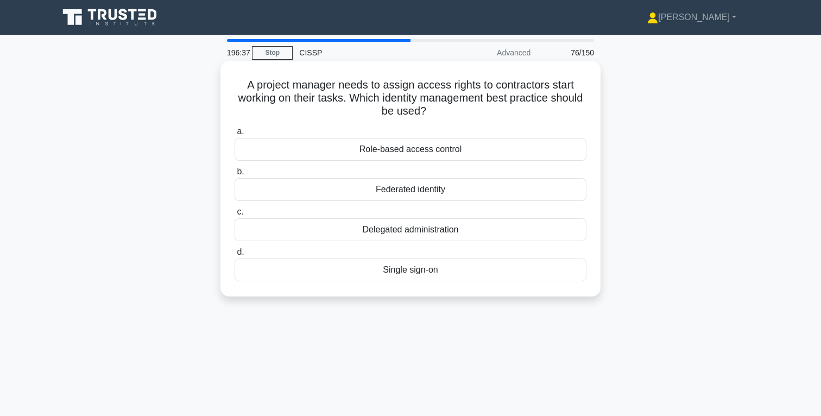
click at [432, 150] on div "Role-based access control" at bounding box center [411, 149] width 352 height 23
click at [235, 135] on input "a. Role-based access control" at bounding box center [235, 131] width 0 height 7
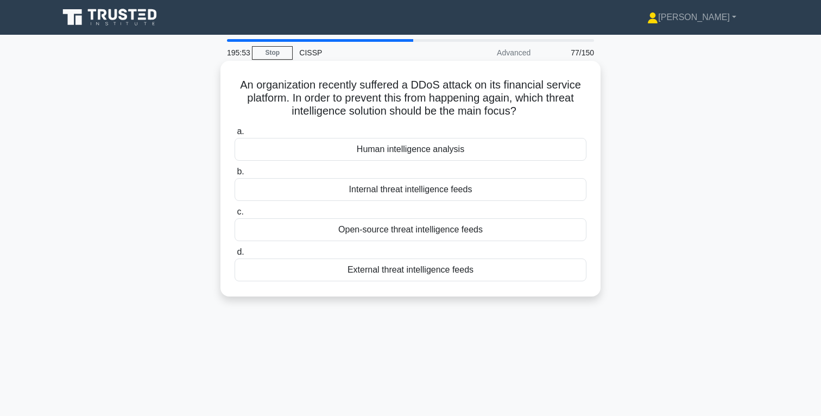
click at [482, 234] on div "Open-source threat intelligence feeds" at bounding box center [411, 229] width 352 height 23
click at [235, 216] on input "c. Open-source threat intelligence feeds" at bounding box center [235, 212] width 0 height 7
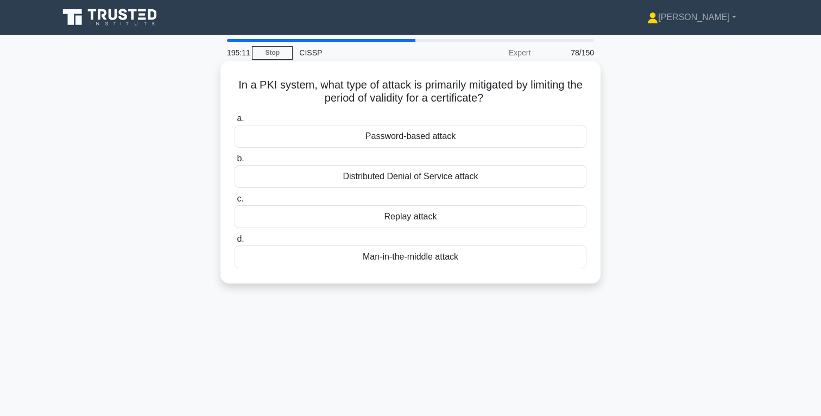
click at [430, 217] on div "Replay attack" at bounding box center [411, 216] width 352 height 23
click at [235, 203] on input "c. Replay attack" at bounding box center [235, 199] width 0 height 7
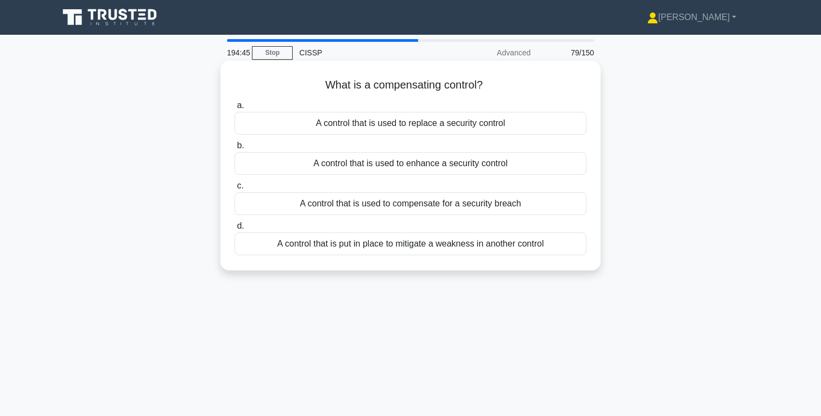
click at [491, 246] on div "A control that is put in place to mitigate a weakness in another control" at bounding box center [411, 244] width 352 height 23
click at [235, 230] on input "d. A control that is put in place to mitigate a weakness in another control" at bounding box center [235, 226] width 0 height 7
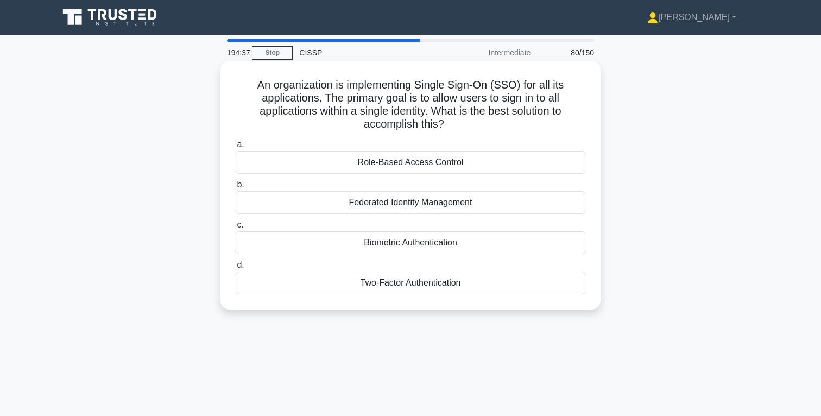
click at [442, 203] on div "Federated Identity Management" at bounding box center [411, 202] width 352 height 23
click at [235, 189] on input "b. Federated Identity Management" at bounding box center [235, 184] width 0 height 7
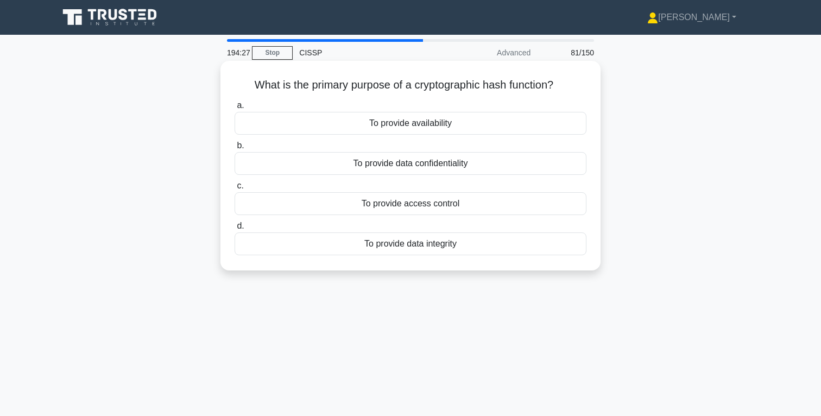
click at [448, 244] on div "To provide data integrity" at bounding box center [411, 244] width 352 height 23
click at [235, 230] on input "d. To provide data integrity" at bounding box center [235, 226] width 0 height 7
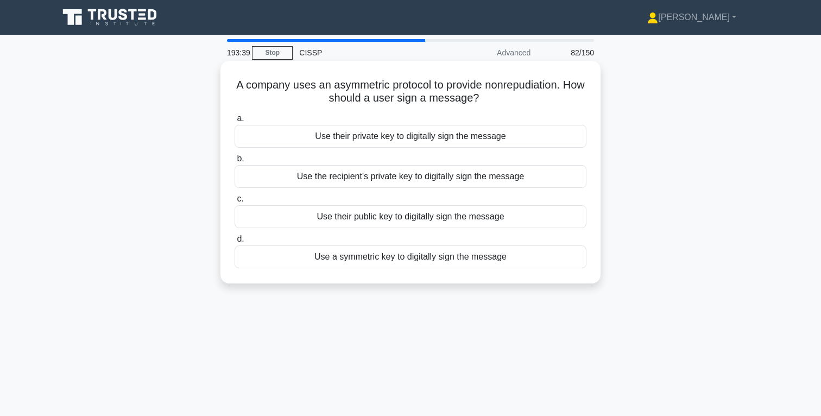
click at [435, 140] on div "Use their private key to digitally sign the message" at bounding box center [411, 136] width 352 height 23
click at [235, 122] on input "a. Use their private key to digitally sign the message" at bounding box center [235, 118] width 0 height 7
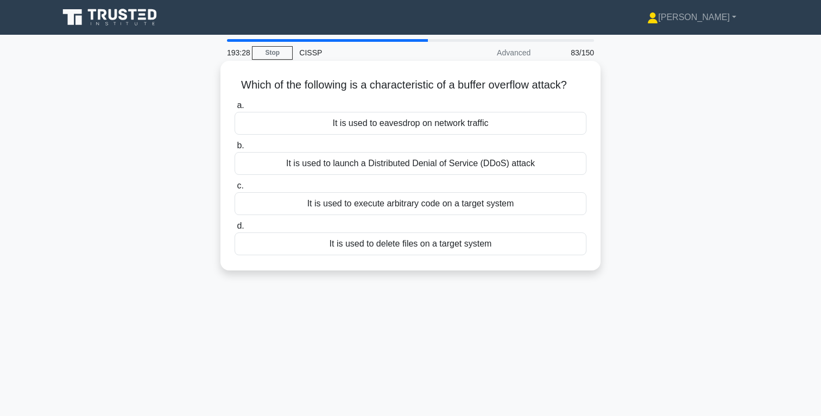
click at [461, 206] on div "It is used to execute arbitrary code on a target system" at bounding box center [411, 203] width 352 height 23
click at [235, 190] on input "c. It is used to execute arbitrary code on a target system" at bounding box center [235, 186] width 0 height 7
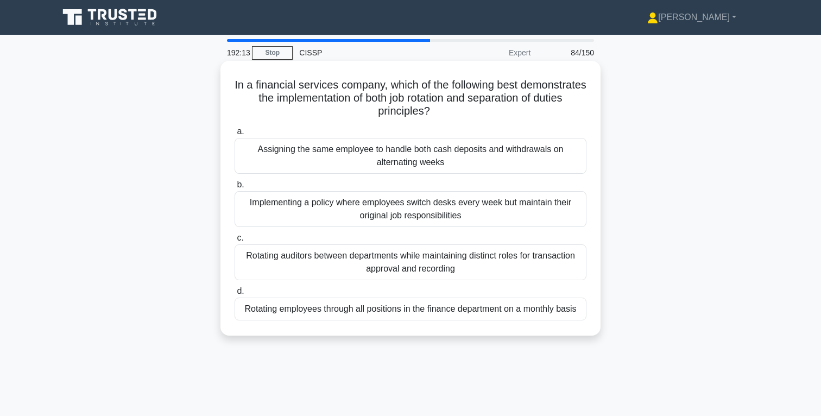
click at [516, 265] on div "Rotating auditors between departments while maintaining distinct roles for tran…" at bounding box center [411, 262] width 352 height 36
click at [235, 242] on input "c. Rotating auditors between departments while maintaining distinct roles for t…" at bounding box center [235, 238] width 0 height 7
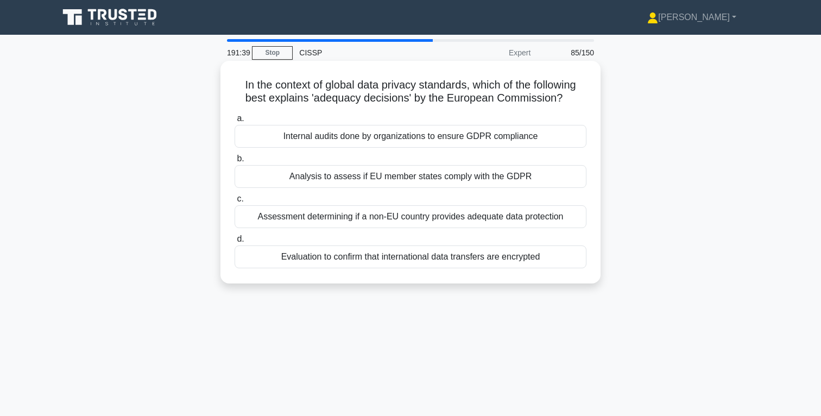
click at [458, 144] on div "Internal audits done by organizations to ensure GDPR compliance" at bounding box center [411, 136] width 352 height 23
click at [235, 122] on input "a. Internal audits done by organizations to ensure GDPR compliance" at bounding box center [235, 118] width 0 height 7
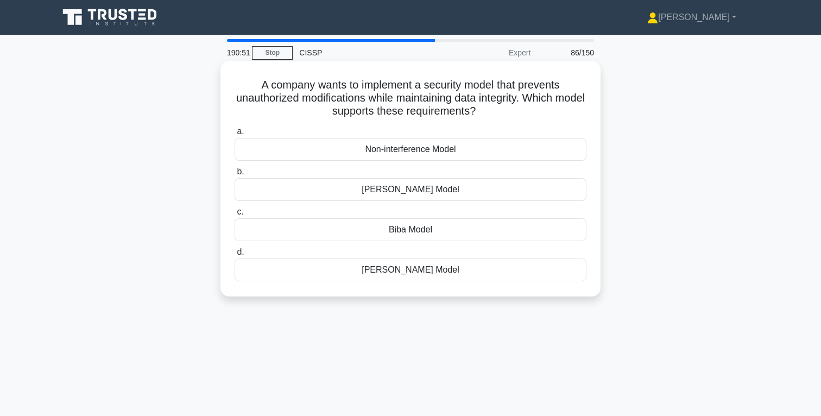
click at [431, 229] on div "Biba Model" at bounding box center [411, 229] width 352 height 23
click at [235, 216] on input "c. Biba Model" at bounding box center [235, 212] width 0 height 7
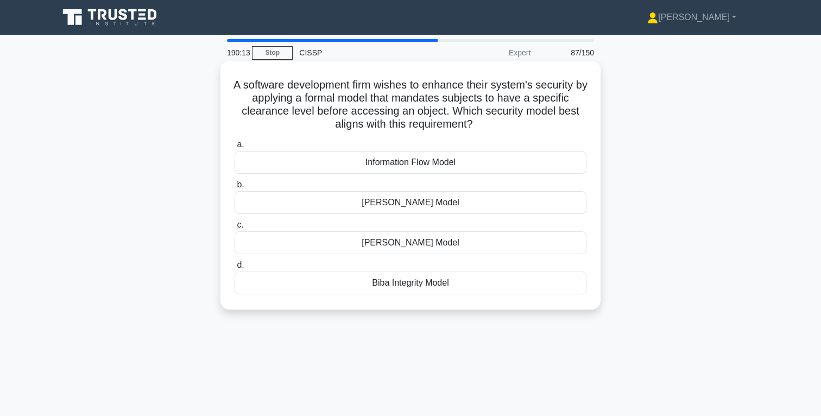
click at [436, 244] on div "Clark-Wilson Model" at bounding box center [411, 242] width 352 height 23
click at [235, 229] on input "c. Clark-Wilson Model" at bounding box center [235, 225] width 0 height 7
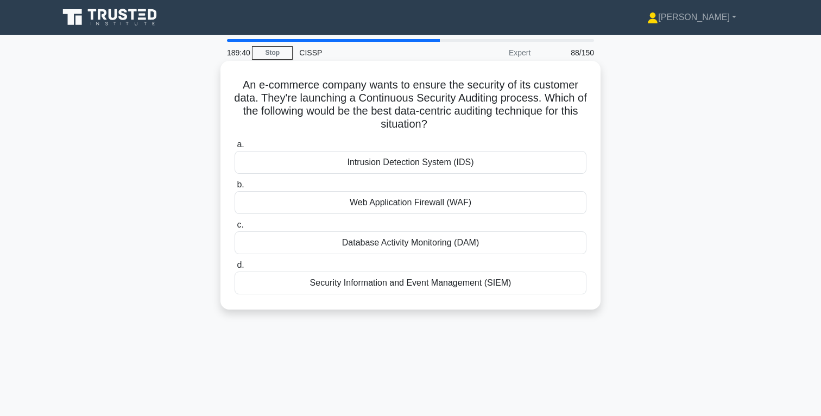
click at [476, 283] on div "Security Information and Event Management (SIEM)" at bounding box center [411, 283] width 352 height 23
click at [235, 269] on input "d. Security Information and Event Management (SIEM)" at bounding box center [235, 265] width 0 height 7
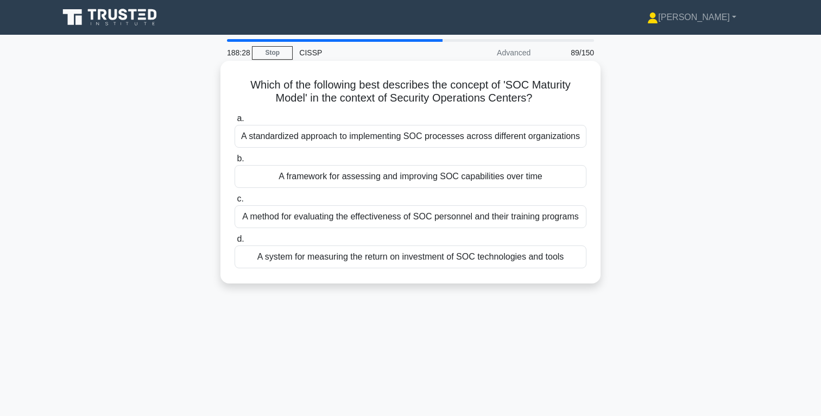
click at [478, 138] on div "A standardized approach to implementing SOC processes across different organiza…" at bounding box center [411, 136] width 352 height 23
click at [235, 122] on input "a. A standardized approach to implementing SOC processes across different organ…" at bounding box center [235, 118] width 0 height 7
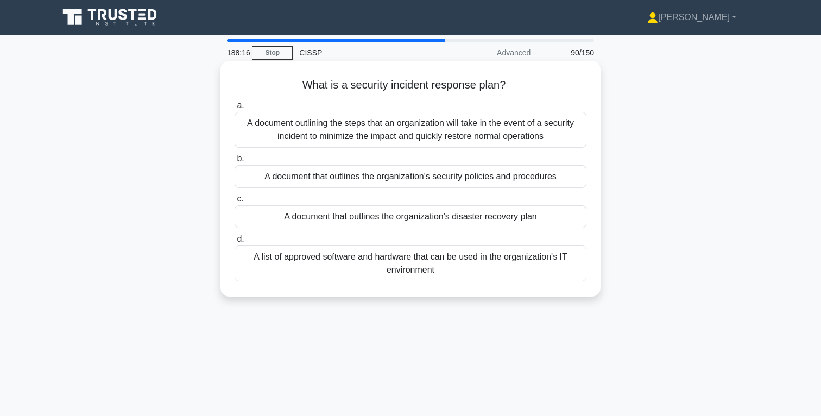
click at [478, 138] on div "A document outlining the steps that an organization will take in the event of a…" at bounding box center [411, 130] width 352 height 36
click at [235, 109] on input "a. A document outlining the steps that an organization will take in the event o…" at bounding box center [235, 105] width 0 height 7
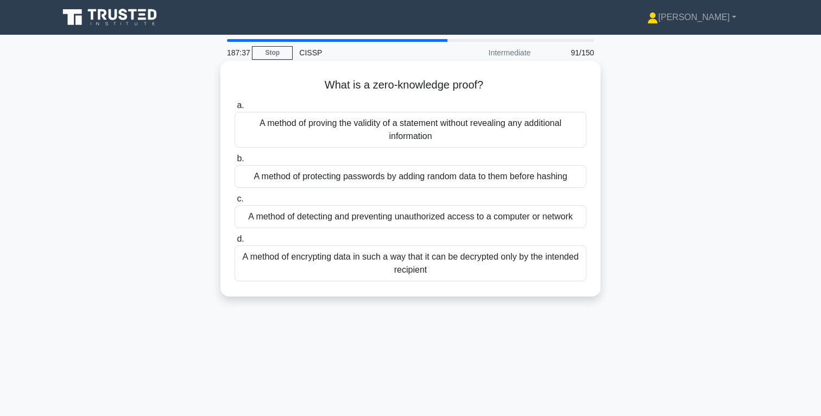
click at [499, 127] on div "A method of proving the validity of a statement without revealing any additiona…" at bounding box center [411, 130] width 352 height 36
click at [235, 109] on input "a. A method of proving the validity of a statement without revealing any additi…" at bounding box center [235, 105] width 0 height 7
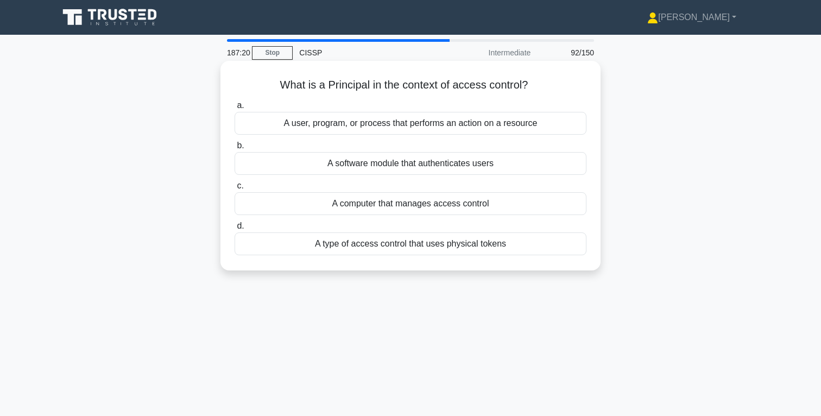
click at [464, 125] on div "A user, program, or process that performs an action on a resource" at bounding box center [411, 123] width 352 height 23
click at [235, 109] on input "a. A user, program, or process that performs an action on a resource" at bounding box center [235, 105] width 0 height 7
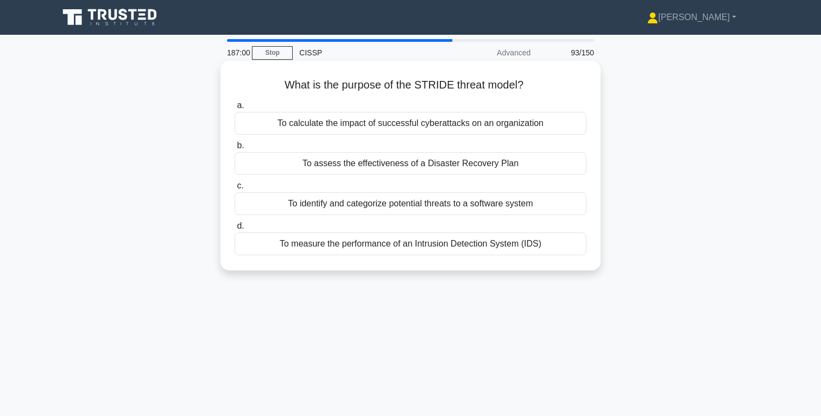
click at [469, 206] on div "To identify and categorize potential threats to a software system" at bounding box center [411, 203] width 352 height 23
click at [235, 190] on input "c. To identify and categorize potential threats to a software system" at bounding box center [235, 186] width 0 height 7
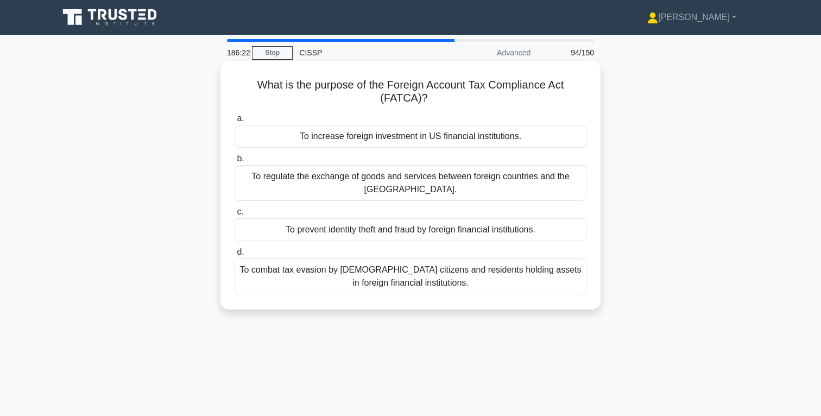
click at [412, 264] on div "To combat tax evasion by US citizens and residents holding assets in foreign fi…" at bounding box center [411, 277] width 352 height 36
click at [235, 256] on input "d. To combat tax evasion by US citizens and residents holding assets in foreign…" at bounding box center [235, 252] width 0 height 7
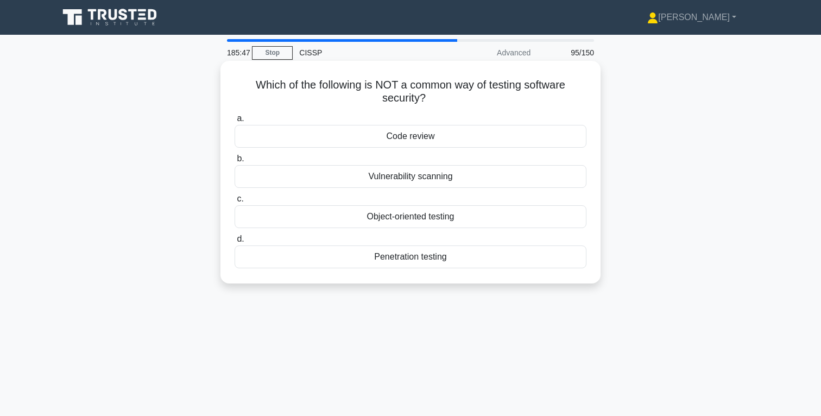
click at [437, 135] on div "Code review" at bounding box center [411, 136] width 352 height 23
click at [235, 122] on input "a. Code review" at bounding box center [235, 118] width 0 height 7
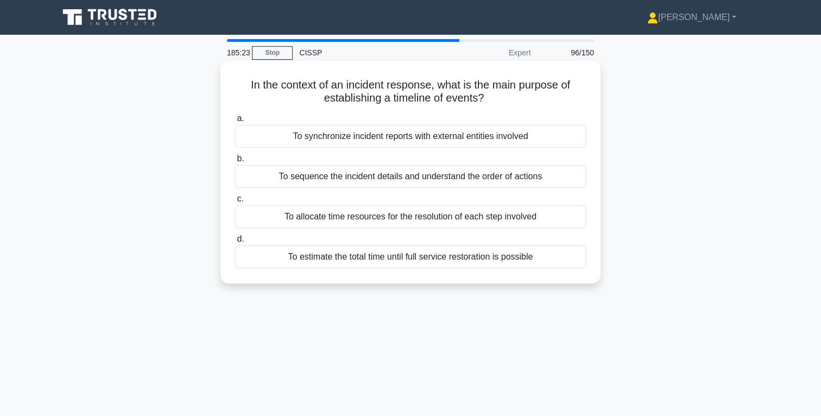
click at [486, 179] on div "To sequence the incident details and understand the order of actions" at bounding box center [411, 176] width 352 height 23
click at [235, 162] on input "b. To sequence the incident details and understand the order of actions" at bounding box center [235, 158] width 0 height 7
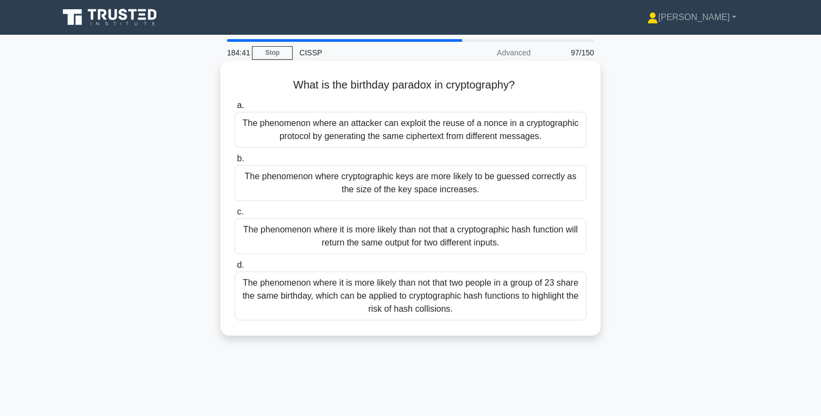
click at [473, 313] on div "The phenomenon where it is more likely than not that two people in a group of 2…" at bounding box center [411, 296] width 352 height 49
click at [235, 269] on input "d. The phenomenon where it is more likely than not that two people in a group o…" at bounding box center [235, 265] width 0 height 7
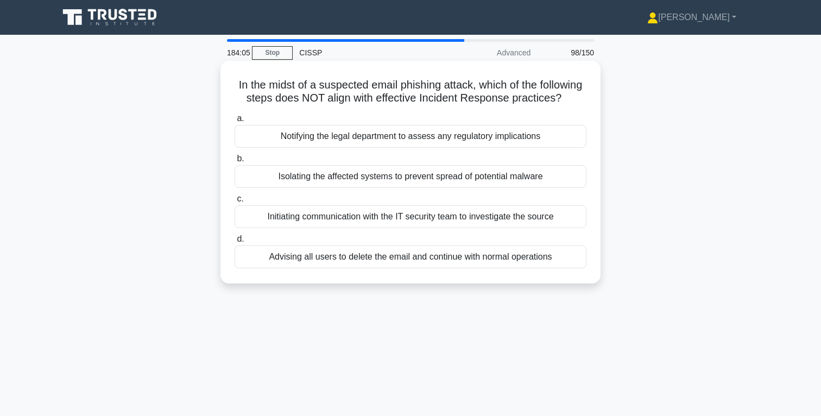
click at [501, 257] on div "Advising all users to delete the email and continue with normal operations" at bounding box center [411, 257] width 352 height 23
click at [235, 243] on input "d. Advising all users to delete the email and continue with normal operations" at bounding box center [235, 239] width 0 height 7
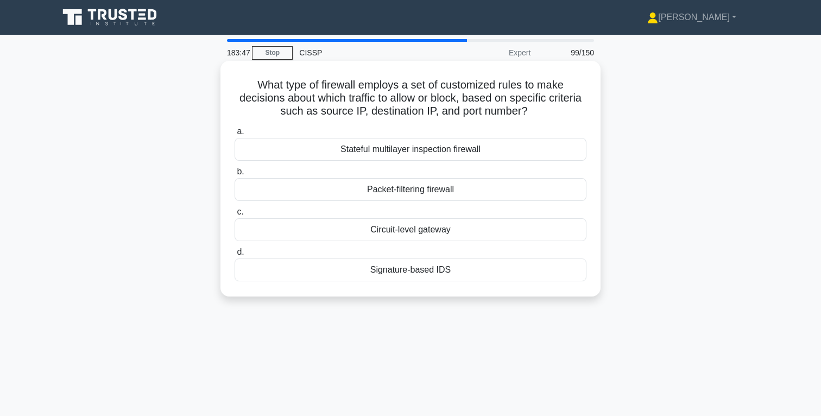
click at [442, 153] on div "Stateful multilayer inspection firewall" at bounding box center [411, 149] width 352 height 23
click at [235, 135] on input "a. Stateful multilayer inspection firewall" at bounding box center [235, 131] width 0 height 7
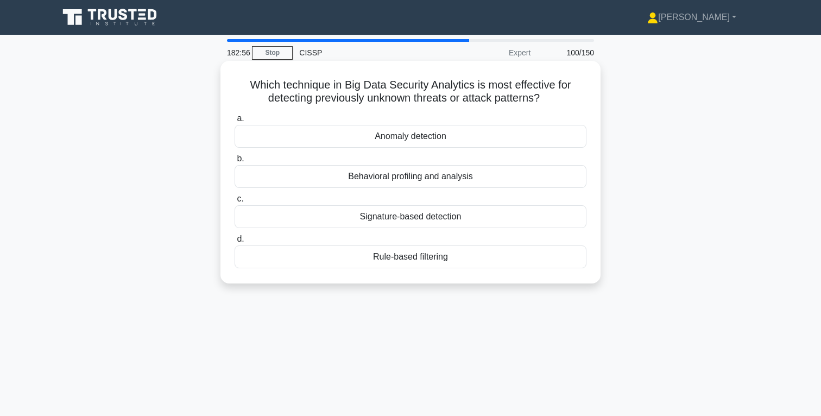
click at [433, 176] on div "Behavioral profiling and analysis" at bounding box center [411, 176] width 352 height 23
click at [235, 162] on input "b. Behavioral profiling and analysis" at bounding box center [235, 158] width 0 height 7
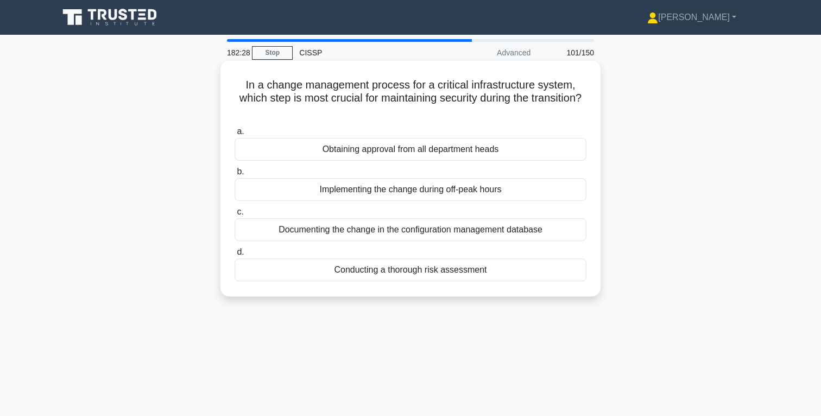
click at [459, 269] on div "Conducting a thorough risk assessment" at bounding box center [411, 270] width 352 height 23
click at [235, 256] on input "d. Conducting a thorough risk assessment" at bounding box center [235, 252] width 0 height 7
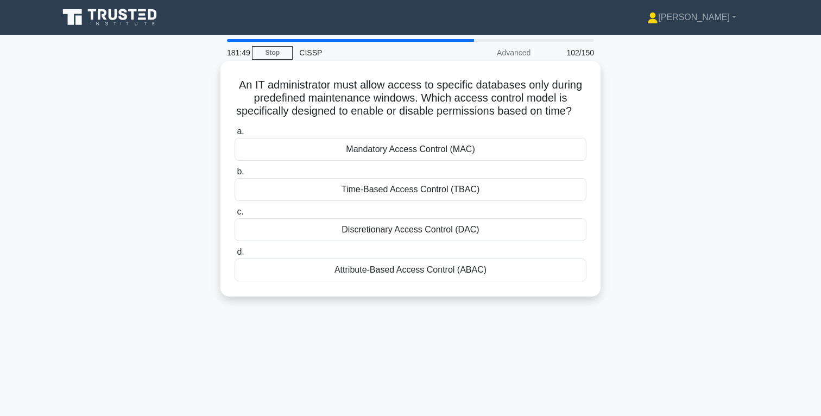
click at [435, 193] on div "Time-Based Access Control (TBAC)" at bounding box center [411, 189] width 352 height 23
click at [235, 175] on input "b. Time-Based Access Control (TBAC)" at bounding box center [235, 171] width 0 height 7
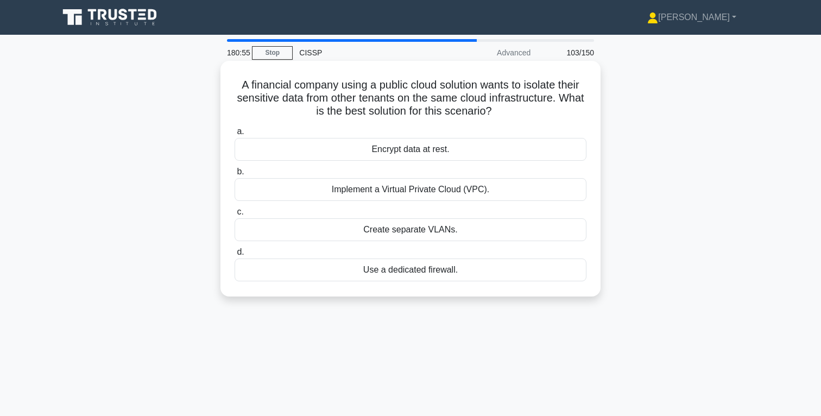
click at [447, 189] on div "Implement a Virtual Private Cloud (VPC)." at bounding box center [411, 189] width 352 height 23
click at [235, 175] on input "b. Implement a Virtual Private Cloud (VPC)." at bounding box center [235, 171] width 0 height 7
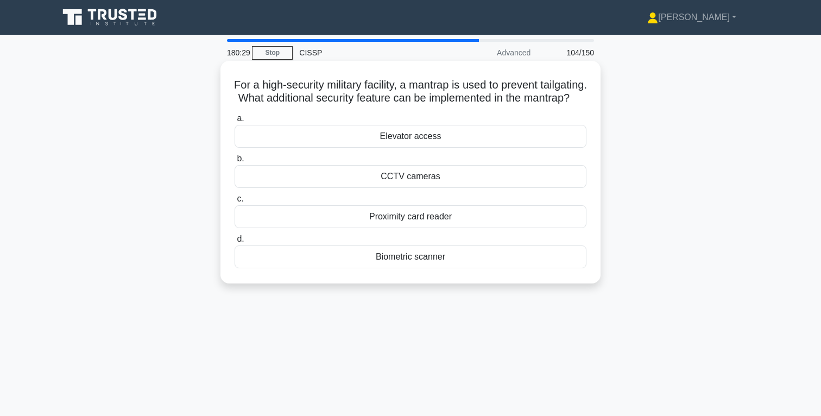
click at [419, 268] on div "Biometric scanner" at bounding box center [411, 257] width 352 height 23
click at [235, 243] on input "d. Biometric scanner" at bounding box center [235, 239] width 0 height 7
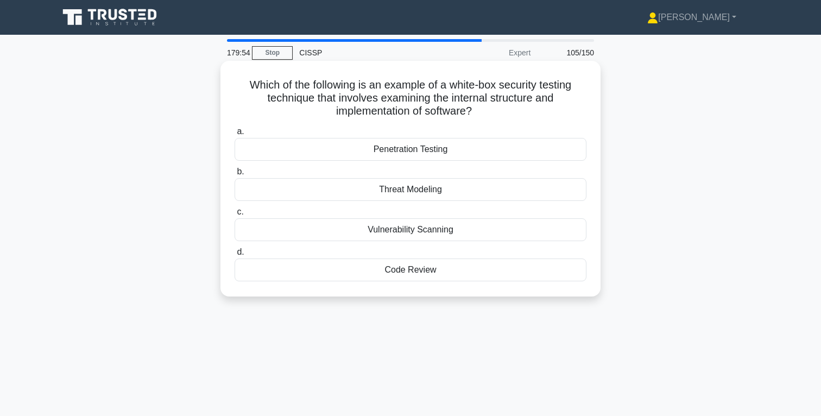
click at [422, 230] on div "Vulnerability Scanning" at bounding box center [411, 229] width 352 height 23
click at [235, 216] on input "c. Vulnerability Scanning" at bounding box center [235, 212] width 0 height 7
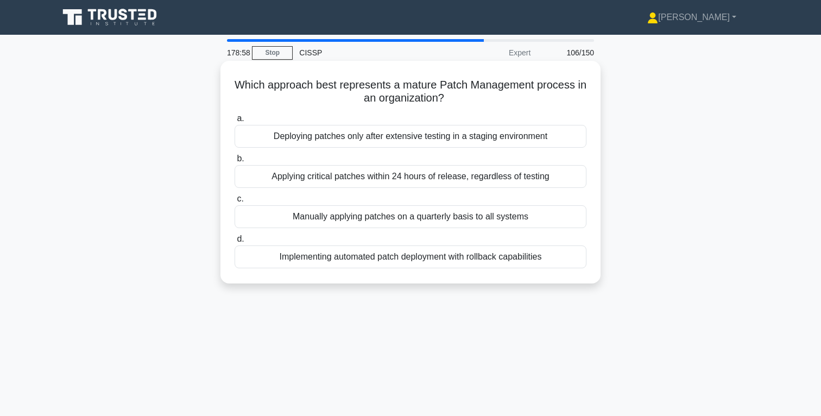
click at [468, 139] on div "Deploying patches only after extensive testing in a staging environment" at bounding box center [411, 136] width 352 height 23
click at [235, 122] on input "a. Deploying patches only after extensive testing in a staging environment" at bounding box center [235, 118] width 0 height 7
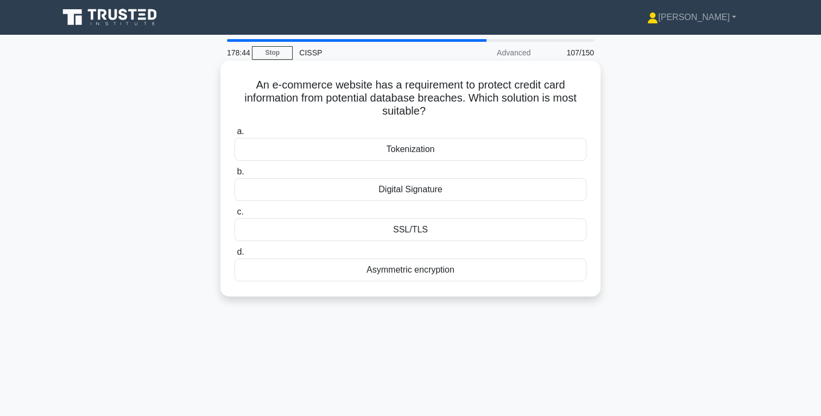
click at [430, 149] on div "Tokenization" at bounding box center [411, 149] width 352 height 23
click at [235, 135] on input "a. Tokenization" at bounding box center [235, 131] width 0 height 7
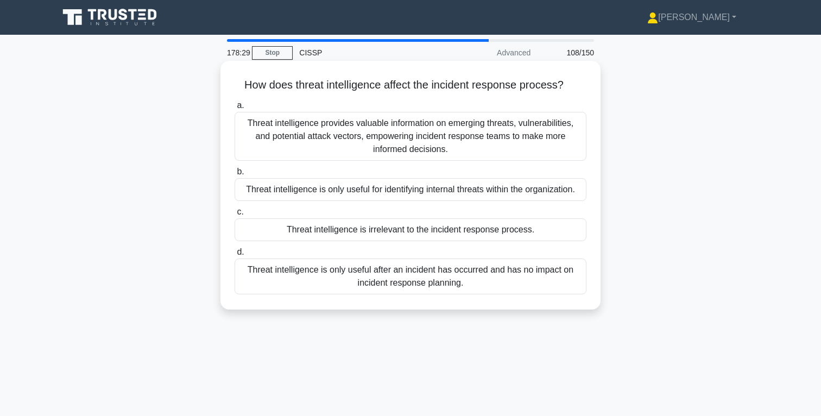
click at [448, 128] on div "Threat intelligence provides valuable information on emerging threats, vulnerab…" at bounding box center [411, 136] width 352 height 49
click at [235, 109] on input "a. Threat intelligence provides valuable information on emerging threats, vulne…" at bounding box center [235, 105] width 0 height 7
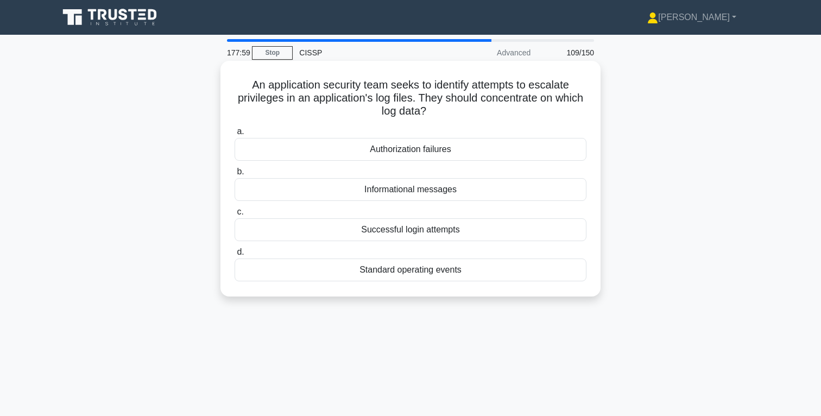
click at [445, 229] on div "Successful login attempts" at bounding box center [411, 229] width 352 height 23
click at [235, 216] on input "c. Successful login attempts" at bounding box center [235, 212] width 0 height 7
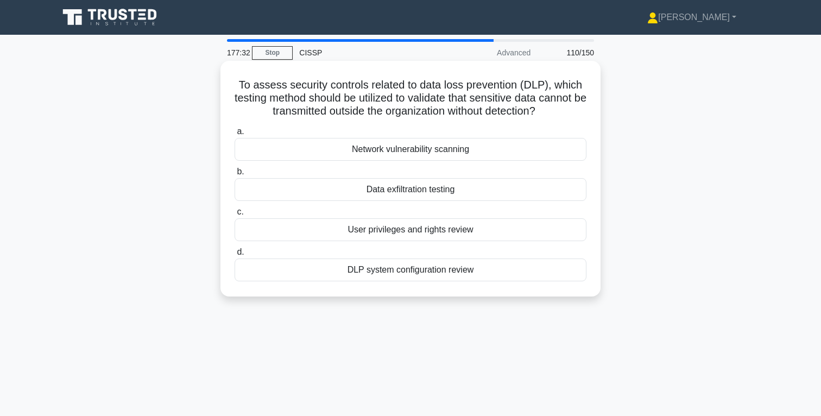
click at [431, 192] on div "Data exfiltration testing" at bounding box center [411, 189] width 352 height 23
click at [235, 175] on input "b. Data exfiltration testing" at bounding box center [235, 171] width 0 height 7
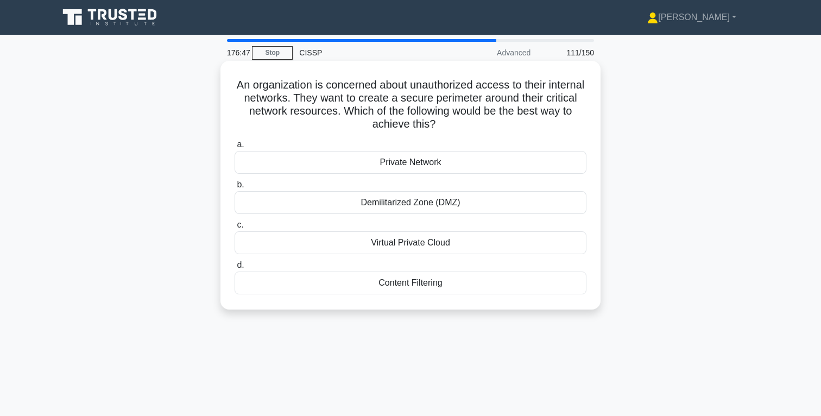
click at [424, 205] on div "Demilitarized Zone (DMZ)" at bounding box center [411, 202] width 352 height 23
click at [235, 189] on input "b. Demilitarized Zone (DMZ)" at bounding box center [235, 184] width 0 height 7
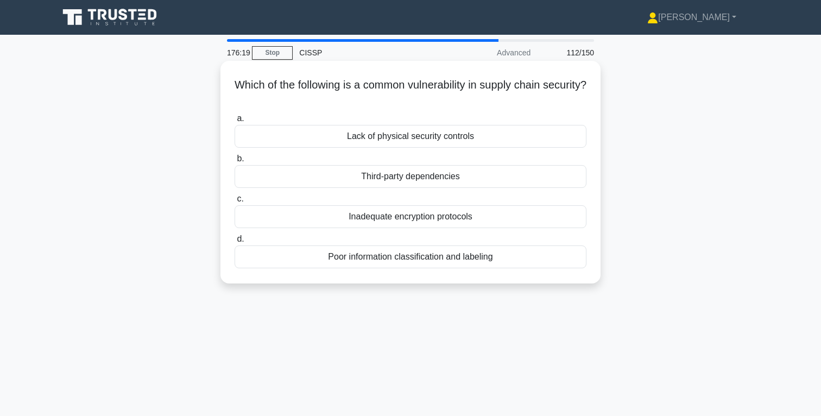
click at [436, 176] on div "Third-party dependencies" at bounding box center [411, 176] width 352 height 23
click at [235, 162] on input "b. Third-party dependencies" at bounding box center [235, 158] width 0 height 7
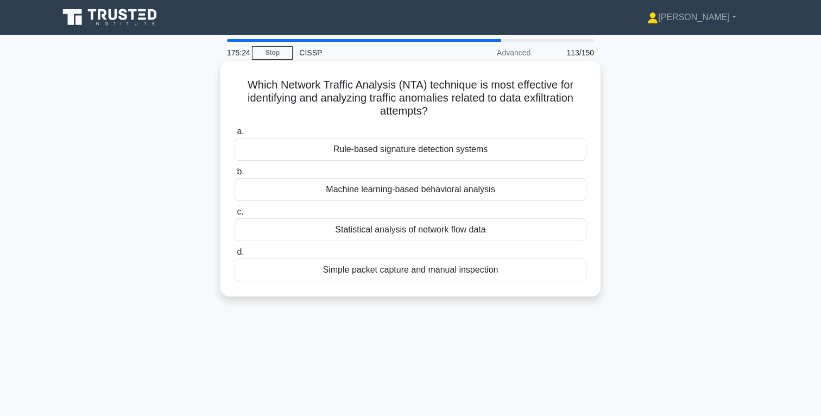
click at [447, 189] on div "Machine learning-based behavioral analysis" at bounding box center [411, 189] width 352 height 23
click at [235, 175] on input "b. Machine learning-based behavioral analysis" at bounding box center [235, 171] width 0 height 7
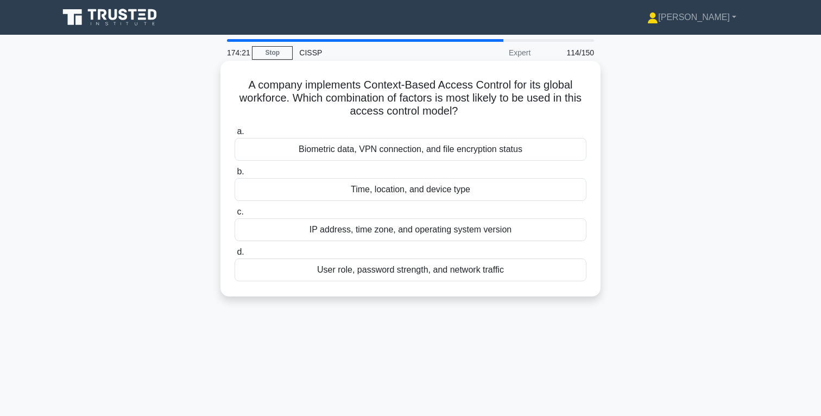
click at [473, 189] on div "Time, location, and device type" at bounding box center [411, 189] width 352 height 23
click at [235, 175] on input "b. Time, location, and device type" at bounding box center [235, 171] width 0 height 7
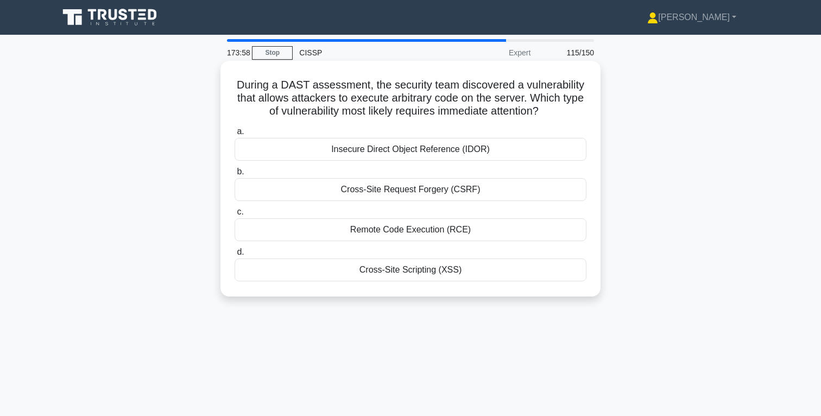
click at [462, 232] on div "Remote Code Execution (RCE)" at bounding box center [411, 229] width 352 height 23
click at [235, 216] on input "c. Remote Code Execution (RCE)" at bounding box center [235, 212] width 0 height 7
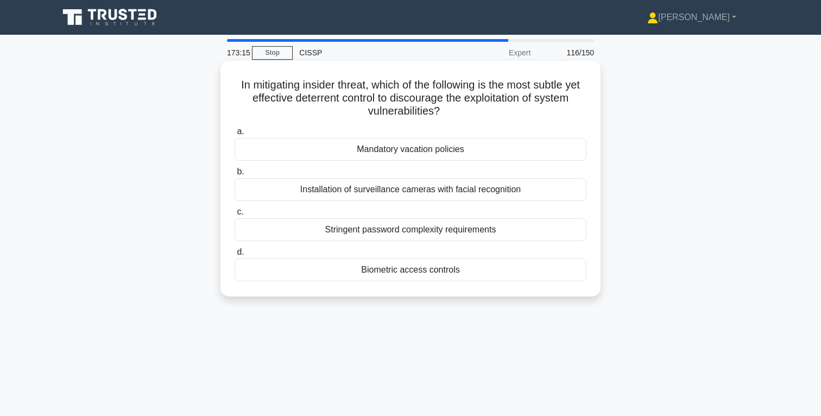
click at [460, 152] on div "Mandatory vacation policies" at bounding box center [411, 149] width 352 height 23
click at [235, 135] on input "a. Mandatory vacation policies" at bounding box center [235, 131] width 0 height 7
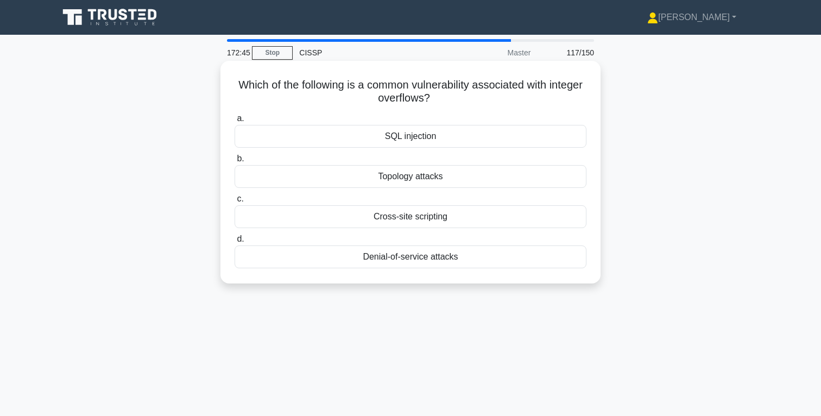
click at [423, 141] on div "SQL injection" at bounding box center [411, 136] width 352 height 23
click at [235, 122] on input "a. SQL injection" at bounding box center [235, 118] width 0 height 7
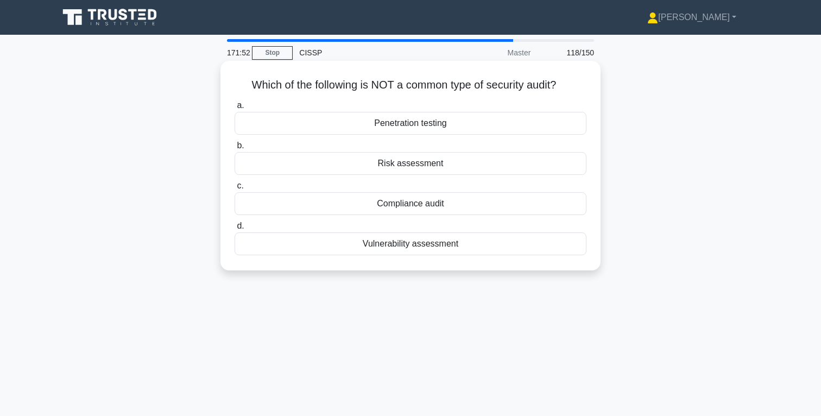
click at [431, 202] on div "Compliance audit" at bounding box center [411, 203] width 352 height 23
click at [235, 190] on input "c. Compliance audit" at bounding box center [235, 186] width 0 height 7
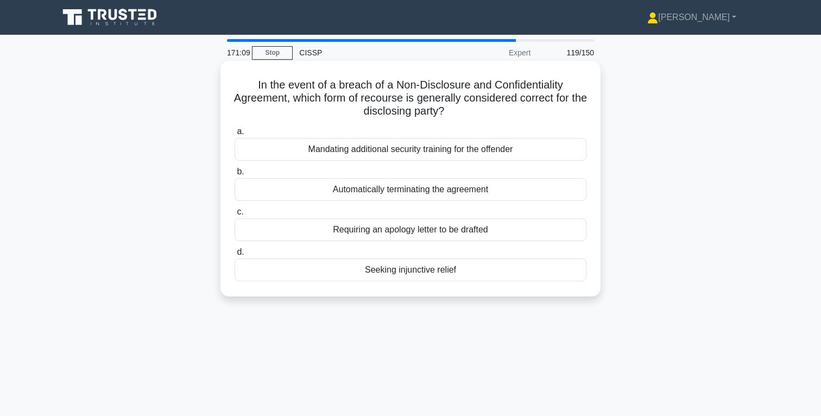
click at [461, 190] on div "Automatically terminating the agreement" at bounding box center [411, 189] width 352 height 23
click at [235, 175] on input "b. Automatically terminating the agreement" at bounding box center [235, 171] width 0 height 7
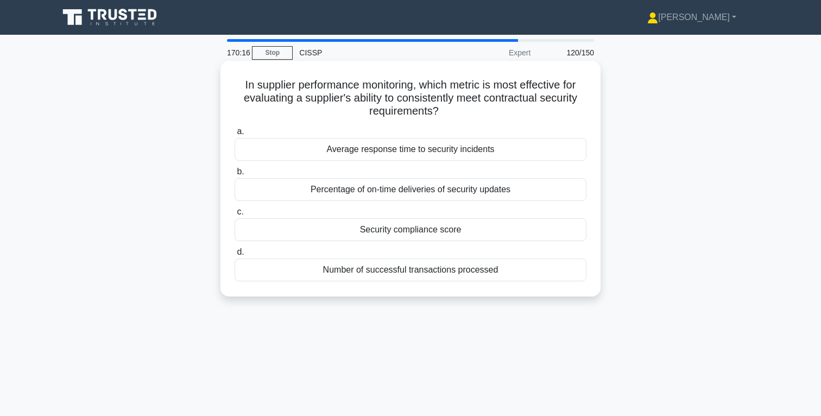
click at [445, 189] on div "Percentage of on-time deliveries of security updates" at bounding box center [411, 189] width 352 height 23
click at [235, 175] on input "b. Percentage of on-time deliveries of security updates" at bounding box center [235, 171] width 0 height 7
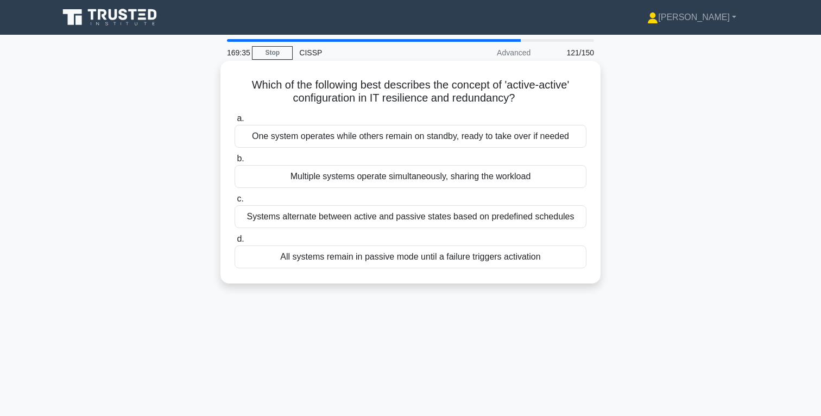
click at [450, 180] on div "Multiple systems operate simultaneously, sharing the workload" at bounding box center [411, 176] width 352 height 23
click at [235, 162] on input "b. Multiple systems operate simultaneously, sharing the workload" at bounding box center [235, 158] width 0 height 7
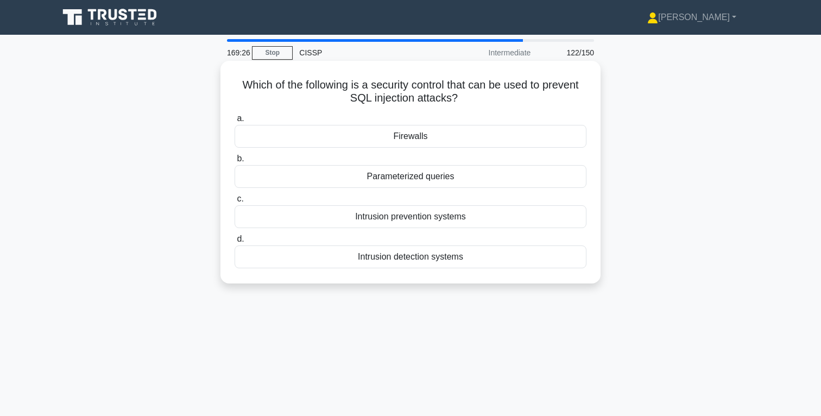
click at [450, 179] on div "Parameterized queries" at bounding box center [411, 176] width 352 height 23
click at [235, 162] on input "b. Parameterized queries" at bounding box center [235, 158] width 0 height 7
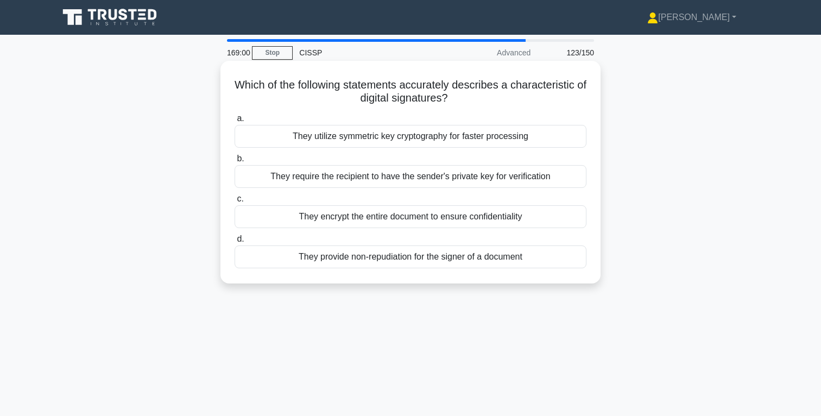
click at [439, 261] on div "They provide non-repudiation for the signer of a document" at bounding box center [411, 257] width 352 height 23
click at [235, 243] on input "d. They provide non-repudiation for the signer of a document" at bounding box center [235, 239] width 0 height 7
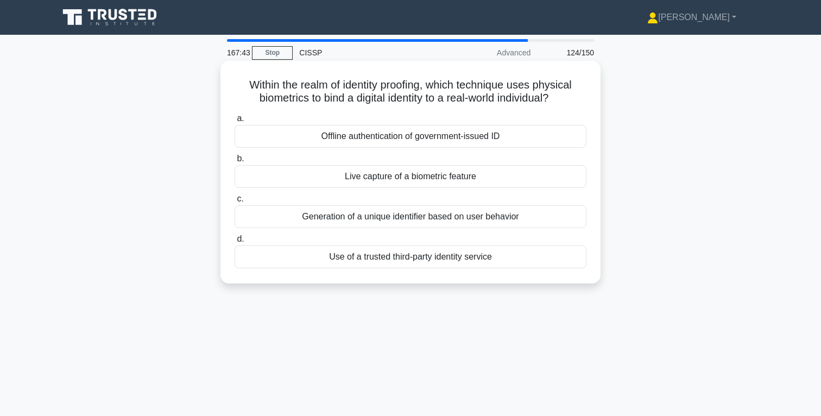
click at [460, 137] on div "Offline authentication of government-issued ID" at bounding box center [411, 136] width 352 height 23
click at [235, 122] on input "a. Offline authentication of government-issued ID" at bounding box center [235, 118] width 0 height 7
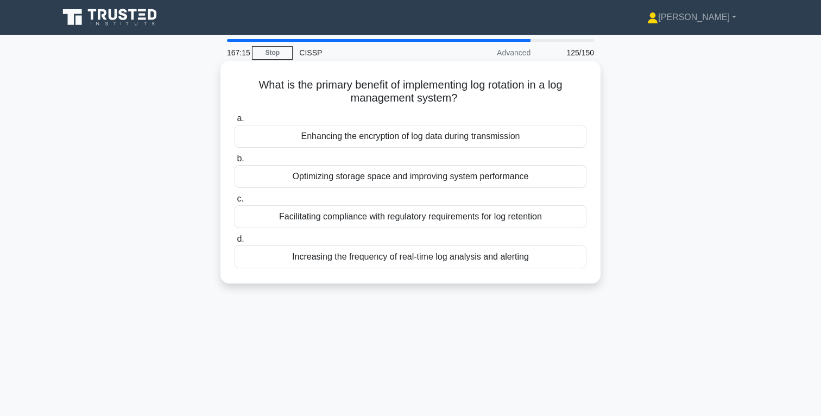
click at [498, 180] on div "Optimizing storage space and improving system performance" at bounding box center [411, 176] width 352 height 23
click at [235, 162] on input "b. Optimizing storage space and improving system performance" at bounding box center [235, 158] width 0 height 7
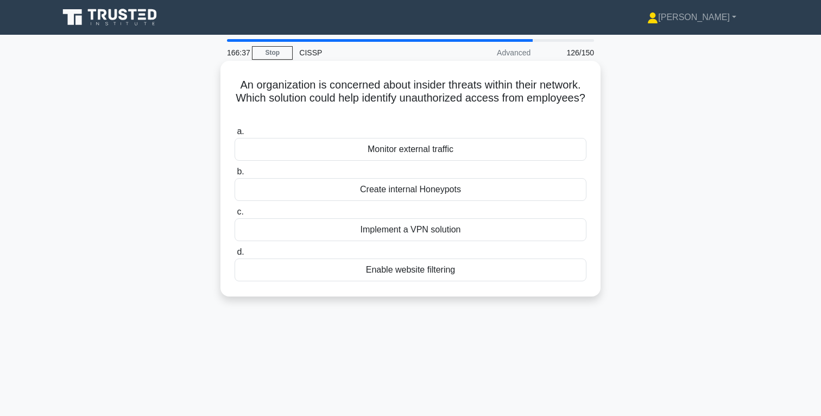
click at [431, 152] on div "Monitor external traffic" at bounding box center [411, 149] width 352 height 23
click at [235, 135] on input "a. Monitor external traffic" at bounding box center [235, 131] width 0 height 7
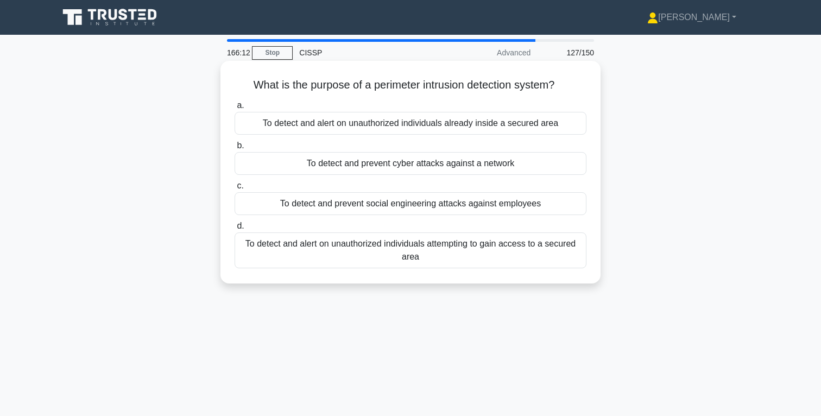
click at [485, 252] on div "To detect and alert on unauthorized individuals attempting to gain access to a …" at bounding box center [411, 251] width 352 height 36
click at [235, 230] on input "d. To detect and alert on unauthorized individuals attempting to gain access to…" at bounding box center [235, 226] width 0 height 7
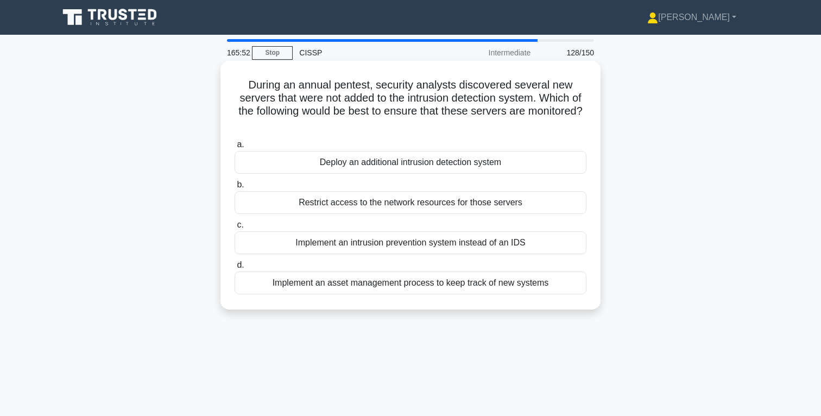
click at [451, 284] on div "Implement an asset management process to keep track of new systems" at bounding box center [411, 283] width 352 height 23
click at [235, 269] on input "d. Implement an asset management process to keep track of new systems" at bounding box center [235, 265] width 0 height 7
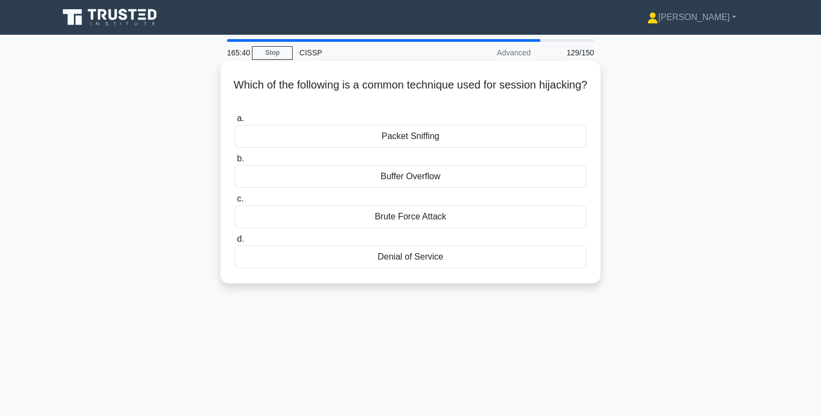
click at [421, 137] on div "Packet Sniffing" at bounding box center [411, 136] width 352 height 23
click at [235, 122] on input "a. Packet Sniffing" at bounding box center [235, 118] width 0 height 7
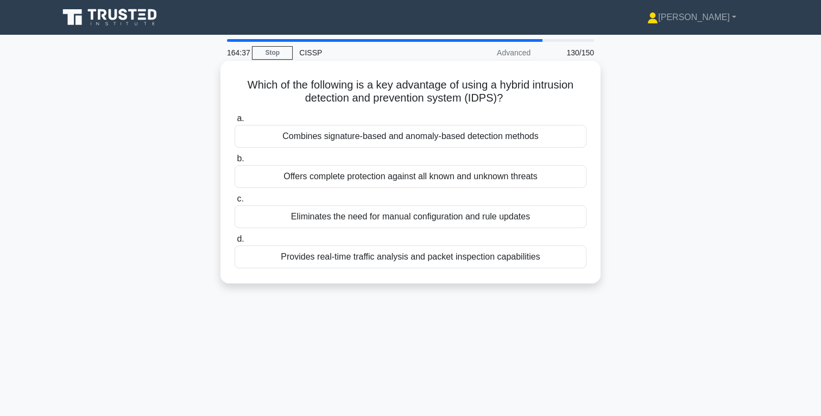
click at [490, 137] on div "Combines signature-based and anomaly-based detection methods" at bounding box center [411, 136] width 352 height 23
click at [235, 122] on input "a. Combines signature-based and anomaly-based detection methods" at bounding box center [235, 118] width 0 height 7
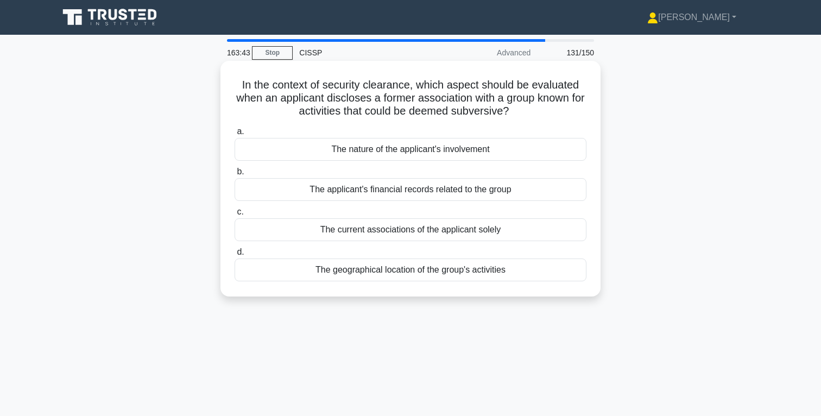
click at [472, 187] on div "The applicant's financial records related to the group" at bounding box center [411, 189] width 352 height 23
click at [235, 175] on input "b. The applicant's financial records related to the group" at bounding box center [235, 171] width 0 height 7
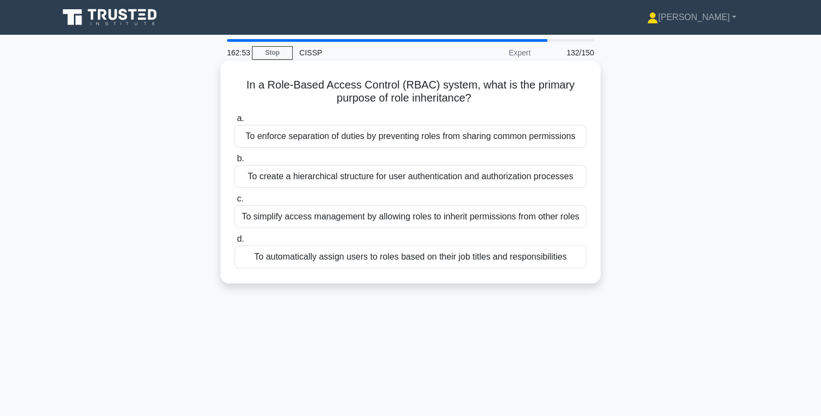
click at [501, 136] on div "To enforce separation of duties by preventing roles from sharing common permiss…" at bounding box center [411, 136] width 352 height 23
click at [235, 122] on input "a. To enforce separation of duties by preventing roles from sharing common perm…" at bounding box center [235, 118] width 0 height 7
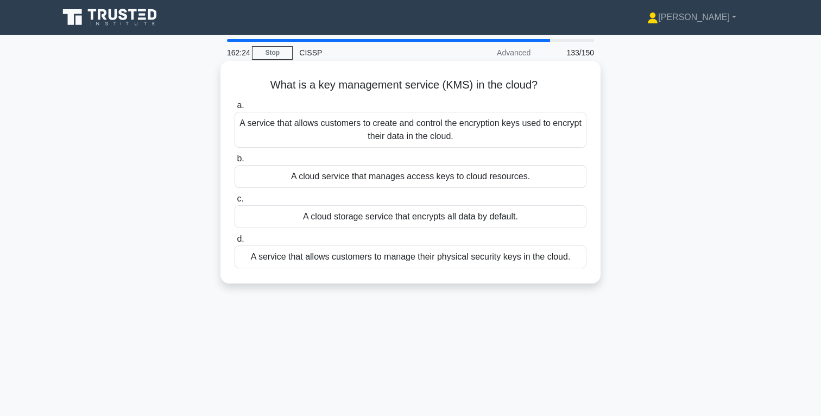
click at [456, 129] on div "A service that allows customers to create and control the encryption keys used …" at bounding box center [411, 130] width 352 height 36
click at [235, 109] on input "a. A service that allows customers to create and control the encryption keys us…" at bounding box center [235, 105] width 0 height 7
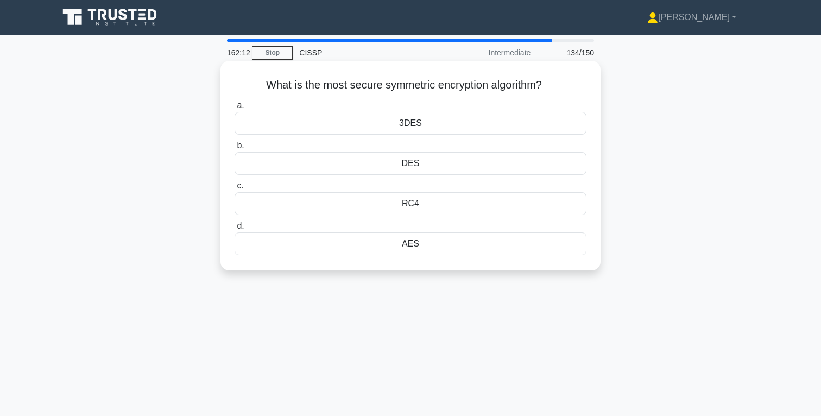
click at [422, 243] on div "AES" at bounding box center [411, 244] width 352 height 23
click at [235, 230] on input "d. AES" at bounding box center [235, 226] width 0 height 7
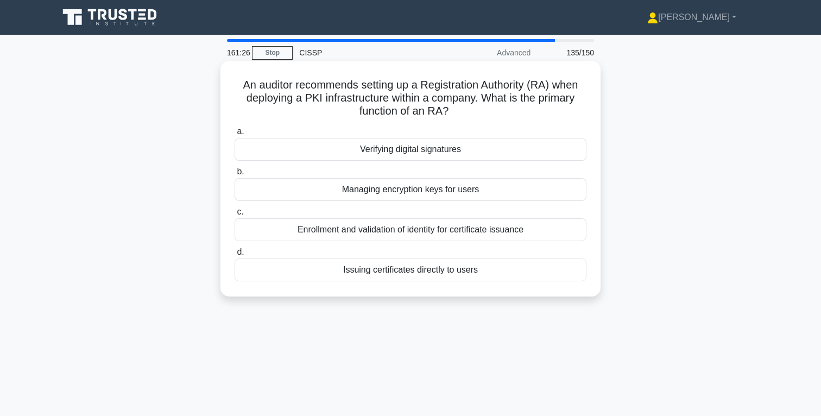
click at [473, 231] on div "Enrollment and validation of identity for certificate issuance" at bounding box center [411, 229] width 352 height 23
click at [235, 216] on input "c. Enrollment and validation of identity for certificate issuance" at bounding box center [235, 212] width 0 height 7
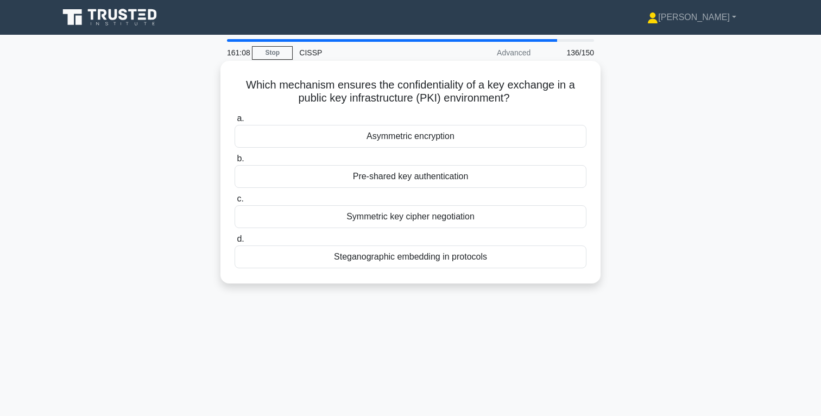
click at [430, 136] on div "Asymmetric encryption" at bounding box center [411, 136] width 352 height 23
click at [235, 122] on input "a. Asymmetric encryption" at bounding box center [235, 118] width 0 height 7
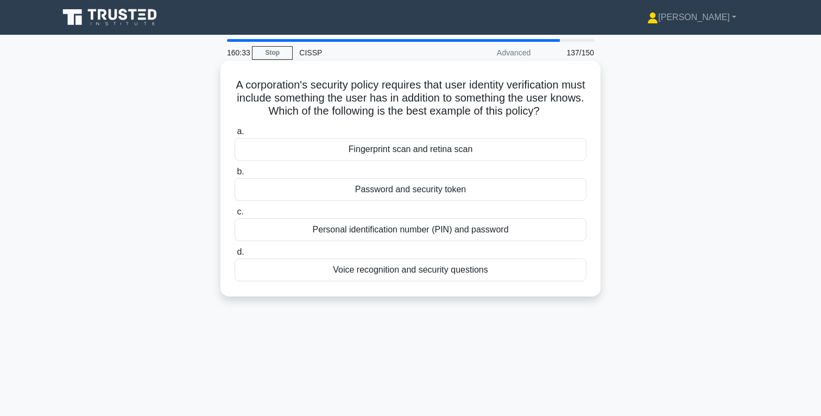
click at [431, 190] on div "Password and security token" at bounding box center [411, 189] width 352 height 23
click at [235, 175] on input "b. Password and security token" at bounding box center [235, 171] width 0 height 7
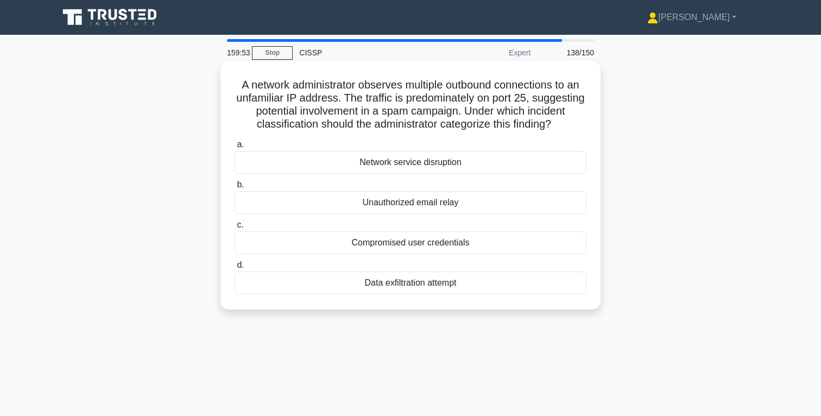
click at [437, 281] on div "Data exfiltration attempt" at bounding box center [411, 283] width 352 height 23
click at [235, 269] on input "d. Data exfiltration attempt" at bounding box center [235, 265] width 0 height 7
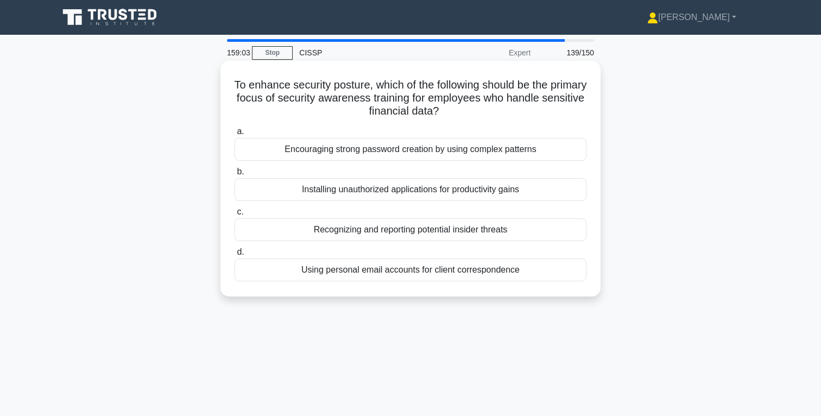
click at [468, 231] on div "Recognizing and reporting potential insider threats" at bounding box center [411, 229] width 352 height 23
click at [235, 216] on input "c. Recognizing and reporting potential insider threats" at bounding box center [235, 212] width 0 height 7
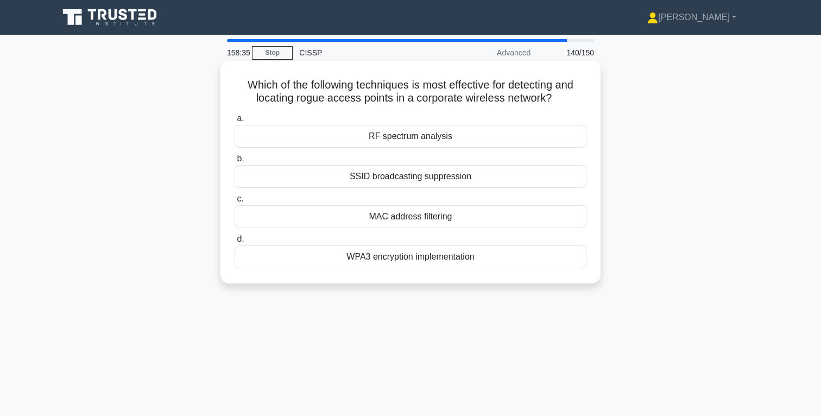
click at [449, 219] on div "MAC address filtering" at bounding box center [411, 216] width 352 height 23
click at [235, 203] on input "c. MAC address filtering" at bounding box center [235, 199] width 0 height 7
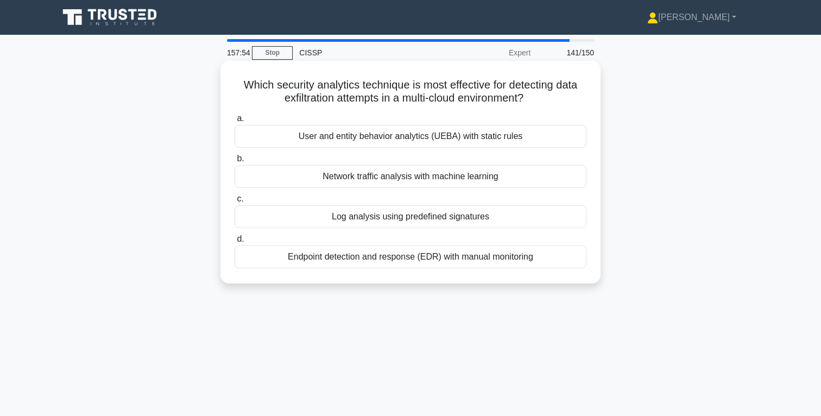
click at [479, 140] on div "User and entity behavior analytics (UEBA) with static rules" at bounding box center [411, 136] width 352 height 23
click at [235, 122] on input "a. User and entity behavior analytics (UEBA) with static rules" at bounding box center [235, 118] width 0 height 7
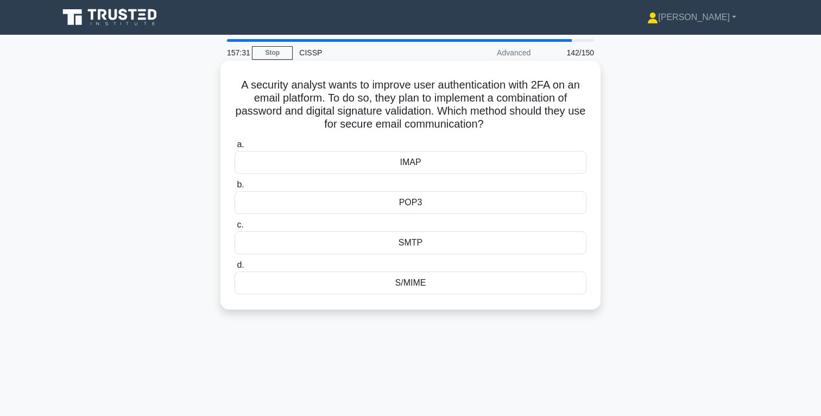
click at [417, 281] on div "S/MIME" at bounding box center [411, 283] width 352 height 23
click at [235, 269] on input "d. S/MIME" at bounding box center [235, 265] width 0 height 7
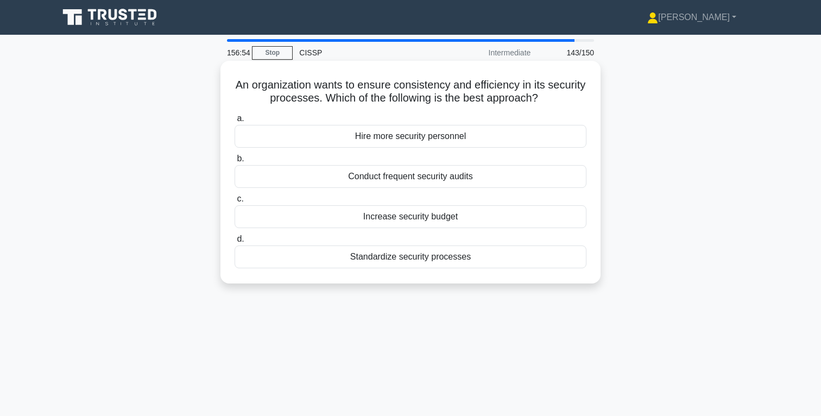
click at [447, 258] on div "Standardize security processes" at bounding box center [411, 257] width 352 height 23
click at [235, 243] on input "d. Standardize security processes" at bounding box center [235, 239] width 0 height 7
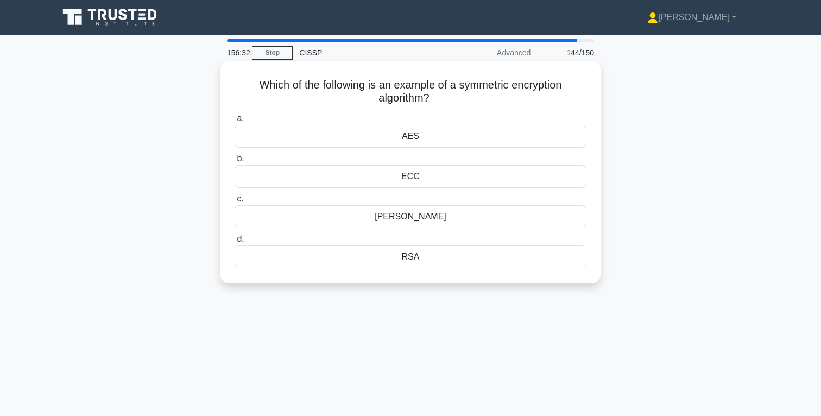
click at [413, 176] on div "ECC" at bounding box center [411, 176] width 352 height 23
click at [235, 162] on input "b. ECC" at bounding box center [235, 158] width 0 height 7
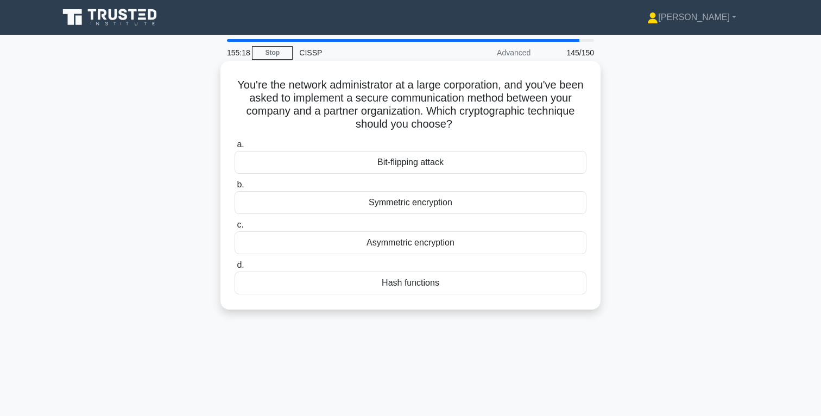
click at [435, 204] on div "Symmetric encryption" at bounding box center [411, 202] width 352 height 23
click at [235, 189] on input "b. Symmetric encryption" at bounding box center [235, 184] width 0 height 7
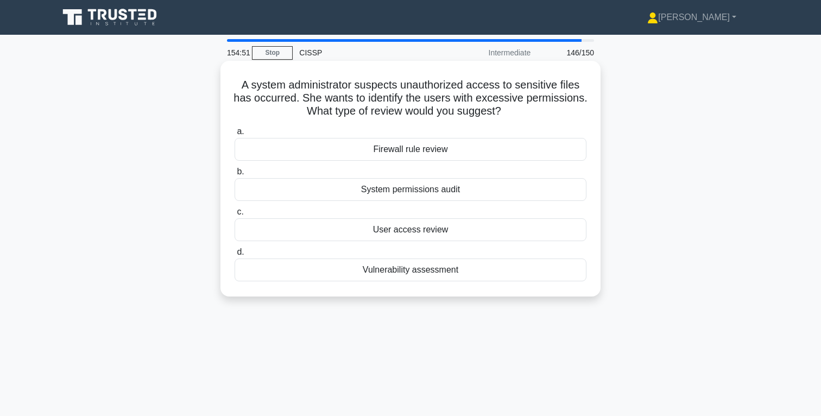
click at [430, 229] on div "User access review" at bounding box center [411, 229] width 352 height 23
click at [235, 216] on input "c. User access review" at bounding box center [235, 212] width 0 height 7
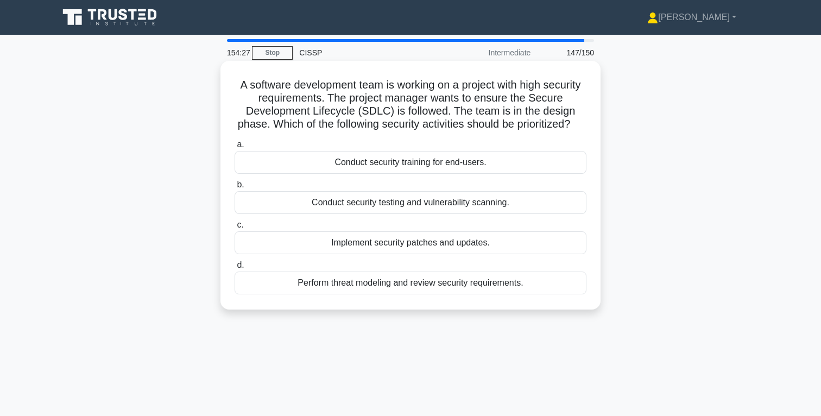
click at [458, 283] on div "Perform threat modeling and review security requirements." at bounding box center [411, 283] width 352 height 23
click at [235, 269] on input "d. Perform threat modeling and review security requirements." at bounding box center [235, 265] width 0 height 7
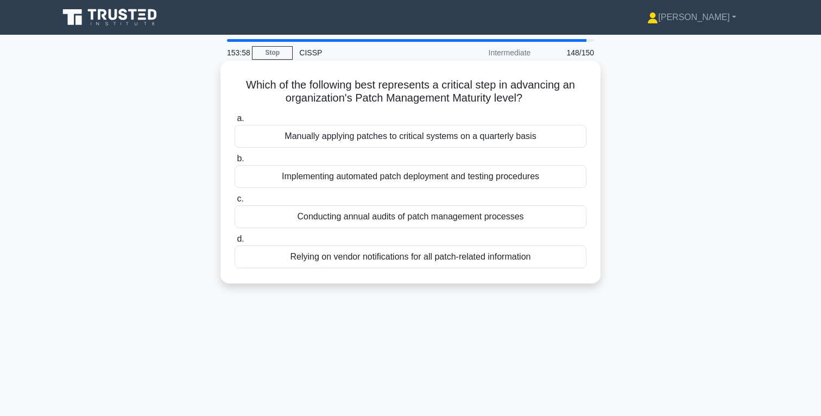
click at [462, 178] on div "Implementing automated patch deployment and testing procedures" at bounding box center [411, 176] width 352 height 23
click at [235, 162] on input "b. Implementing automated patch deployment and testing procedures" at bounding box center [235, 158] width 0 height 7
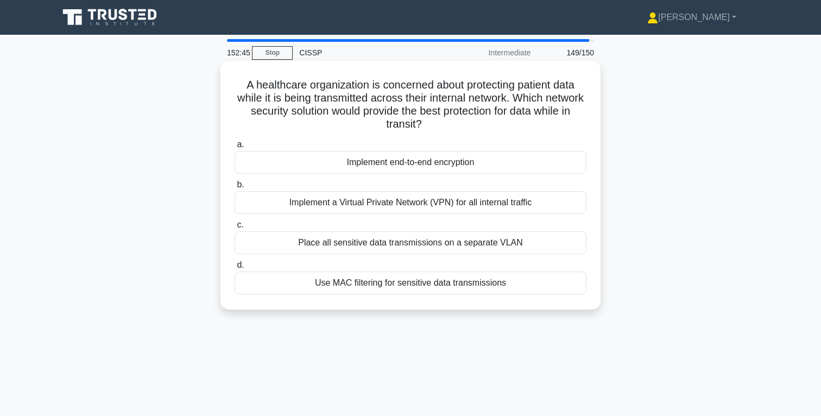
click at [472, 165] on div "Implement end-to-end encryption" at bounding box center [411, 162] width 352 height 23
click at [235, 148] on input "a. Implement end-to-end encryption" at bounding box center [235, 144] width 0 height 7
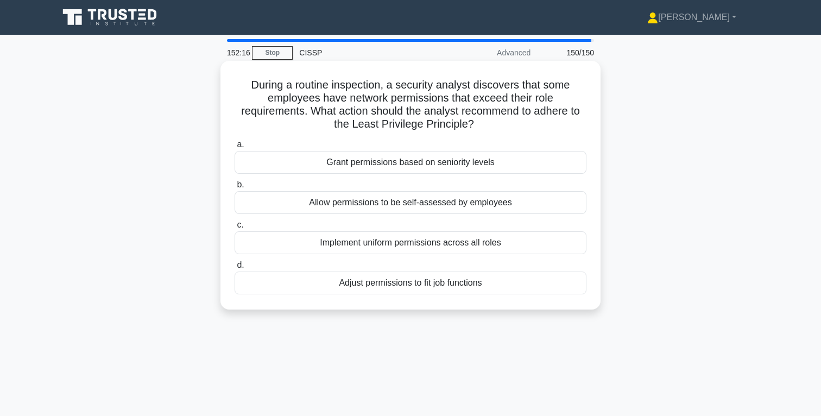
click at [464, 284] on div "Adjust permissions to fit job functions" at bounding box center [411, 283] width 352 height 23
click at [235, 269] on input "d. Adjust permissions to fit job functions" at bounding box center [235, 265] width 0 height 7
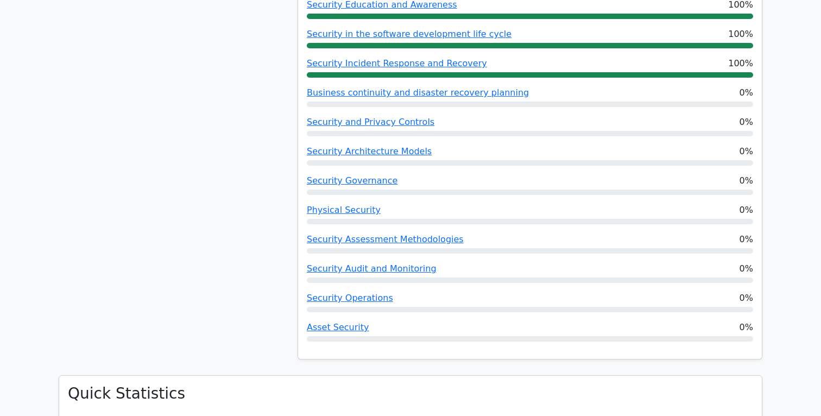
scroll to position [684, 0]
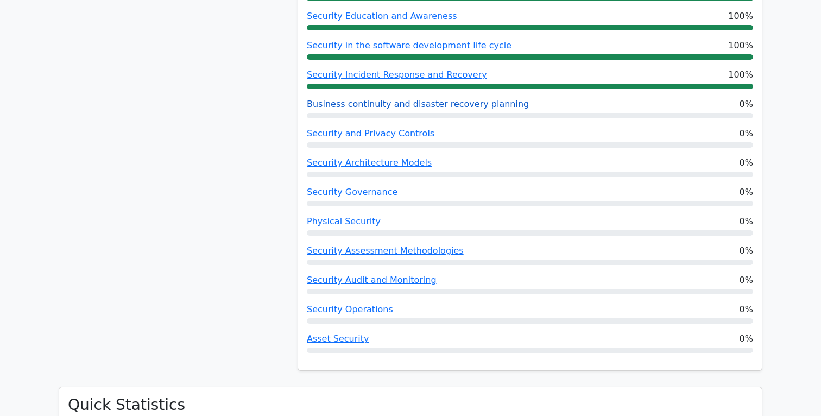
click at [437, 104] on link "Business continuity and disaster recovery planning" at bounding box center [418, 104] width 222 height 10
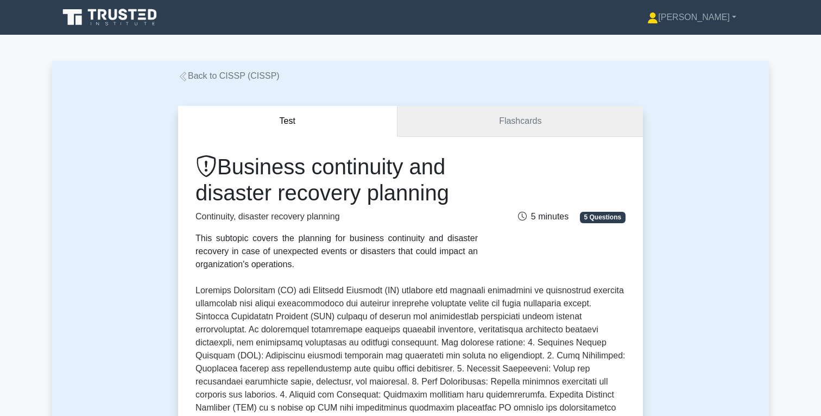
click at [514, 122] on link "Flashcards" at bounding box center [521, 121] width 246 height 31
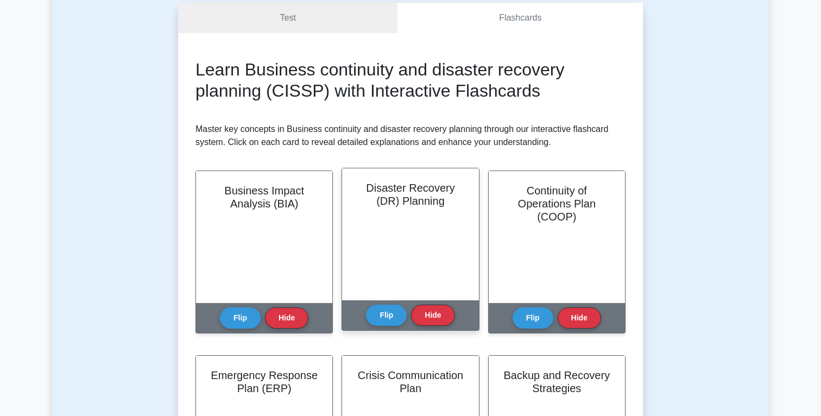
scroll to position [255, 0]
click at [392, 315] on button "Flip" at bounding box center [386, 314] width 41 height 21
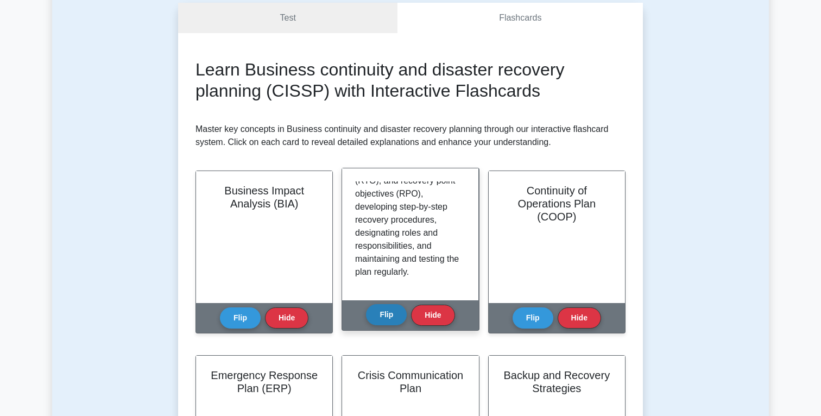
click at [392, 315] on button "Flip" at bounding box center [386, 314] width 41 height 21
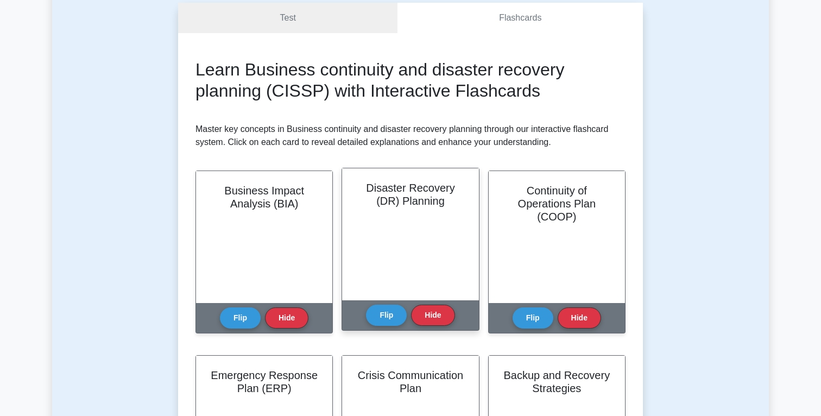
scroll to position [0, 0]
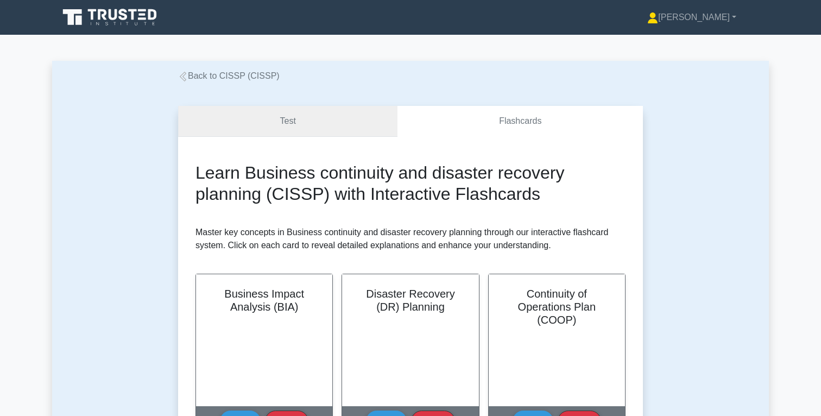
click at [350, 128] on link "Test" at bounding box center [287, 121] width 219 height 31
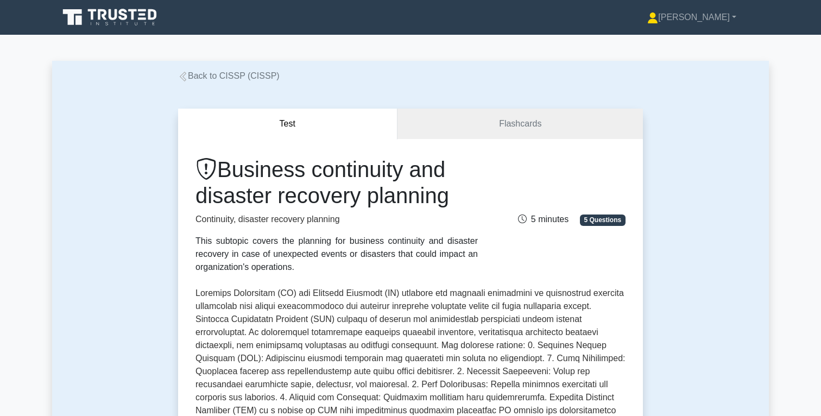
click at [247, 74] on link "Back to CISSP (CISSP)" at bounding box center [229, 75] width 102 height 9
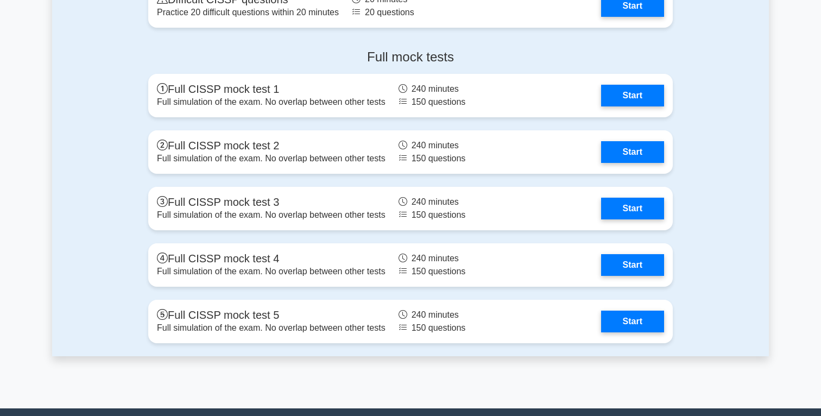
scroll to position [2845, 0]
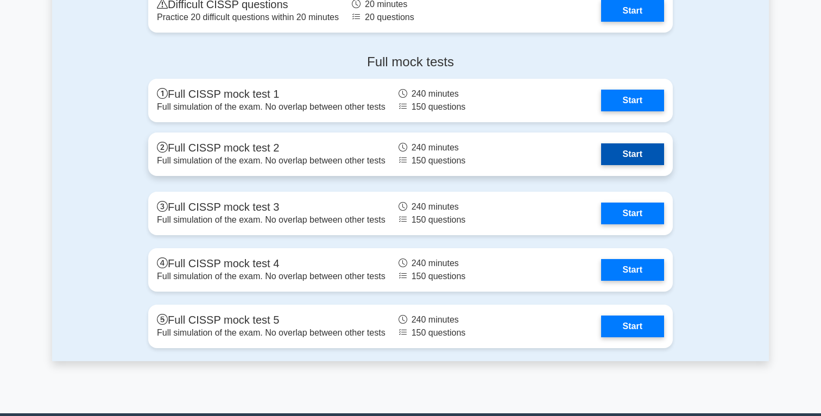
click at [601, 152] on link "Start" at bounding box center [632, 154] width 63 height 22
